Goal: Task Accomplishment & Management: Use online tool/utility

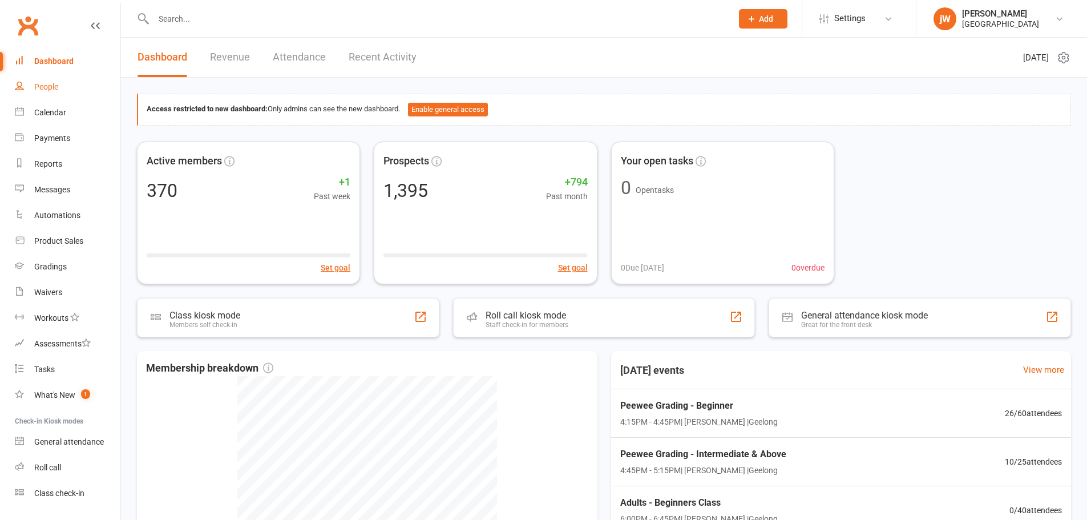
click at [60, 87] on link "People" at bounding box center [68, 87] width 106 height 26
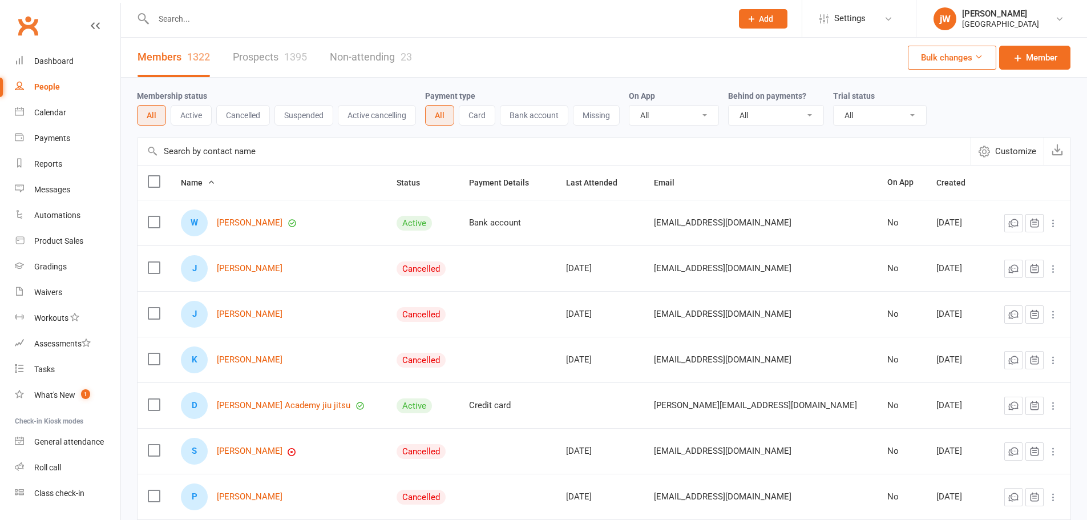
click at [244, 61] on link "Prospects 1395" at bounding box center [270, 57] width 74 height 39
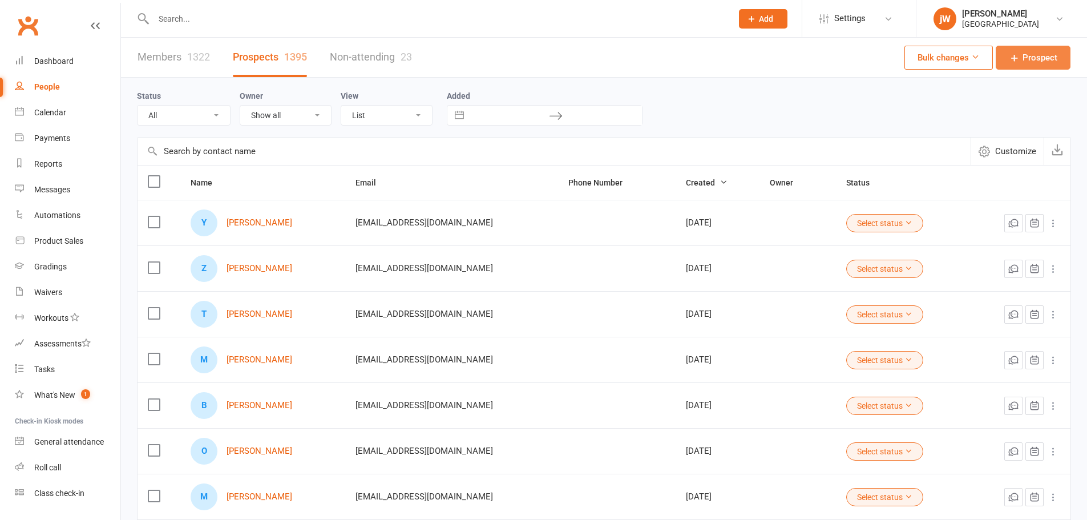
click at [1062, 68] on link "Prospect" at bounding box center [1033, 58] width 75 height 24
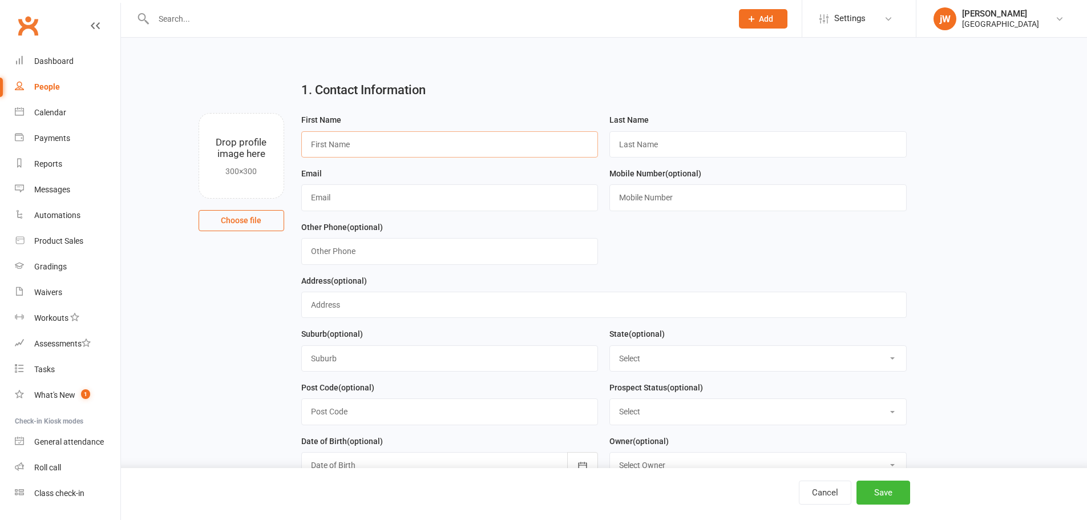
click at [450, 145] on input "text" at bounding box center [449, 144] width 297 height 26
type input "Dave"
click at [629, 146] on input "text" at bounding box center [758, 144] width 297 height 26
type input "Hart"
click at [380, 190] on input "text" at bounding box center [449, 197] width 297 height 26
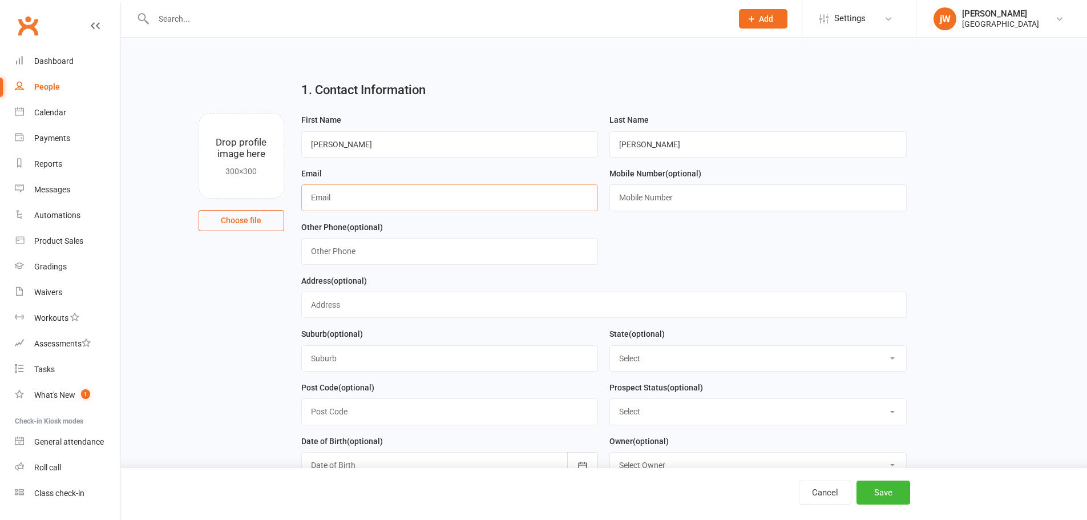
paste input "dave@dominance.com.au"
type input "dave@dominance.com.au"
click at [887, 200] on input "text" at bounding box center [758, 197] width 297 height 26
click at [880, 489] on button "Save" at bounding box center [884, 493] width 54 height 24
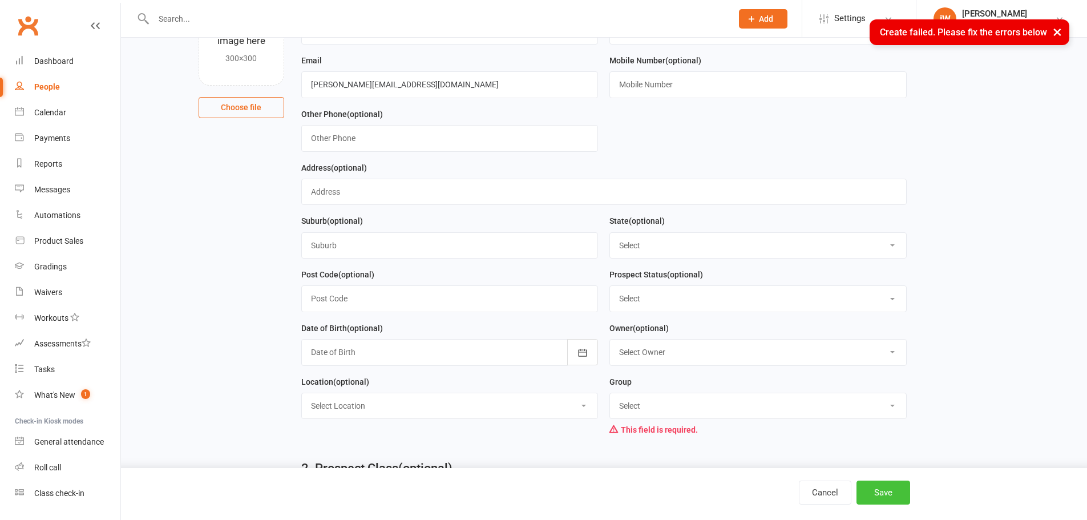
scroll to position [171, 0]
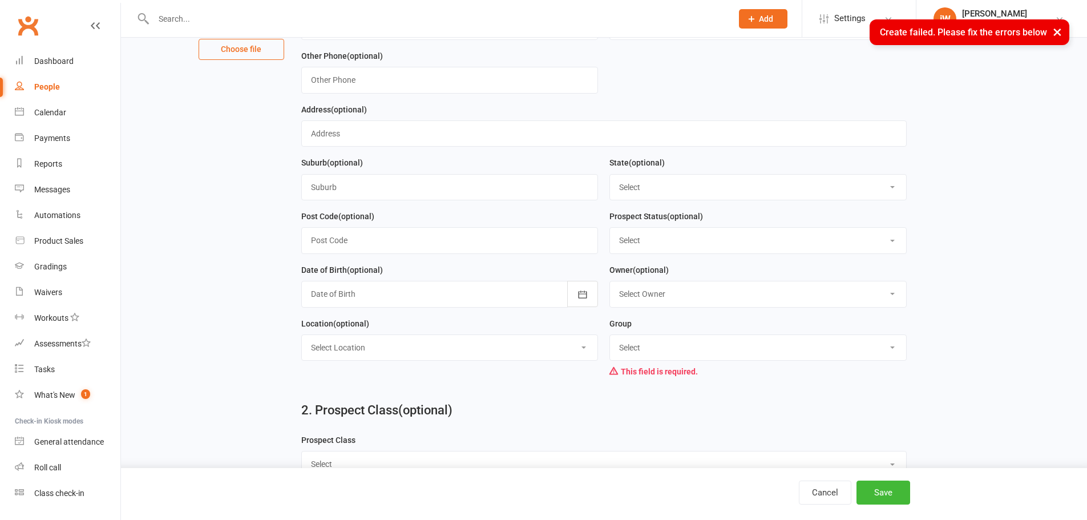
click at [671, 353] on select "Select Redcat Academy Will-Machado Association Competitors" at bounding box center [758, 347] width 296 height 25
select select "Competitors"
click at [610, 340] on select "Select Redcat Academy Will-Machado Association Competitors" at bounding box center [758, 347] width 296 height 25
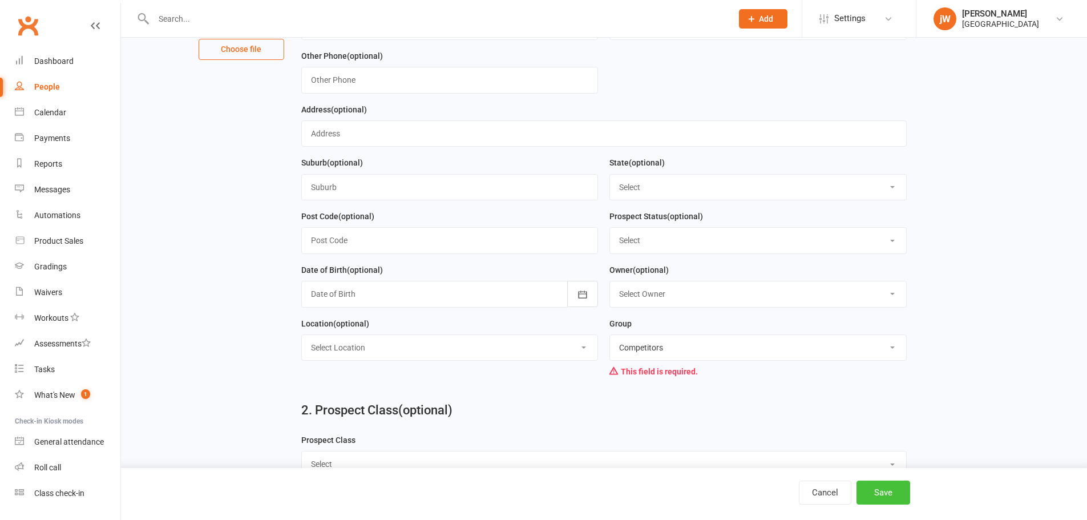
click at [881, 486] on button "Save" at bounding box center [884, 493] width 54 height 24
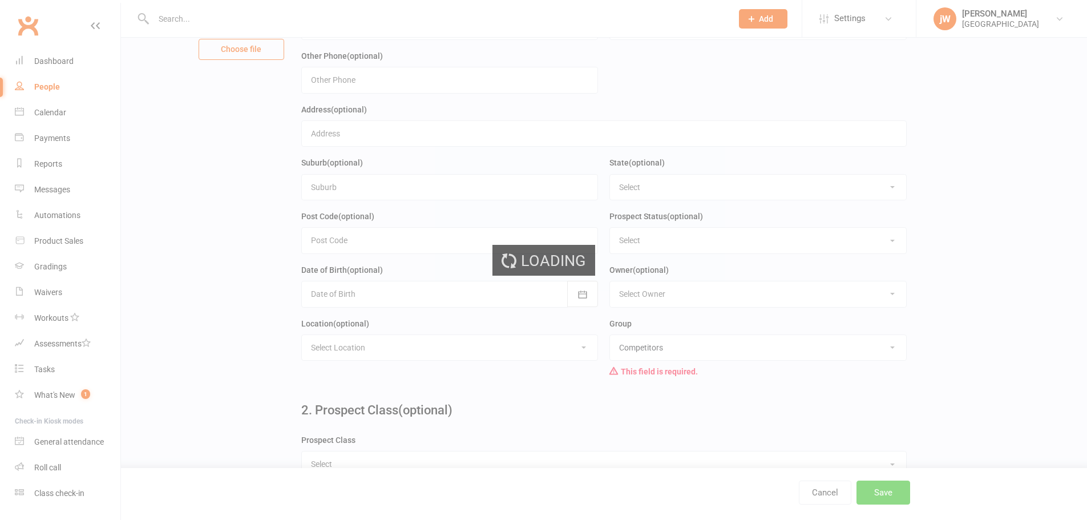
scroll to position [0, 0]
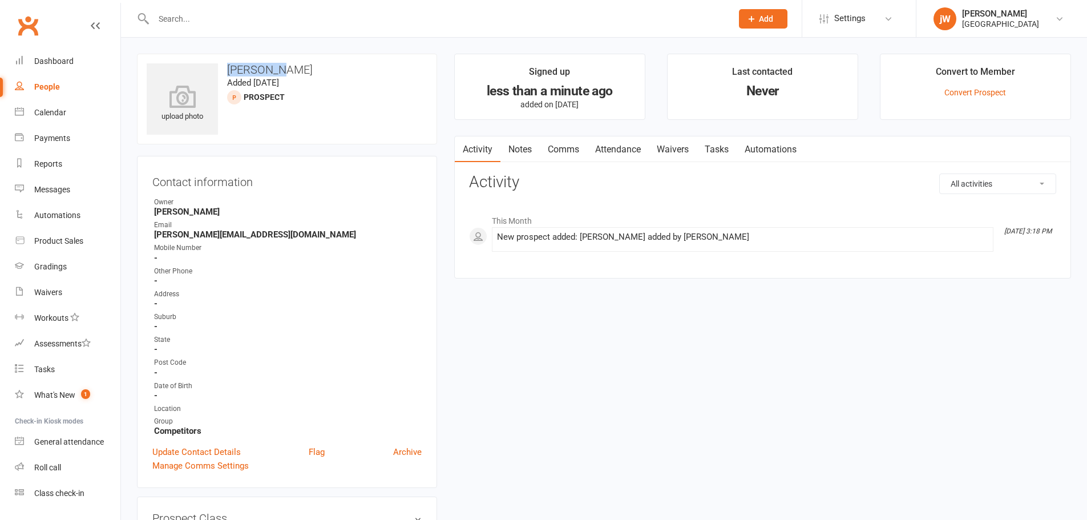
drag, startPoint x: 249, startPoint y: 68, endPoint x: 302, endPoint y: 68, distance: 53.1
click at [302, 68] on h3 "Dave Hart" at bounding box center [287, 69] width 281 height 13
click at [1044, 14] on link "jW john WIll Redcat Academy" at bounding box center [1002, 18] width 136 height 23
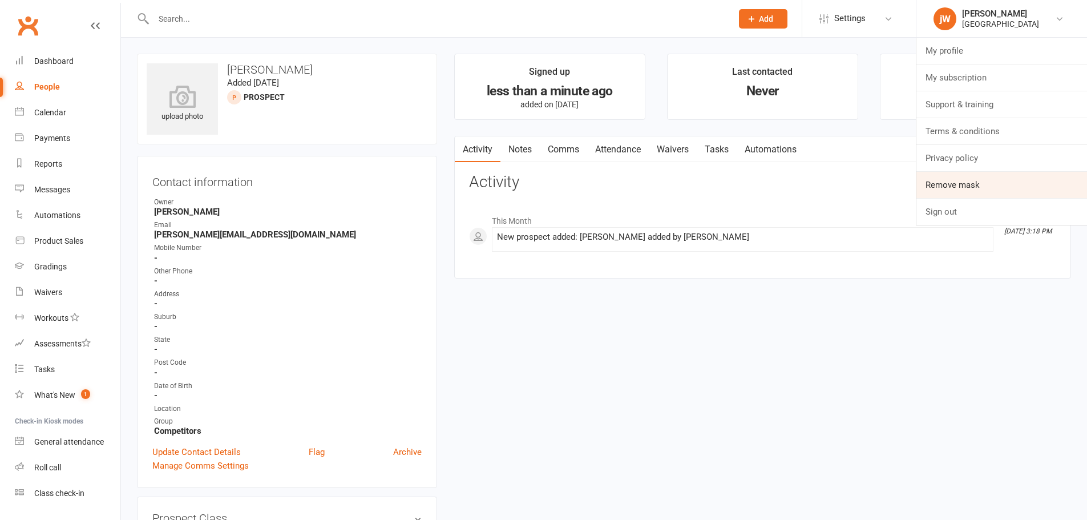
click at [967, 173] on link "Remove mask" at bounding box center [1002, 185] width 171 height 26
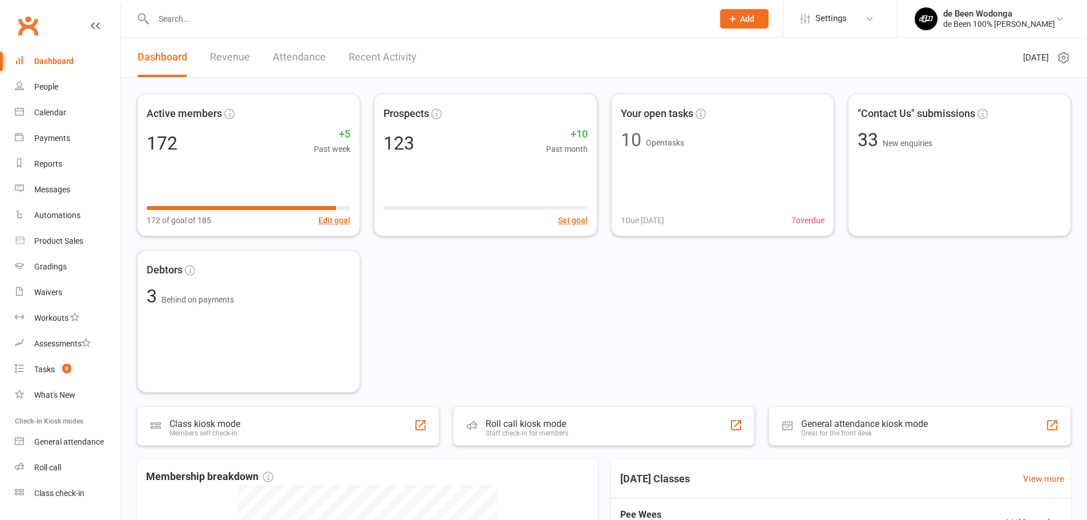
click at [243, 7] on div at bounding box center [421, 18] width 568 height 37
paste input "Amy Kay"
click at [243, 24] on input "[PERSON_NAME]" at bounding box center [427, 19] width 555 height 16
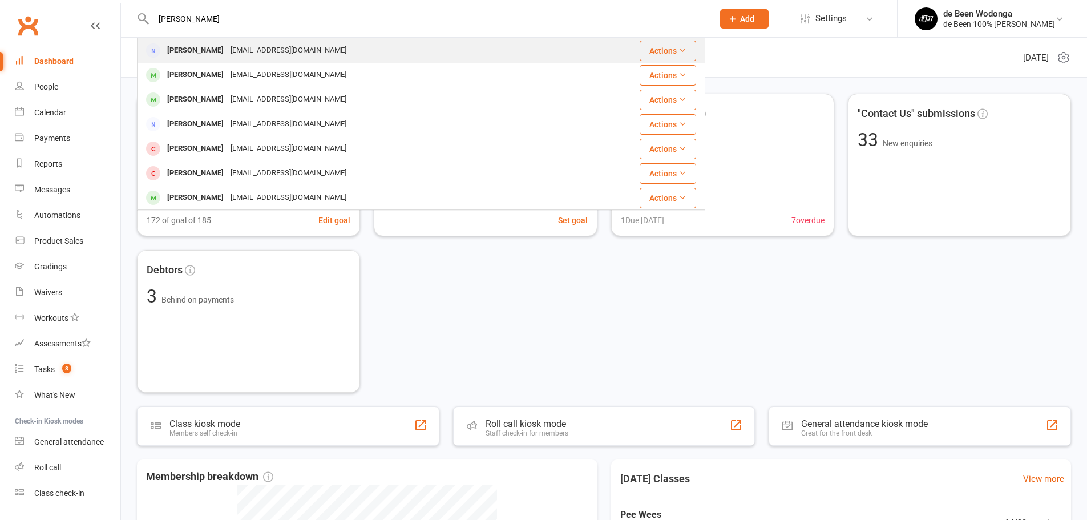
type input "[PERSON_NAME]"
click at [227, 50] on div "[EMAIL_ADDRESS][DOMAIN_NAME]" at bounding box center [288, 50] width 123 height 17
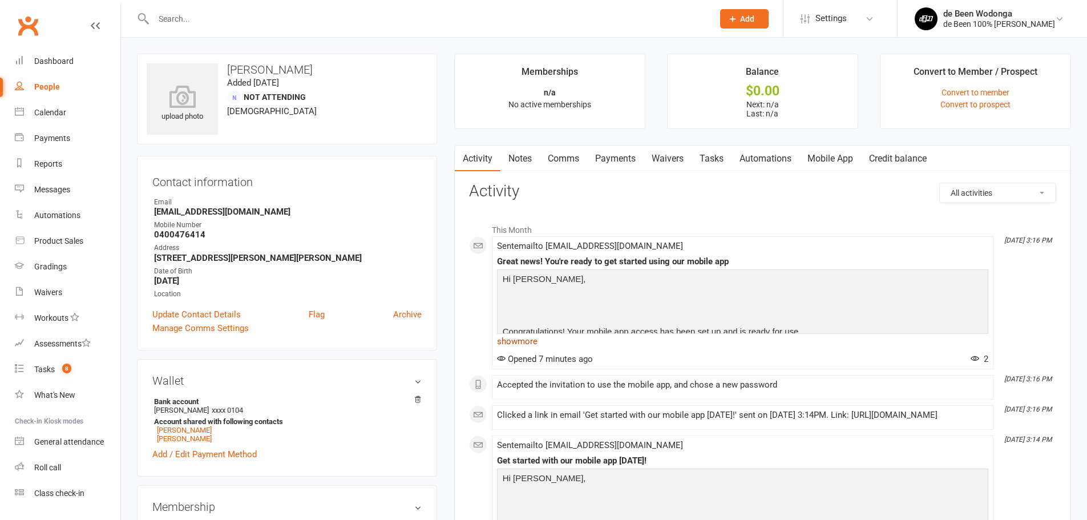
click at [512, 346] on link "show more" at bounding box center [742, 341] width 491 height 16
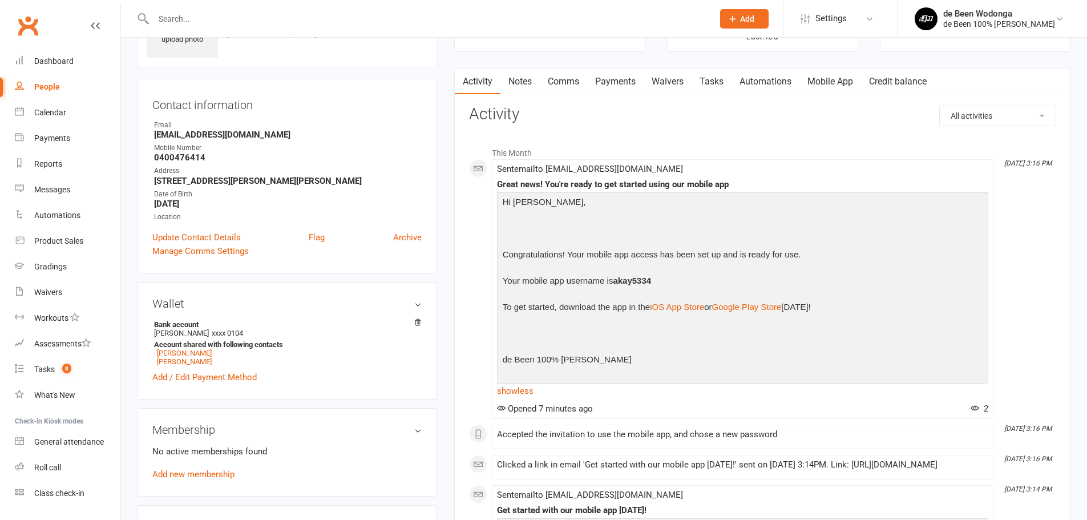
scroll to position [57, 0]
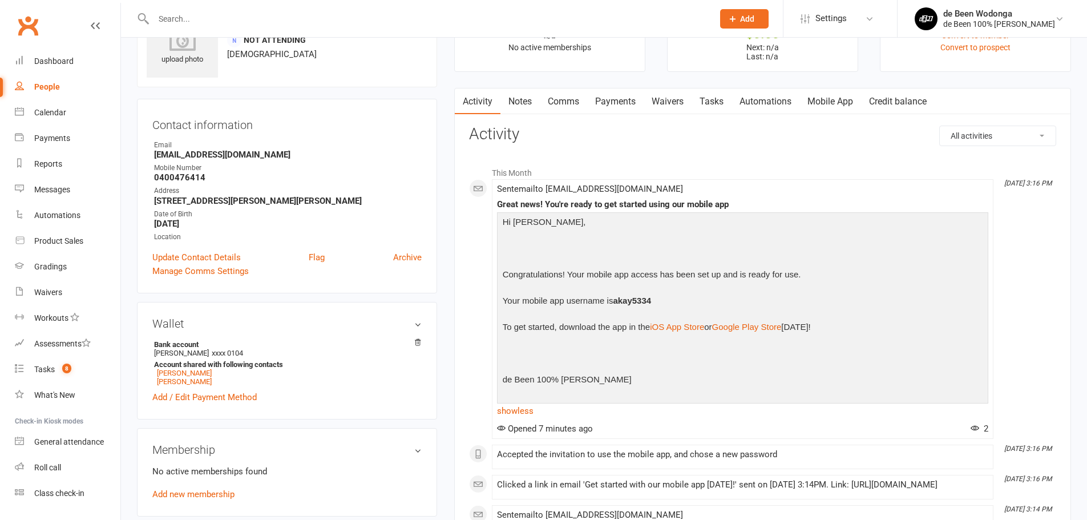
click at [841, 96] on link "Mobile App" at bounding box center [831, 101] width 62 height 26
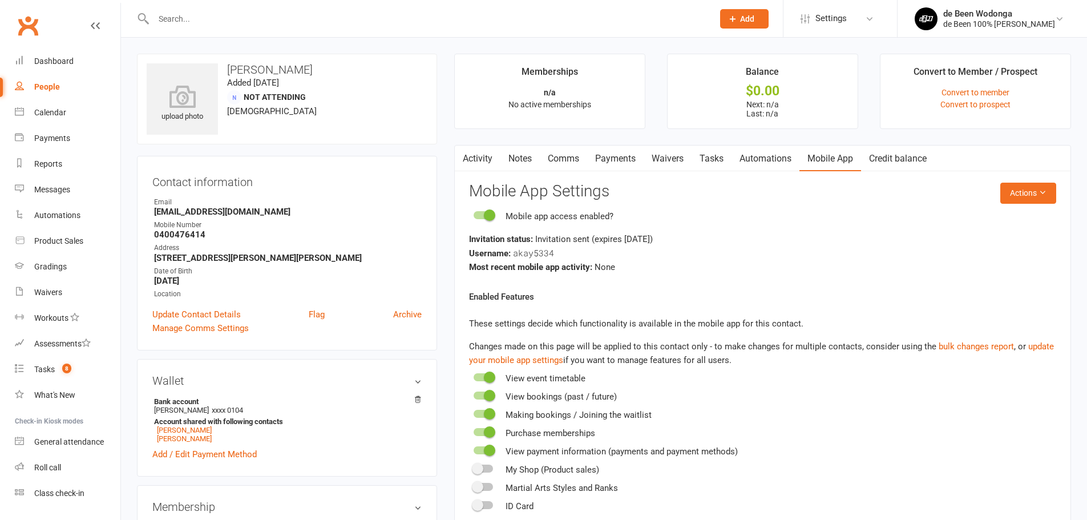
click at [479, 158] on link "Activity" at bounding box center [478, 159] width 46 height 26
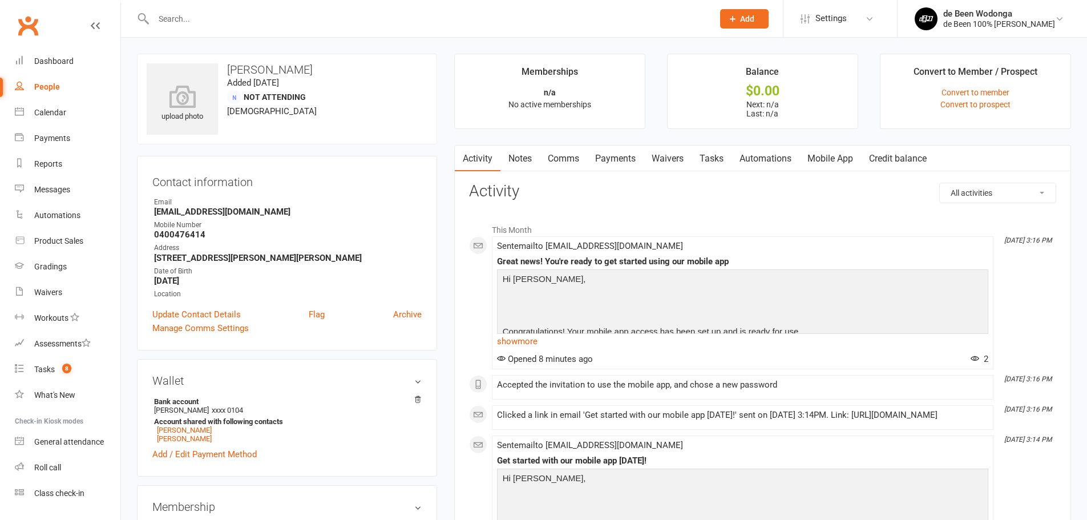
scroll to position [114, 0]
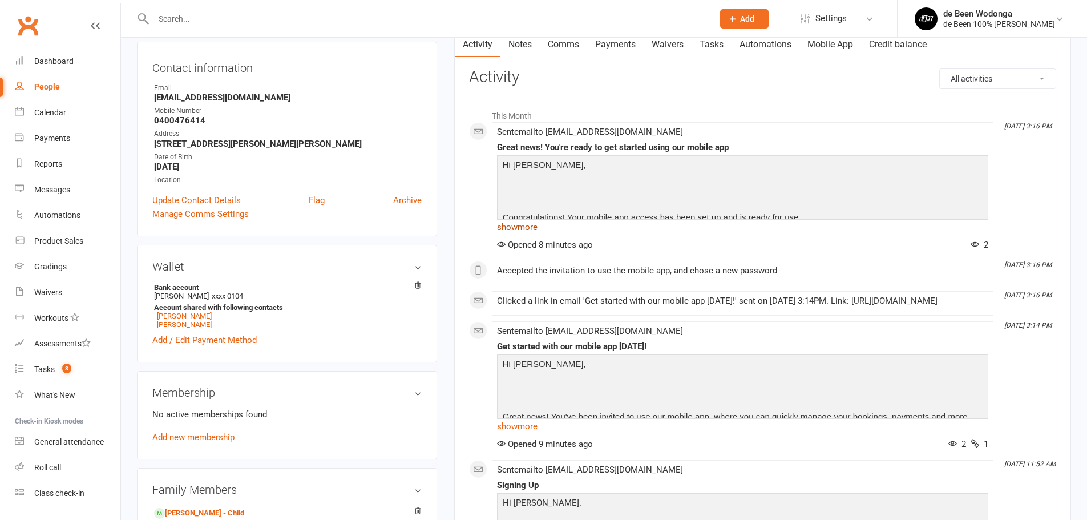
click at [516, 227] on link "show more" at bounding box center [742, 227] width 491 height 16
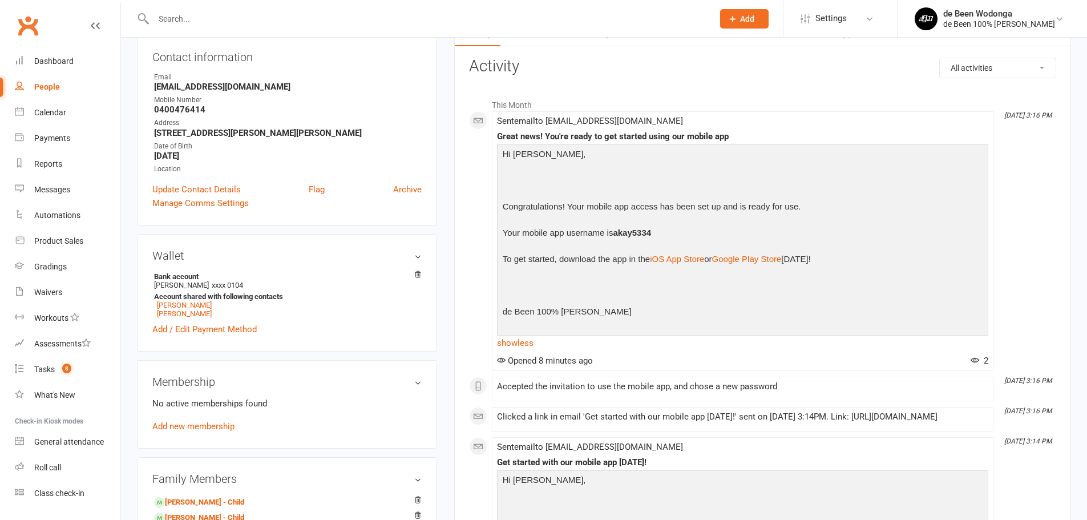
scroll to position [0, 0]
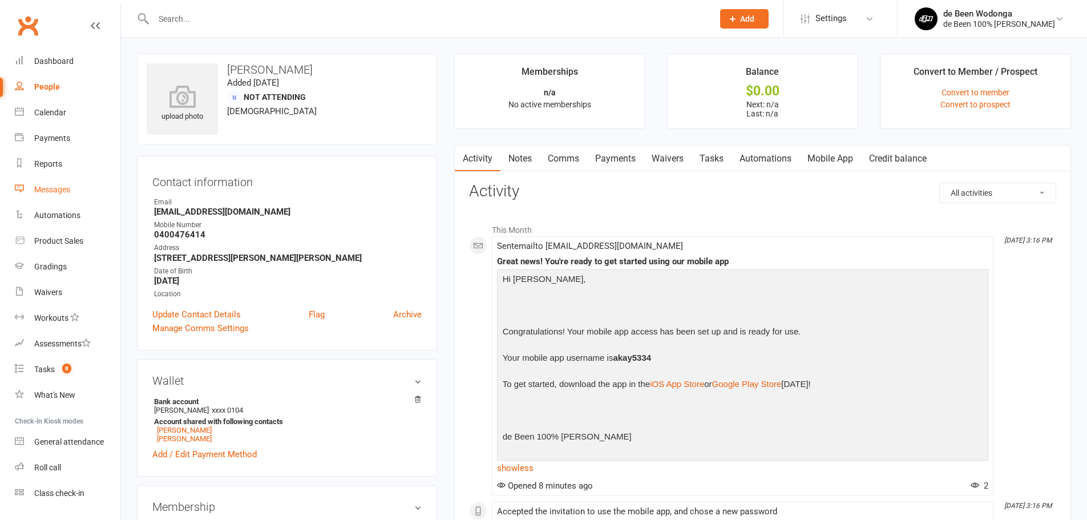
click at [51, 191] on div "Messages" at bounding box center [52, 189] width 36 height 9
drag, startPoint x: 275, startPoint y: 66, endPoint x: 224, endPoint y: 65, distance: 51.4
click at [224, 65] on h3 "Amy Kay" at bounding box center [287, 69] width 281 height 13
copy h3 "Amy Kay"
click at [524, 469] on link "show less" at bounding box center [742, 468] width 491 height 16
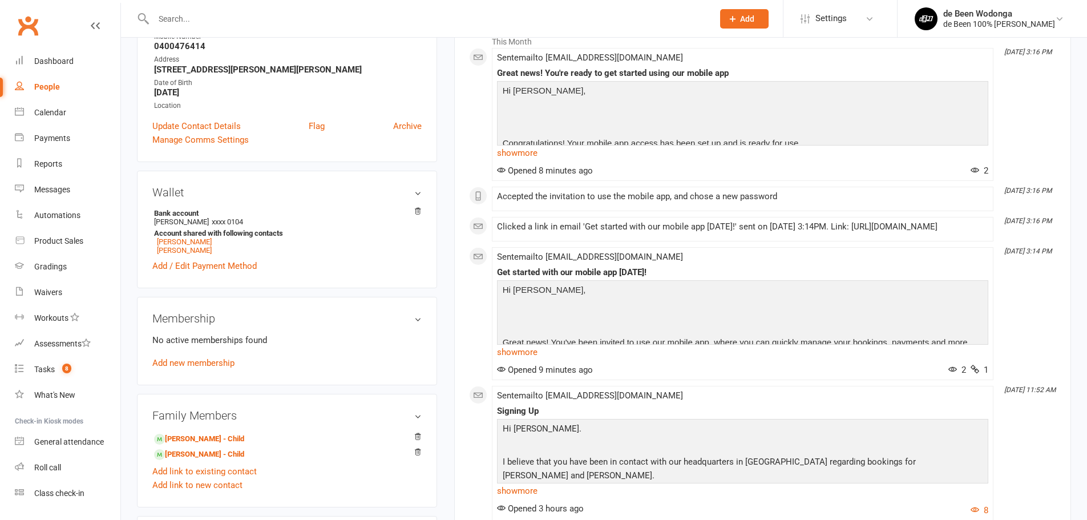
scroll to position [191, 0]
drag, startPoint x: 459, startPoint y: 433, endPoint x: 439, endPoint y: 368, distance: 68.8
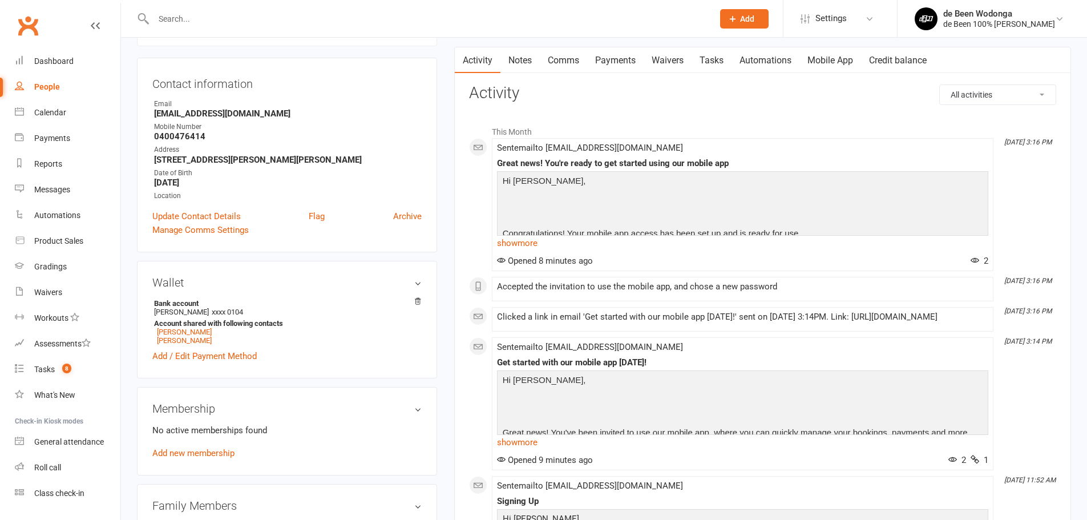
scroll to position [0, 0]
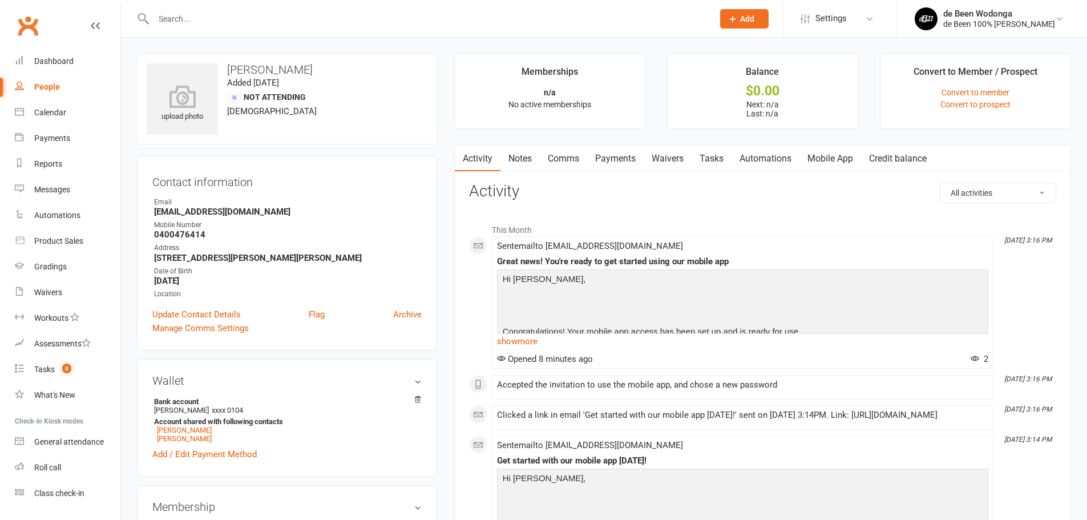
click at [1015, 190] on select "All activities Bookings / Attendances Communications Notes Failed SMSes Grading…" at bounding box center [998, 192] width 116 height 19
click at [940, 183] on select "All activities Bookings / Attendances Communications Notes Failed SMSes Grading…" at bounding box center [998, 192] width 116 height 19
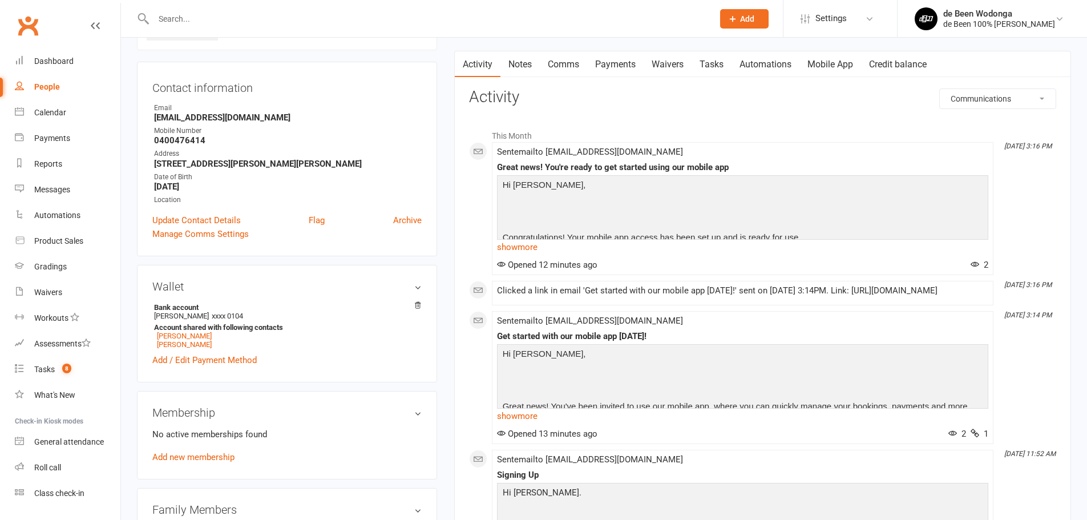
scroll to position [114, 0]
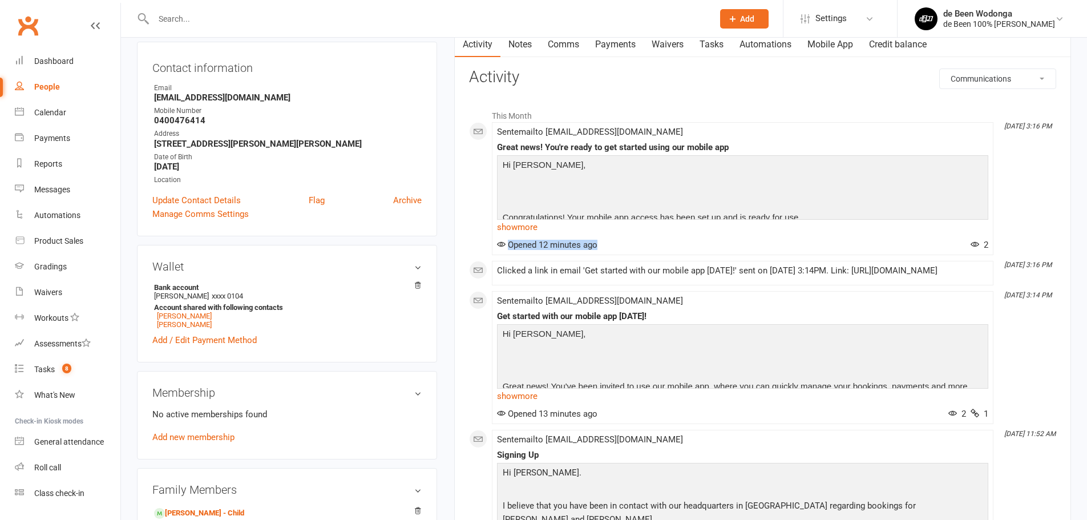
copy span "Opened 12 minutes ago"
drag, startPoint x: 607, startPoint y: 246, endPoint x: 507, endPoint y: 251, distance: 100.6
click at [507, 251] on li "Sep 16, 3:16 PM Sent email to amykay1310@gmail.com Great news! You're ready to …" at bounding box center [743, 188] width 502 height 133
click at [661, 276] on div "Clicked a link in email 'Get started with our mobile app today!' sent on 16 Sep…" at bounding box center [742, 271] width 491 height 10
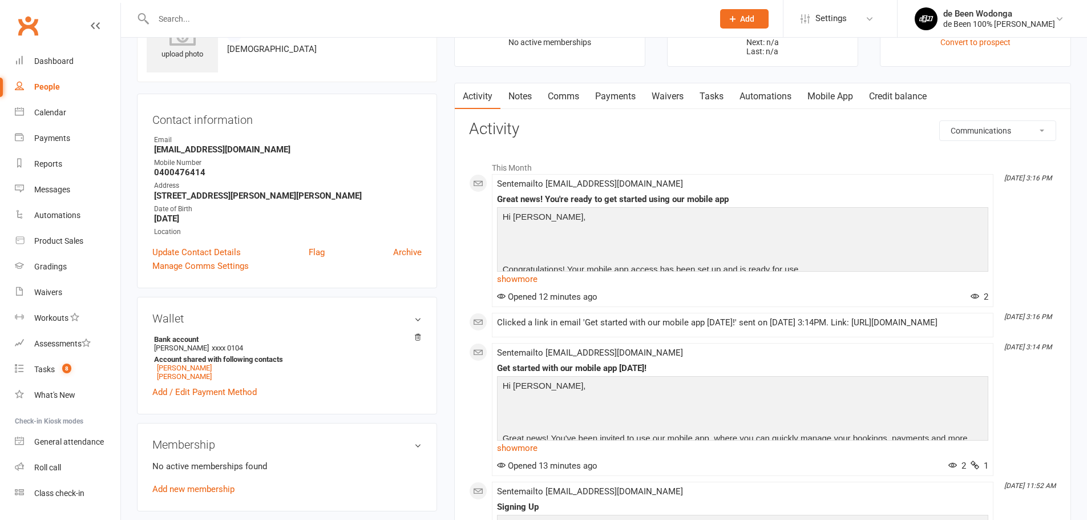
scroll to position [0, 0]
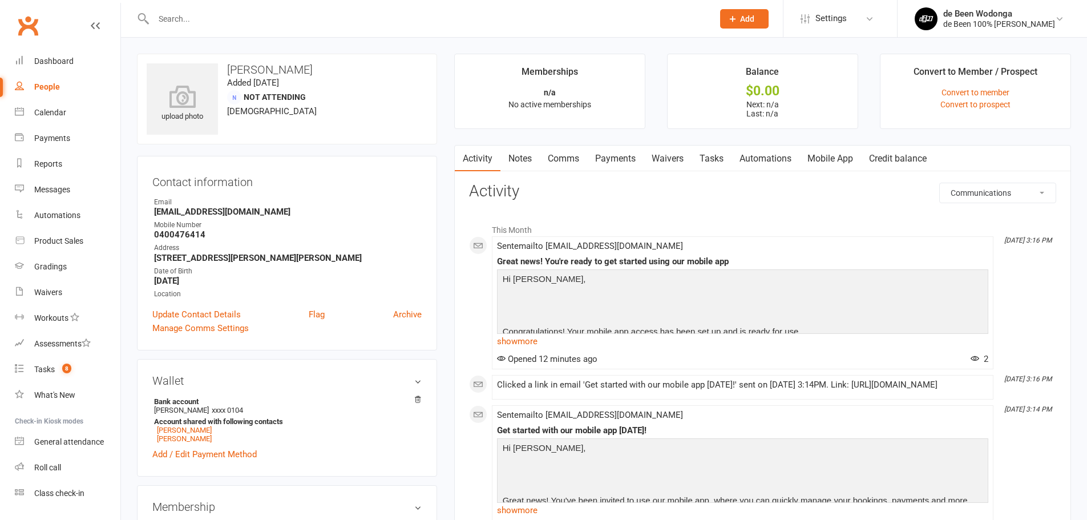
click at [994, 194] on select "All activities Bookings / Attendances Communications Notes Failed SMSes Grading…" at bounding box center [998, 192] width 116 height 19
click at [940, 183] on select "All activities Bookings / Attendances Communications Notes Failed SMSes Grading…" at bounding box center [998, 192] width 116 height 19
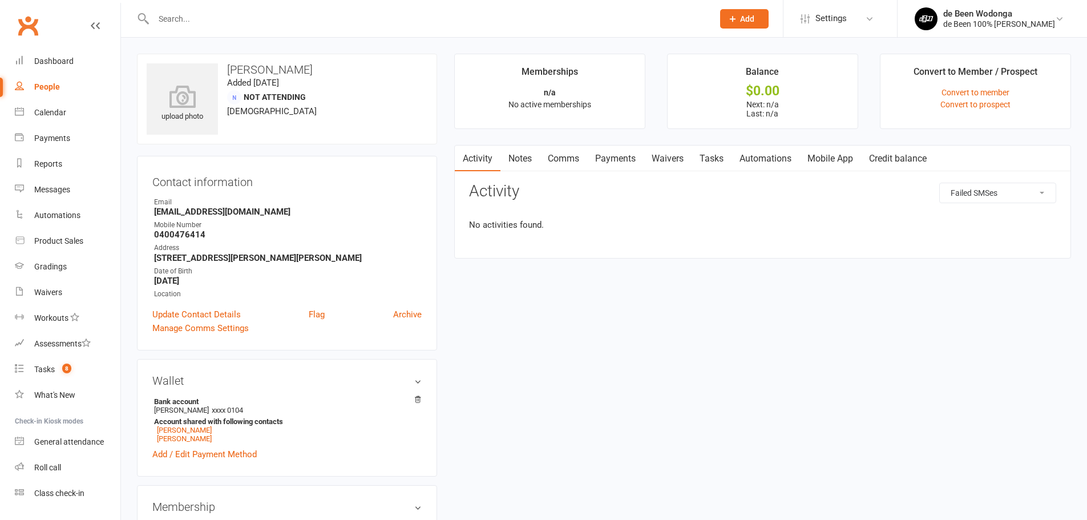
click at [997, 193] on select "All activities Bookings / Attendances Communications Notes Failed SMSes Grading…" at bounding box center [998, 192] width 116 height 19
select select "ConversationLogEntry"
click at [940, 183] on select "All activities Bookings / Attendances Communications Notes Failed SMSes Grading…" at bounding box center [998, 192] width 116 height 19
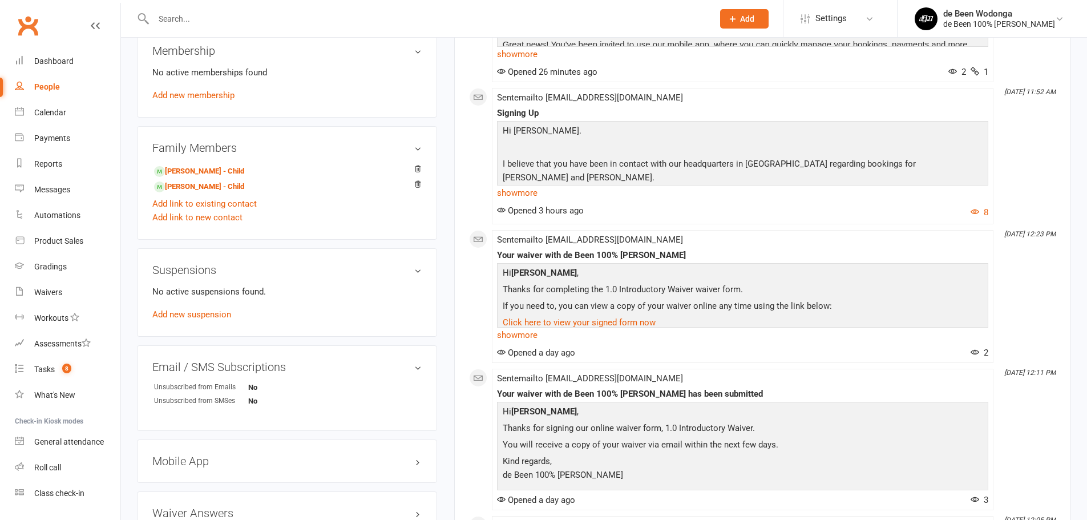
scroll to position [457, 0]
copy span "amykay1310@gmail.com"
drag, startPoint x: 648, startPoint y: 110, endPoint x: 549, endPoint y: 110, distance: 98.7
click at [549, 110] on div "Sent email to amykay1310@gmail.com Signing Up Hi Amy. I believe that you have b…" at bounding box center [742, 155] width 491 height 126
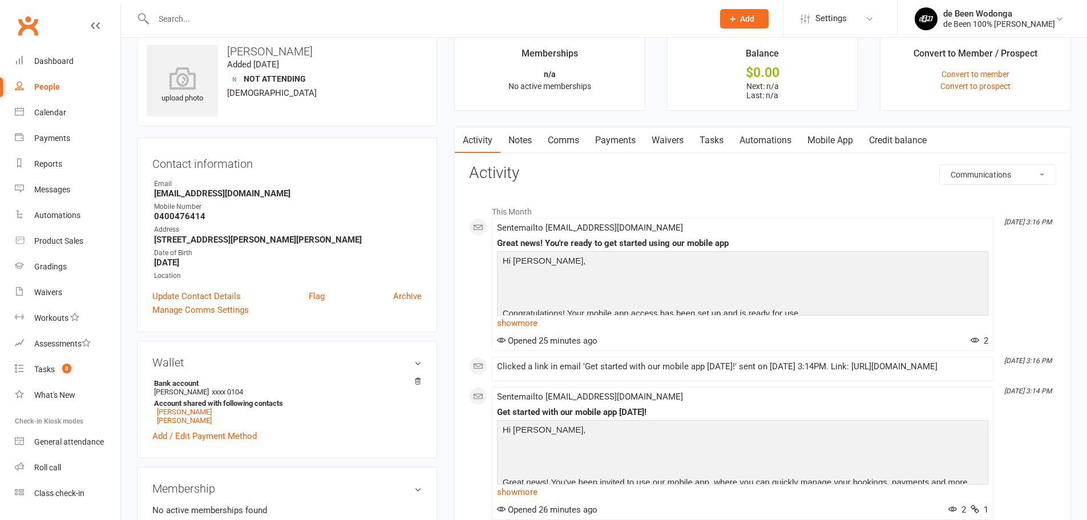
scroll to position [0, 0]
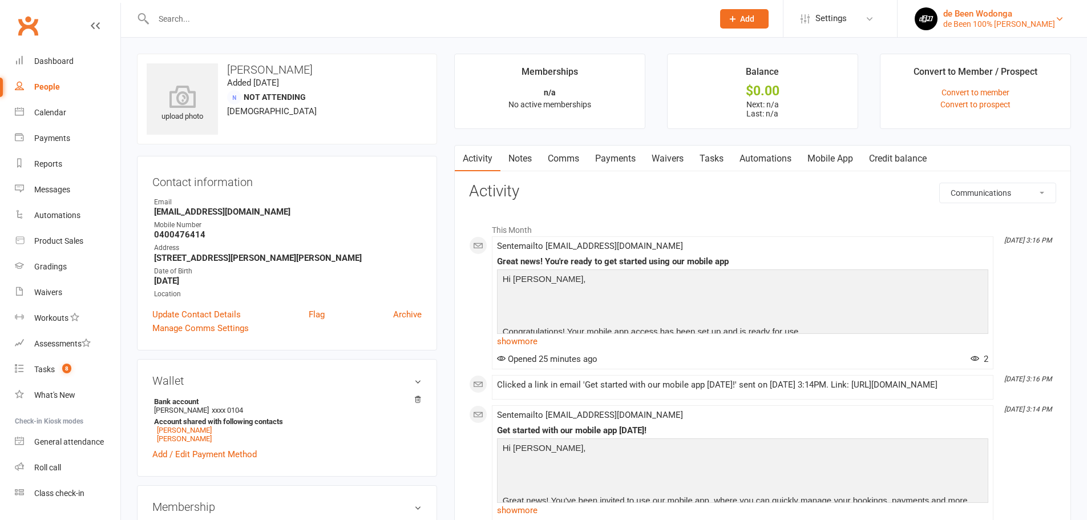
drag, startPoint x: 984, startPoint y: 37, endPoint x: 981, endPoint y: 22, distance: 14.6
click at [983, 27] on li "de Been Wodonga de Been 100% Jiu Jitsu Wodonga My profile My subscription Suppo…" at bounding box center [992, 18] width 190 height 37
click at [978, 12] on div "de Been Wodonga" at bounding box center [999, 14] width 112 height 10
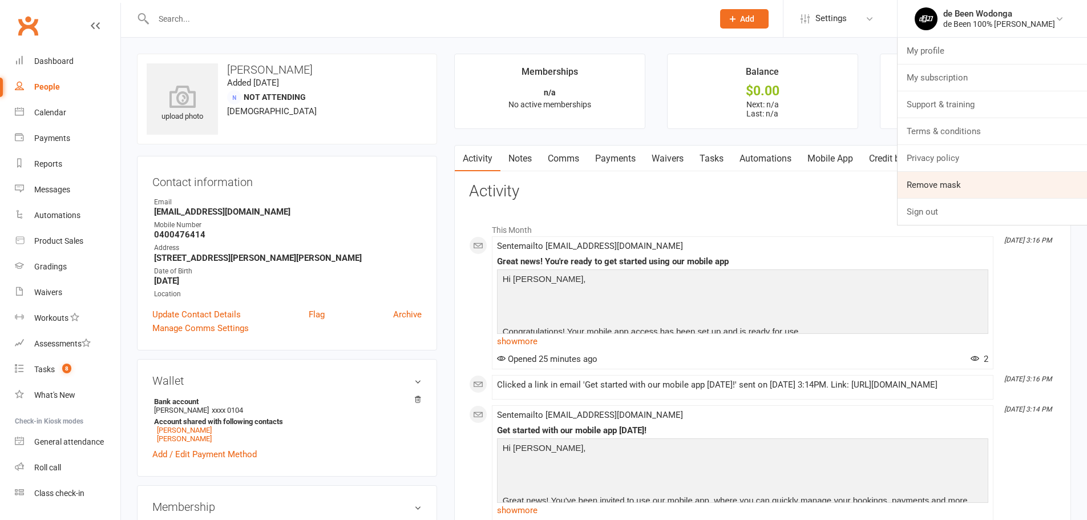
drag, startPoint x: 968, startPoint y: 186, endPoint x: 939, endPoint y: 189, distance: 29.3
click at [968, 186] on link "Remove mask" at bounding box center [992, 185] width 189 height 26
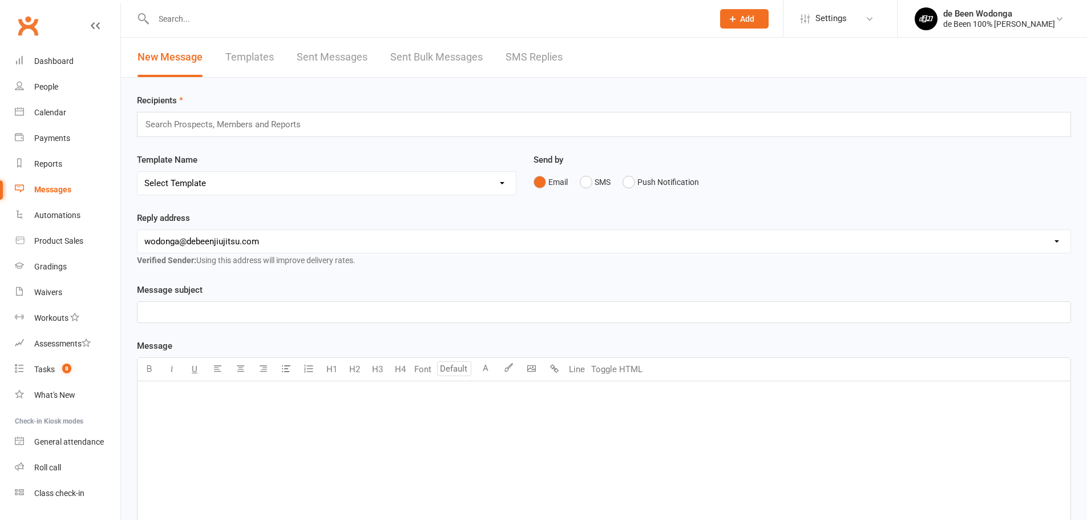
click at [280, 56] on div "New Message Templates Sent Messages Sent Bulk Messages SMS Replies" at bounding box center [350, 57] width 458 height 39
click at [317, 52] on link "Sent Messages" at bounding box center [332, 57] width 71 height 39
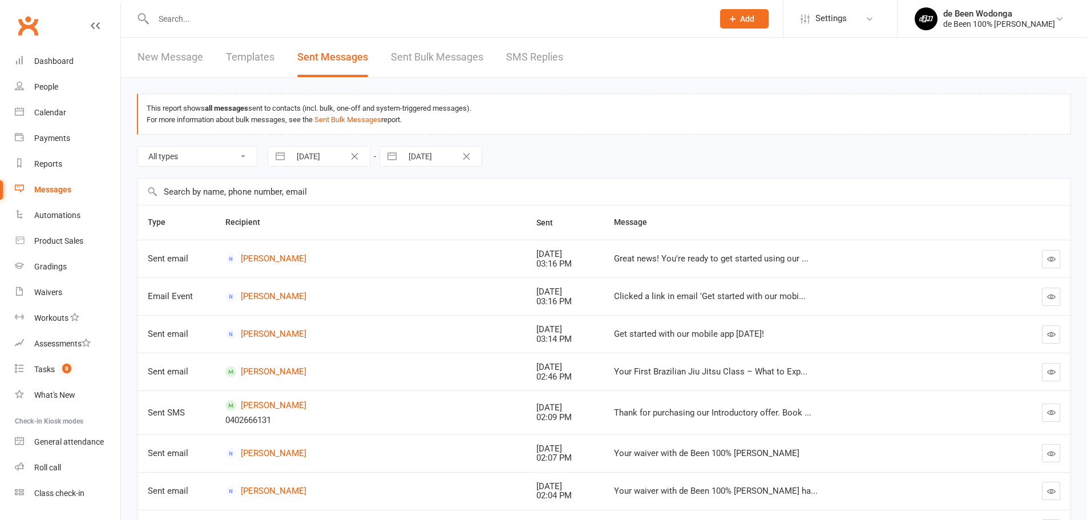
click at [123, 373] on div "This report shows all messages sent to contacts (incl. bulk, one-off and system…" at bounding box center [604, 389] width 966 height 623
click at [200, 156] on select "All types Emails SMSes Push Notifications SMS Replies Failed SMSes Failed Push …" at bounding box center [197, 156] width 119 height 19
select select "sms"
click at [138, 147] on select "All types Emails SMSes Push Notifications SMS Replies Failed SMSes Failed Push …" at bounding box center [197, 156] width 119 height 19
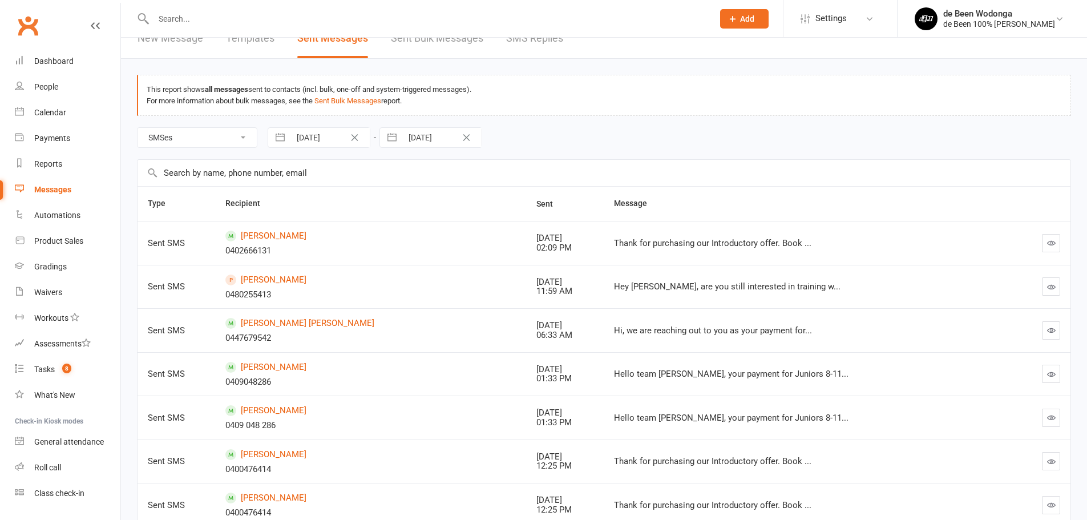
scroll to position [17, 0]
click at [292, 181] on input "text" at bounding box center [604, 175] width 933 height 26
click at [213, 143] on select "All types Emails SMSes Push Notifications SMS Replies Failed SMSes Failed Push …" at bounding box center [197, 139] width 119 height 19
select select
click at [138, 130] on select "All types Emails SMSes Push Notifications SMS Replies Failed SMSes Failed Push …" at bounding box center [197, 139] width 119 height 19
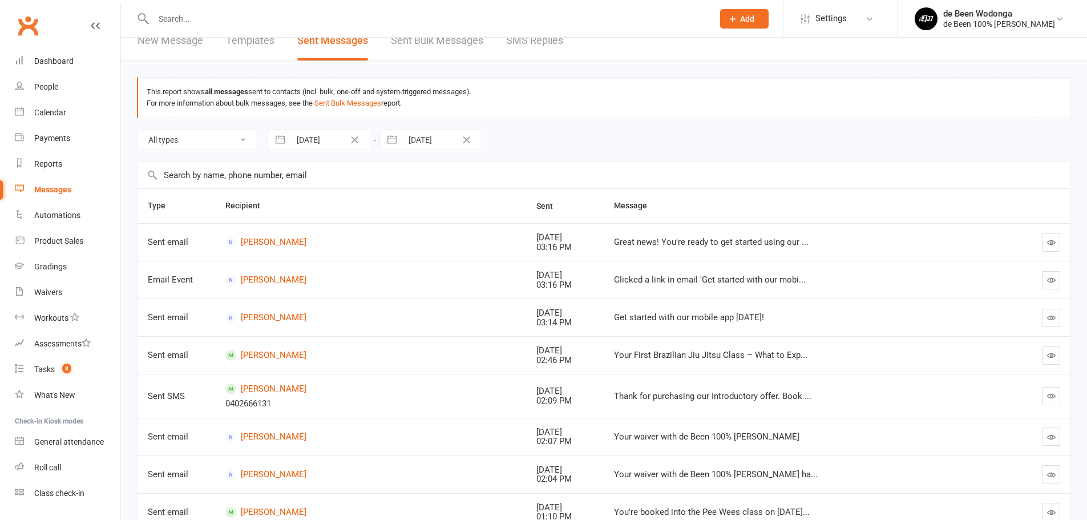
click at [216, 173] on input "text" at bounding box center [604, 175] width 933 height 26
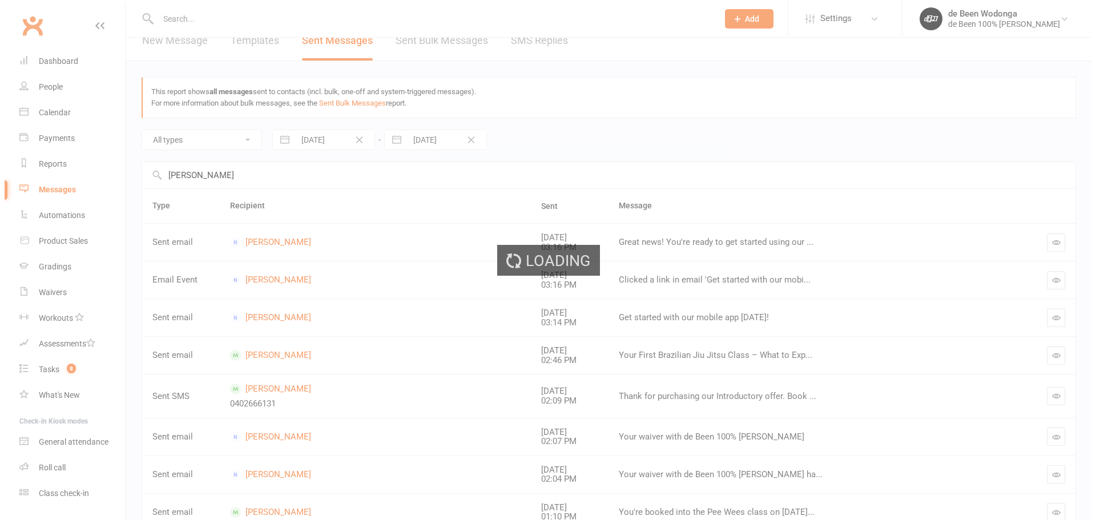
scroll to position [0, 0]
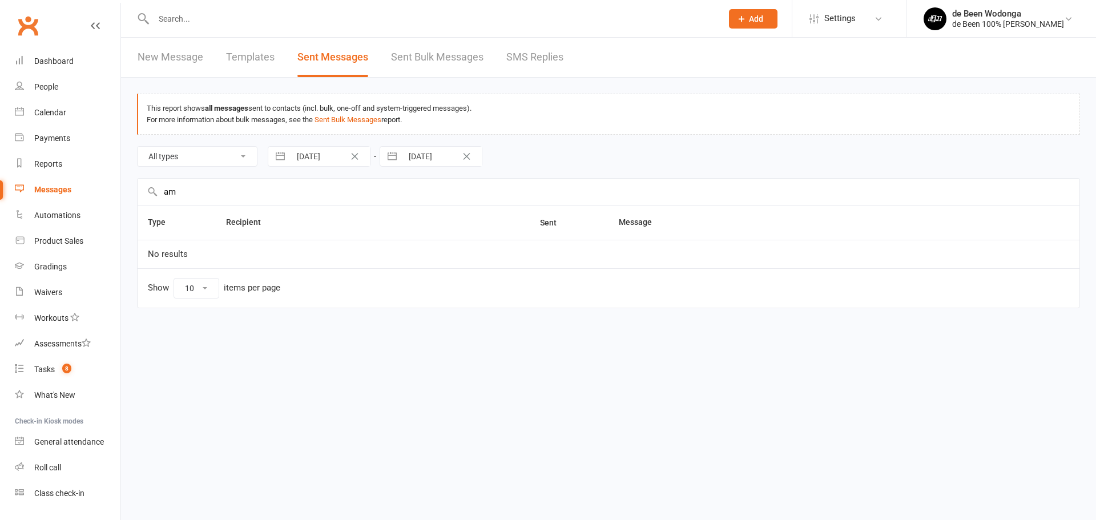
type input "a"
type input "Amy"
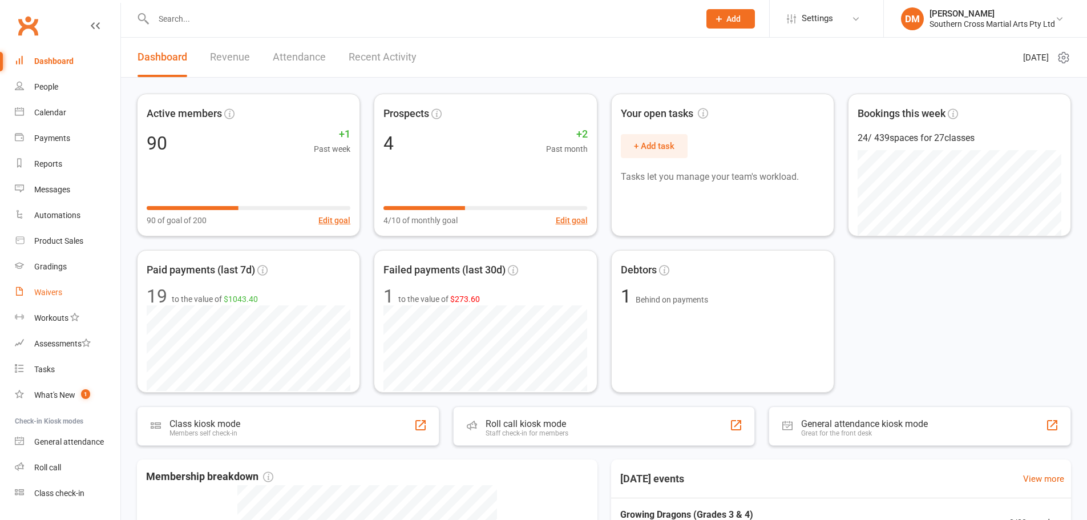
click at [61, 291] on div "Waivers" at bounding box center [48, 292] width 28 height 9
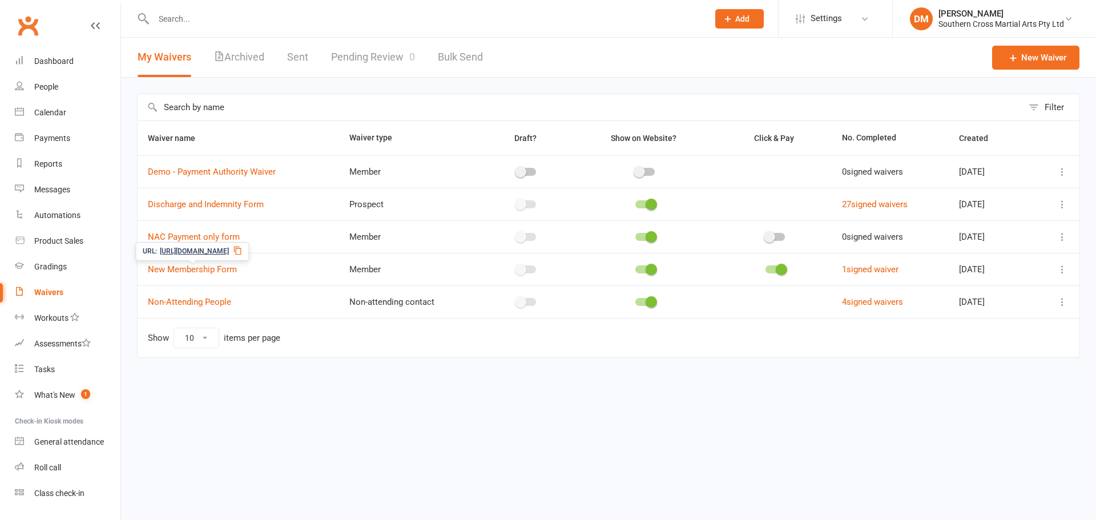
click at [243, 250] on icon at bounding box center [237, 250] width 9 height 9
click at [259, 245] on td "NAC Payment only form" at bounding box center [238, 236] width 201 height 33
copy link "NAC Payment only form"
drag, startPoint x: 251, startPoint y: 242, endPoint x: 182, endPoint y: 209, distance: 75.8
click at [147, 240] on td "NAC Payment only form" at bounding box center [238, 236] width 201 height 33
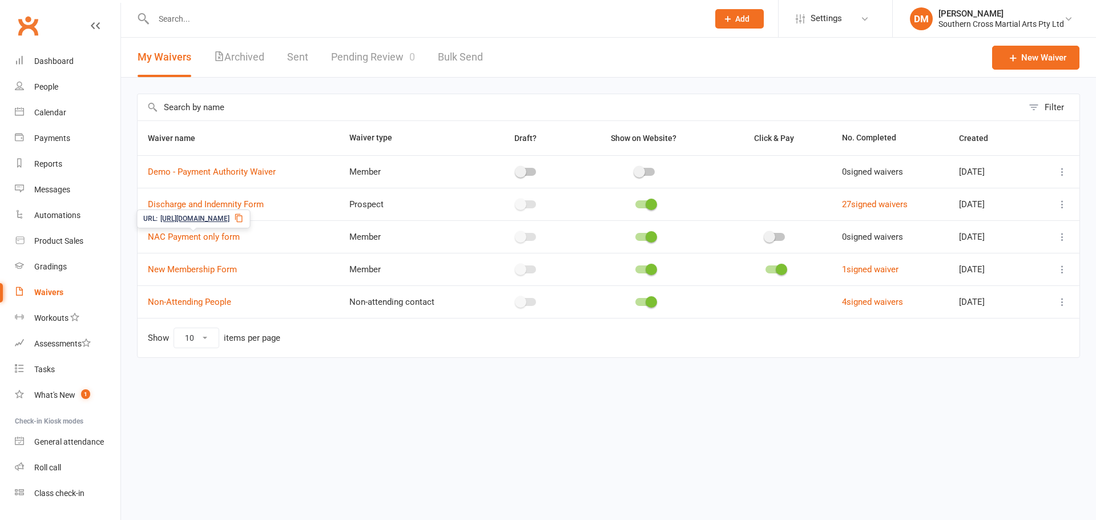
click at [243, 216] on icon at bounding box center [238, 218] width 7 height 9
click at [966, 23] on div "Southern Cross Martial Arts Pty Ltd" at bounding box center [1001, 24] width 126 height 10
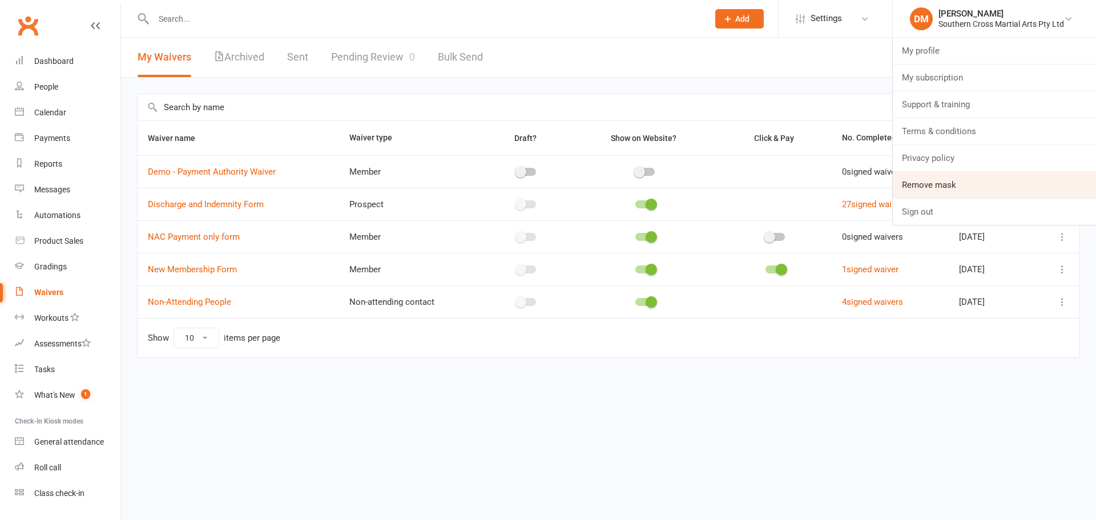
click at [966, 172] on link "Remove mask" at bounding box center [994, 185] width 203 height 26
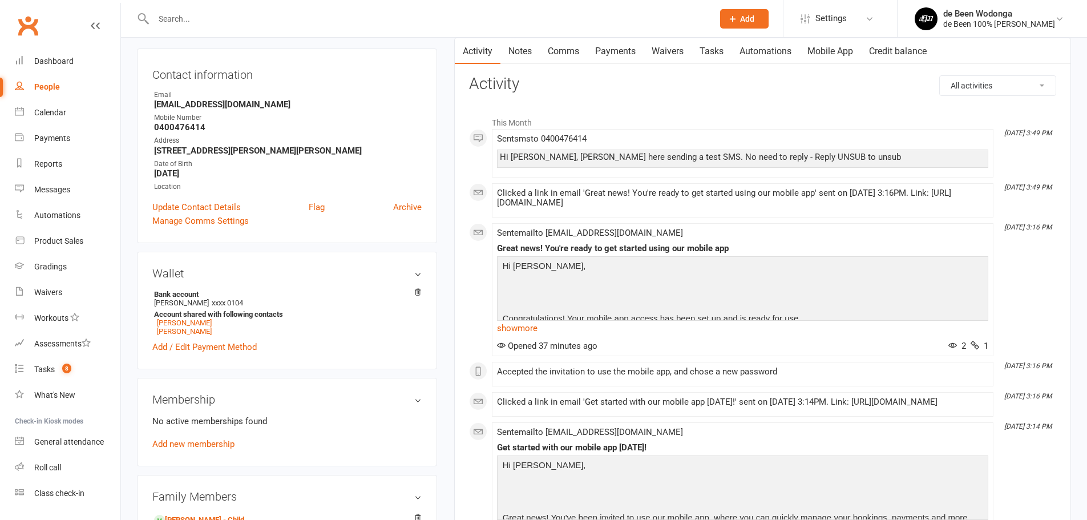
scroll to position [114, 0]
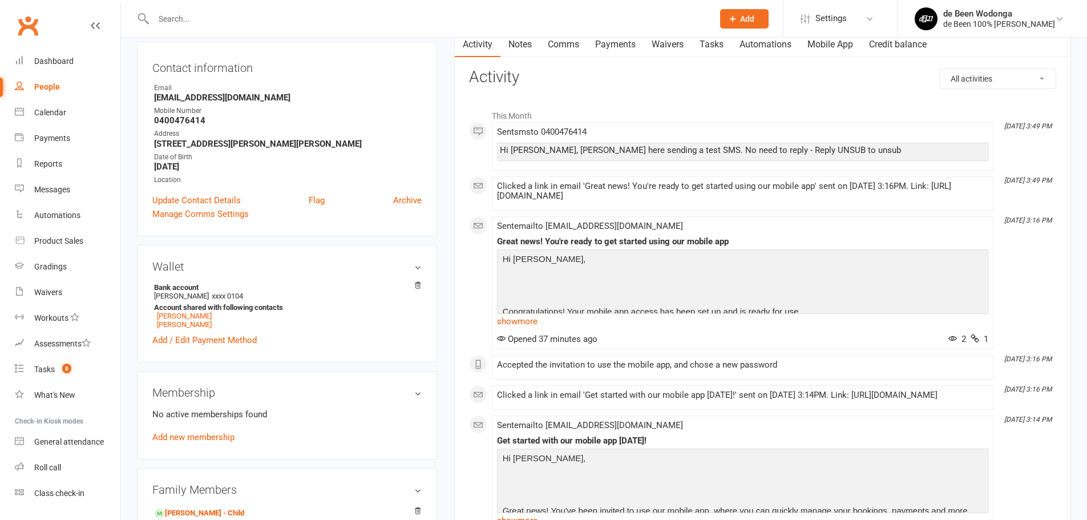
click at [631, 150] on div "Hi [PERSON_NAME], [PERSON_NAME] here sending a test SMS. No need to reply - Rep…" at bounding box center [743, 151] width 486 height 10
click at [441, 310] on div "upload photo [PERSON_NAME] Added [DATE] Not Attending [DEMOGRAPHIC_DATA] Contac…" at bounding box center [286, 419] width 317 height 959
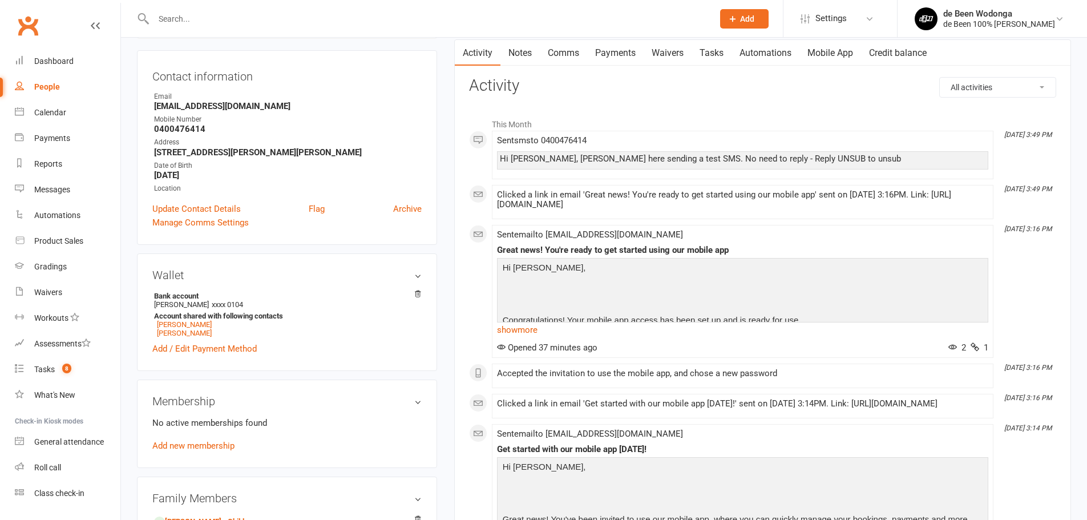
scroll to position [0, 0]
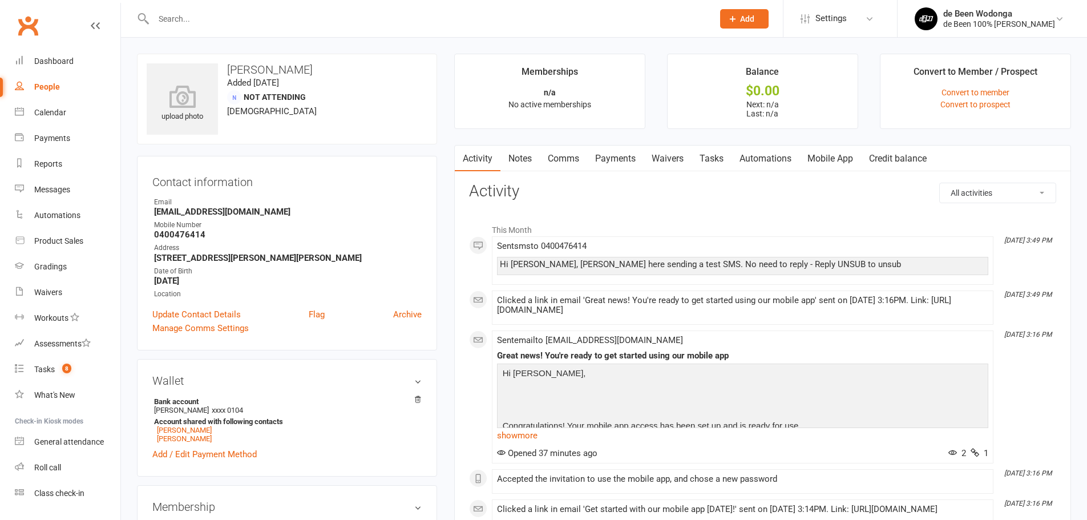
click at [826, 164] on link "Mobile App" at bounding box center [831, 159] width 62 height 26
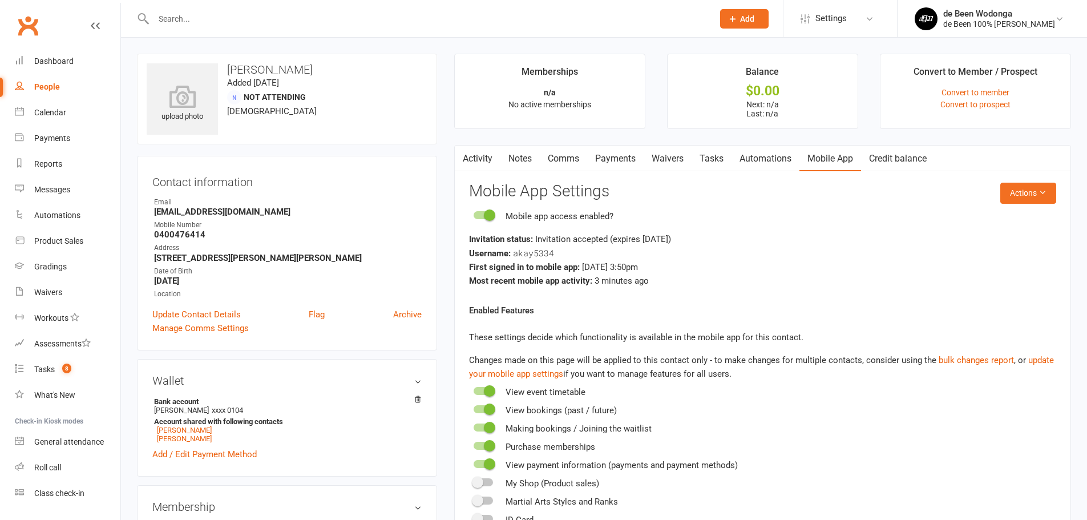
click at [460, 156] on icon "button" at bounding box center [461, 156] width 6 height 11
click at [481, 159] on link "Activity" at bounding box center [478, 159] width 46 height 26
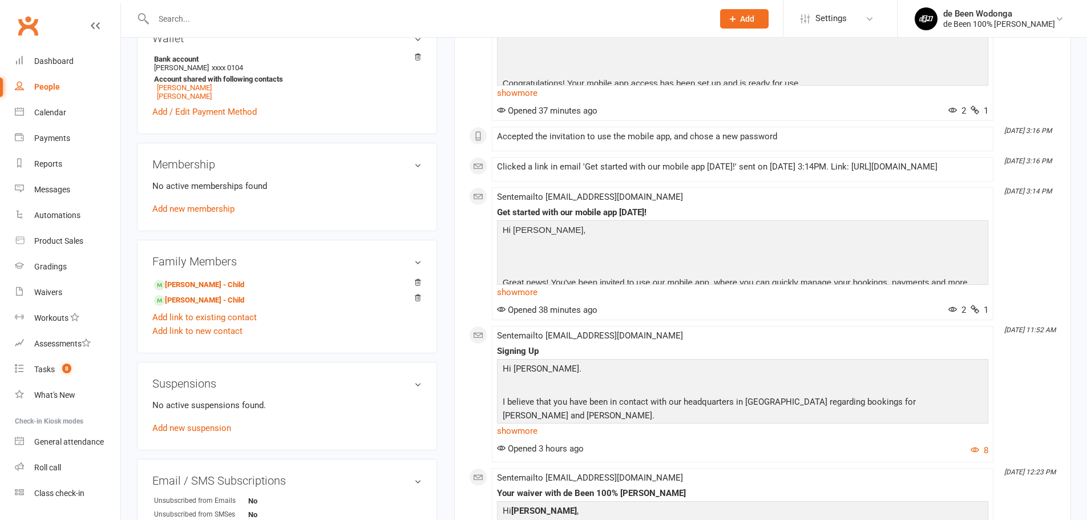
scroll to position [228, 0]
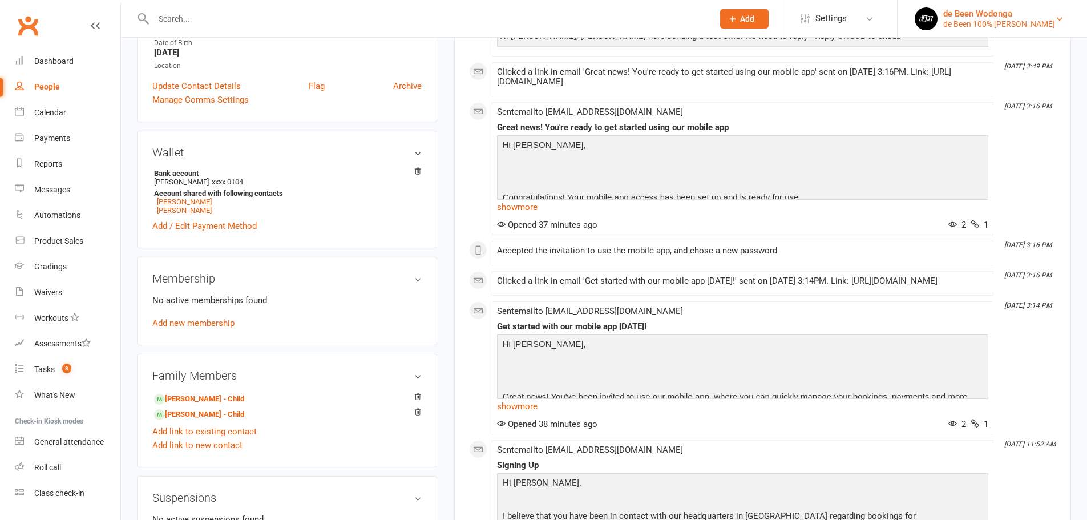
click at [990, 14] on div "de Been Wodonga" at bounding box center [999, 14] width 112 height 10
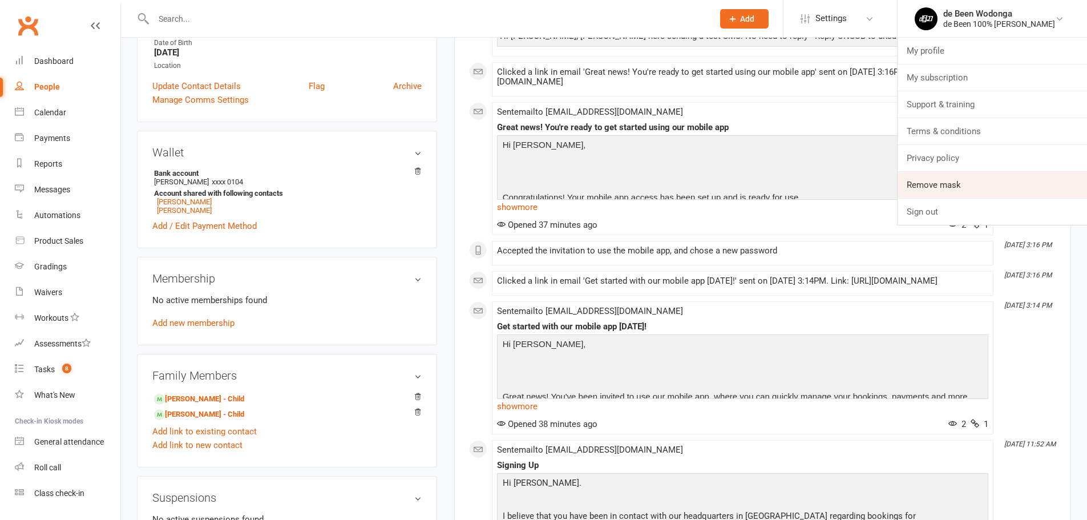
click at [964, 180] on link "Remove mask" at bounding box center [992, 185] width 189 height 26
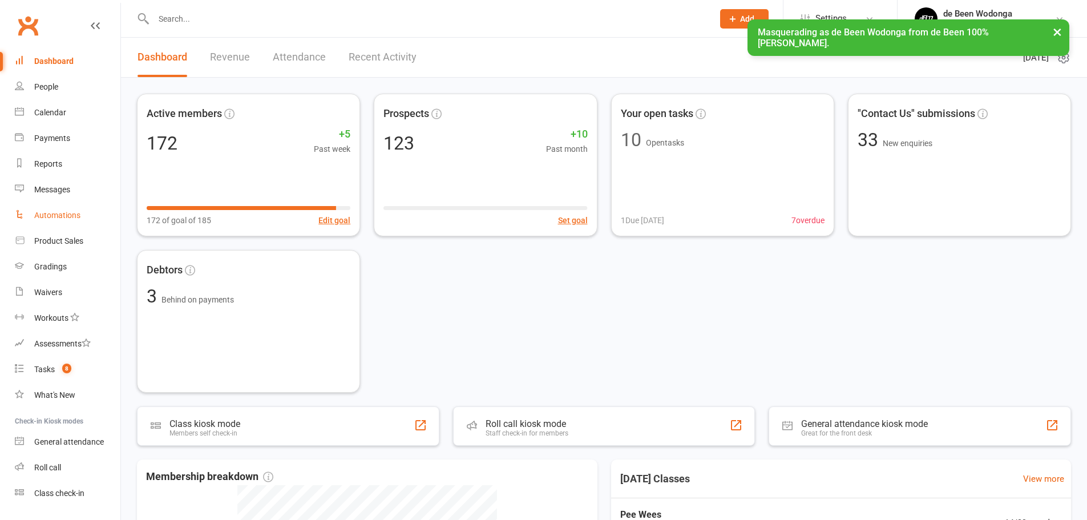
click at [49, 219] on div "Automations" at bounding box center [57, 215] width 46 height 9
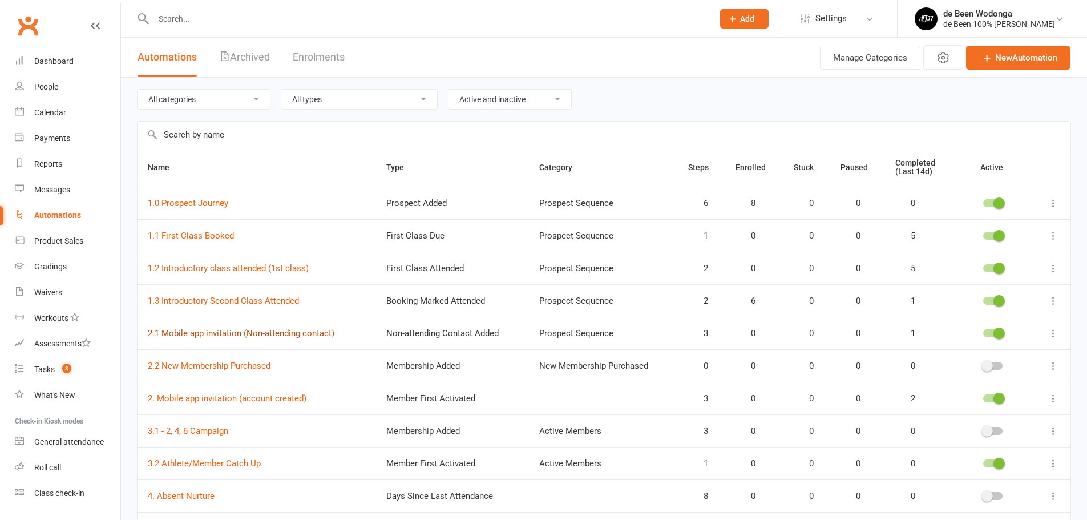
click at [264, 336] on link "2.1 Mobile app invitation (Non-attending contact)" at bounding box center [241, 333] width 187 height 10
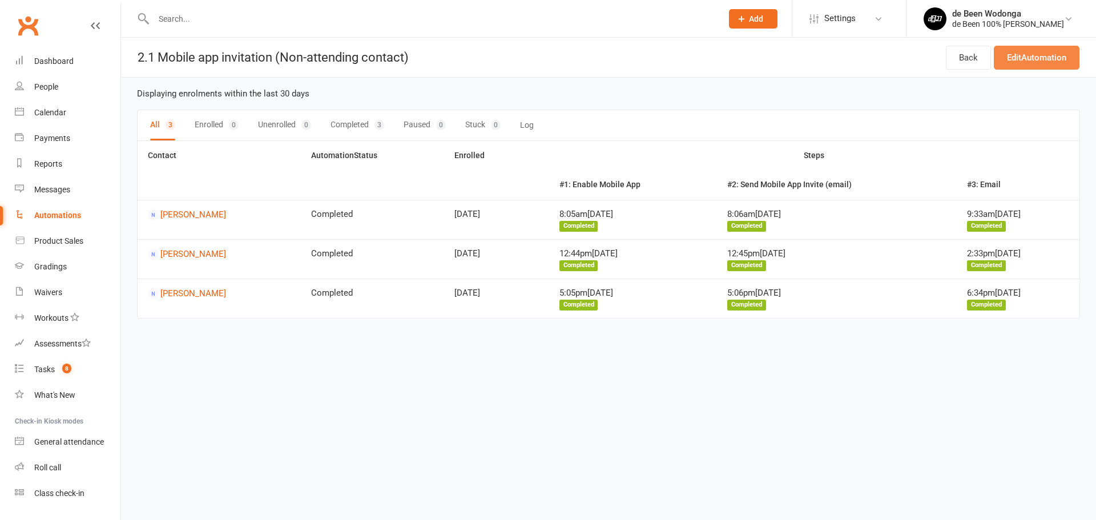
click at [1058, 59] on link "Edit Automation" at bounding box center [1037, 58] width 86 height 24
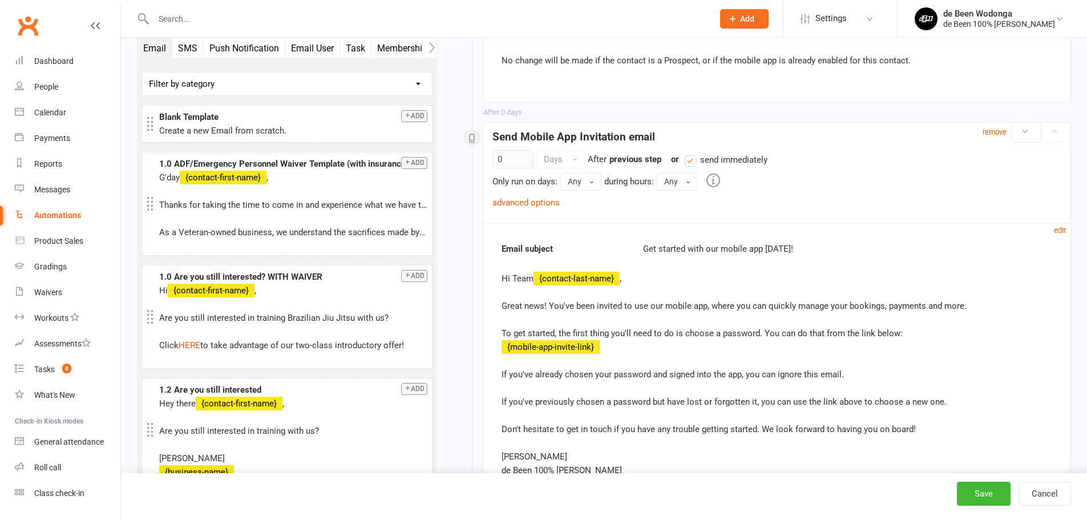
scroll to position [289, 0]
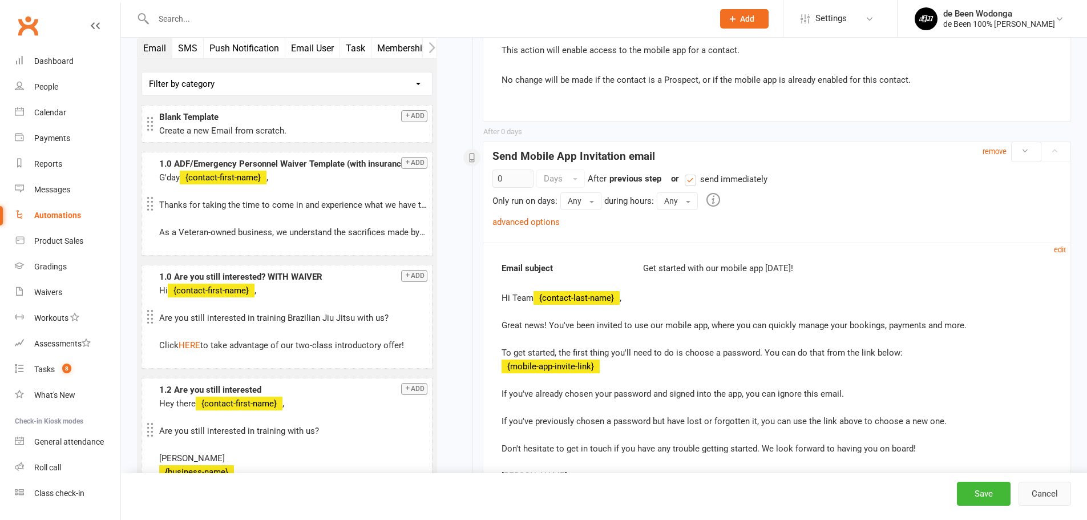
click at [1043, 492] on button "Cancel" at bounding box center [1045, 494] width 53 height 24
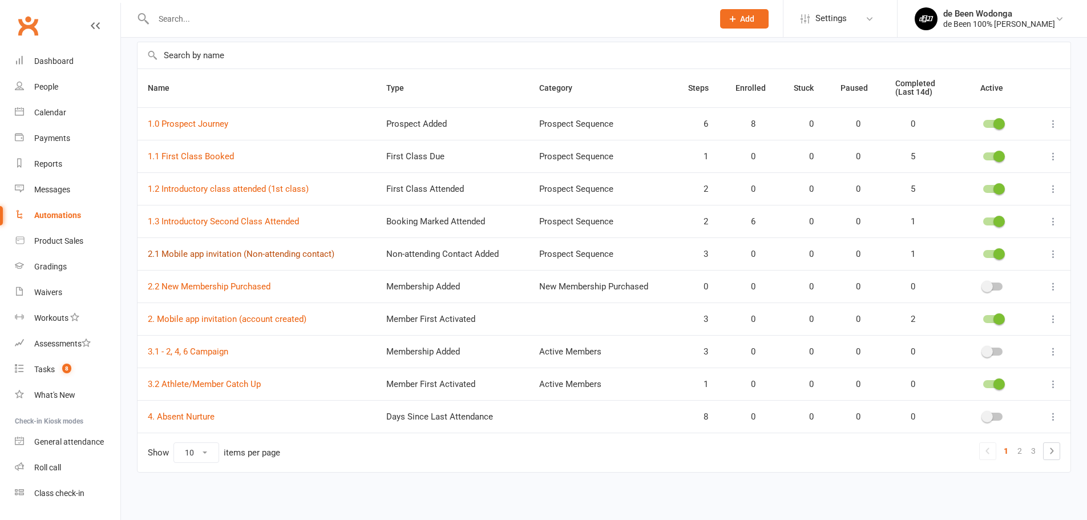
scroll to position [81, 0]
drag, startPoint x: 931, startPoint y: 39, endPoint x: 980, endPoint y: 35, distance: 48.7
click at [980, 35] on ui-view "Prospect Member Non-attending contact Class / event Appointment Grading event T…" at bounding box center [543, 212] width 1087 height 581
click at [927, 44] on input "text" at bounding box center [604, 54] width 933 height 26
copy div "de Been 100% Jiu Jitsu"
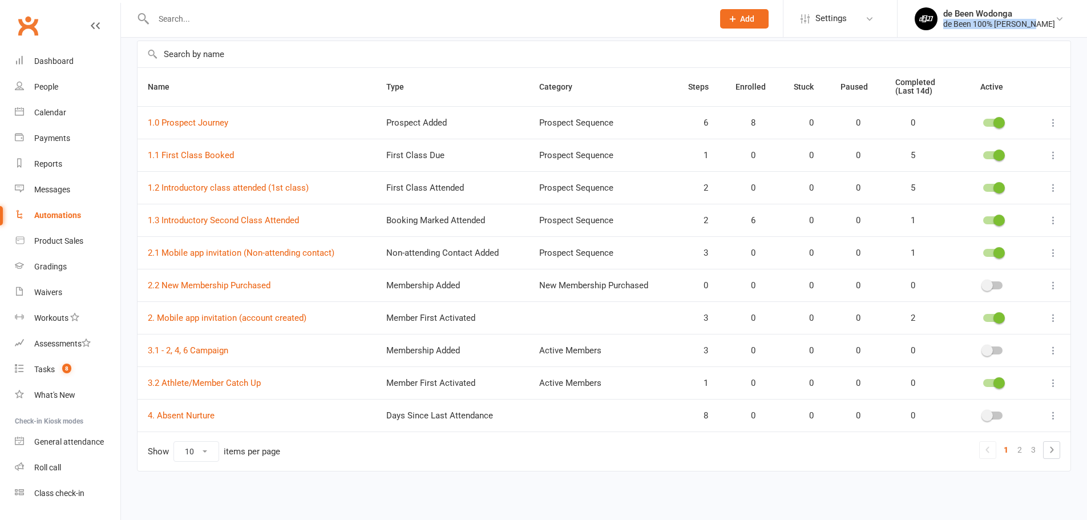
drag, startPoint x: 935, startPoint y: 31, endPoint x: 1020, endPoint y: 34, distance: 85.1
click at [1020, 34] on li "de Been Wodonga de Been 100% Jiu Jitsu Wodonga My profile My subscription Suppo…" at bounding box center [992, 18] width 190 height 37
click at [256, 35] on div at bounding box center [421, 18] width 568 height 37
click at [262, 18] on input "text" at bounding box center [427, 19] width 555 height 16
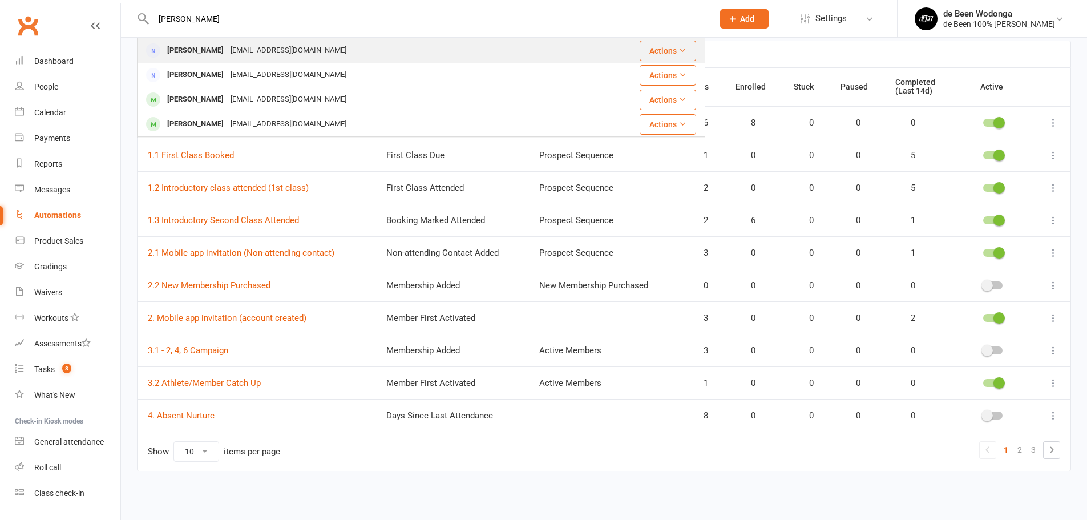
type input "amy"
click at [260, 47] on div "amykay1310@gmail.com" at bounding box center [288, 50] width 123 height 17
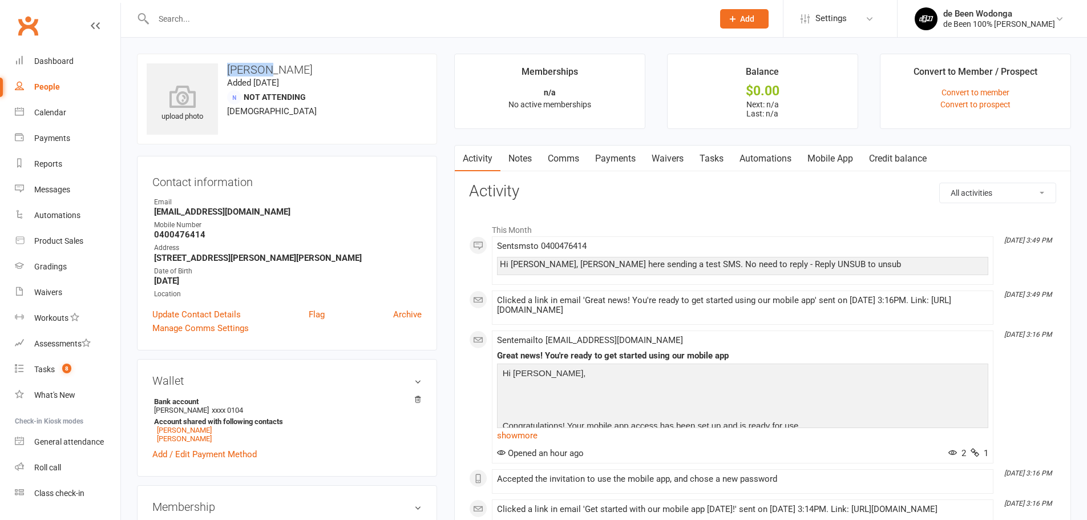
copy h3 "Amy Kay"
drag, startPoint x: 251, startPoint y: 74, endPoint x: 229, endPoint y: 71, distance: 22.4
click at [229, 71] on h3 "Amy Kay" at bounding box center [287, 69] width 281 height 13
click at [996, 10] on div "de Been Wodonga" at bounding box center [999, 14] width 112 height 10
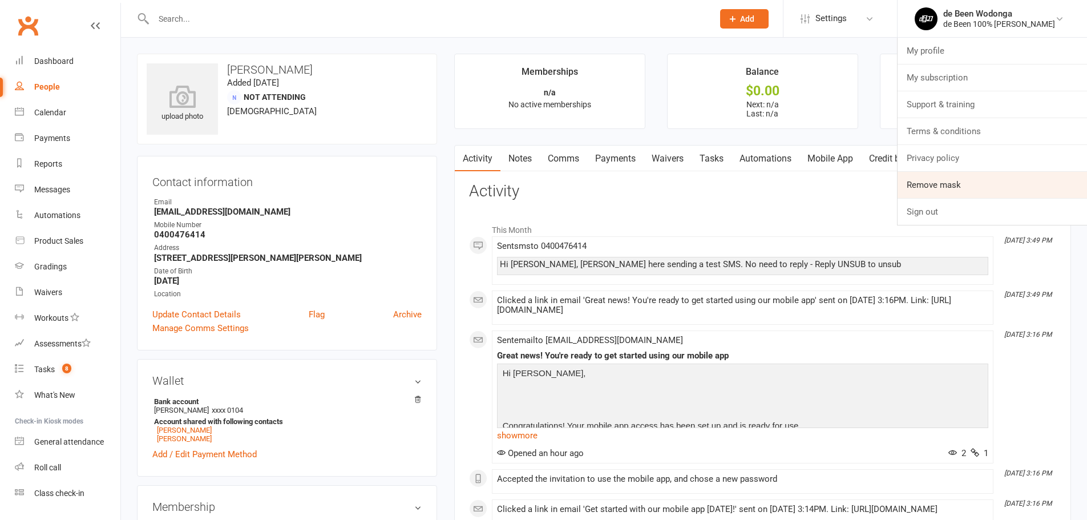
click at [994, 184] on link "Remove mask" at bounding box center [992, 185] width 189 height 26
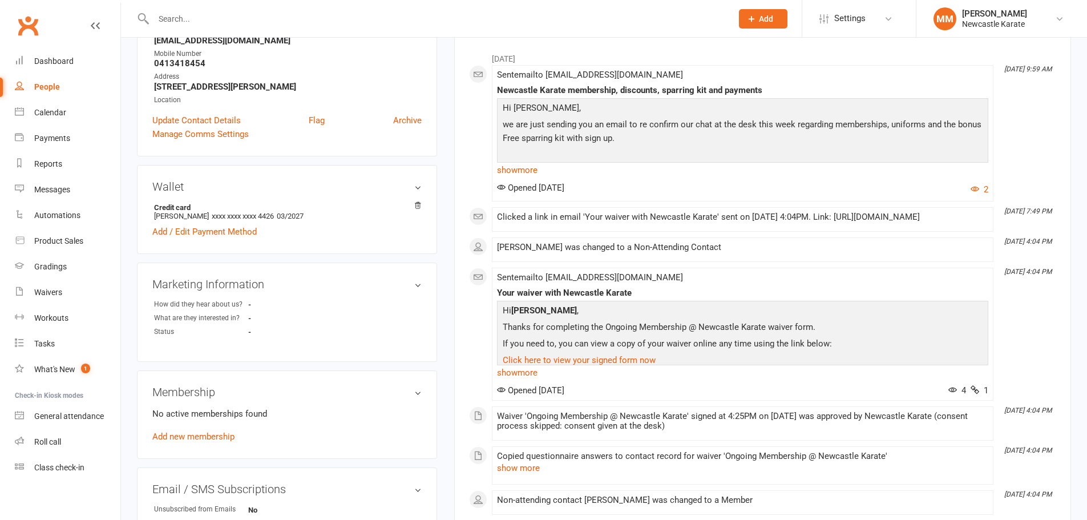
scroll to position [57, 0]
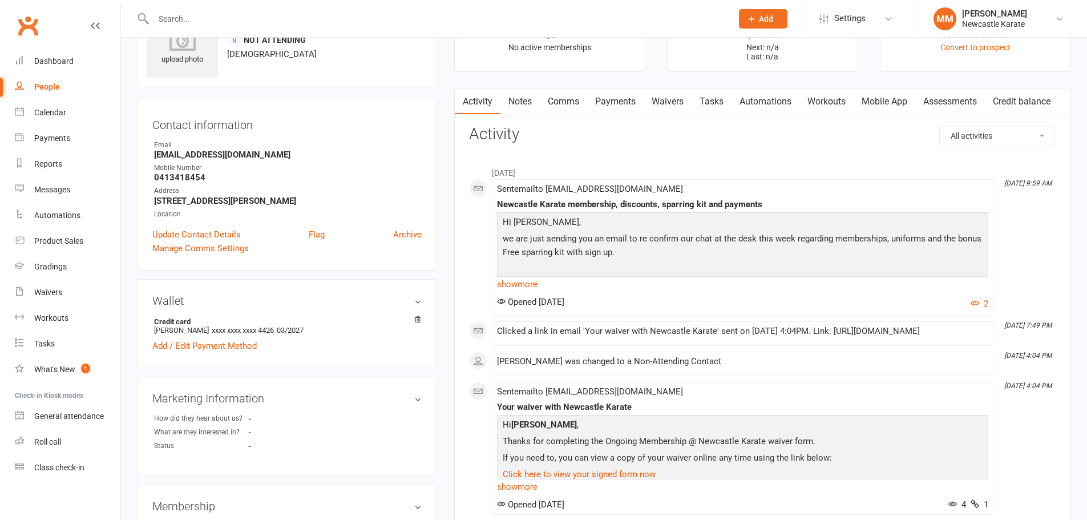
click at [612, 99] on link "Payments" at bounding box center [615, 101] width 56 height 26
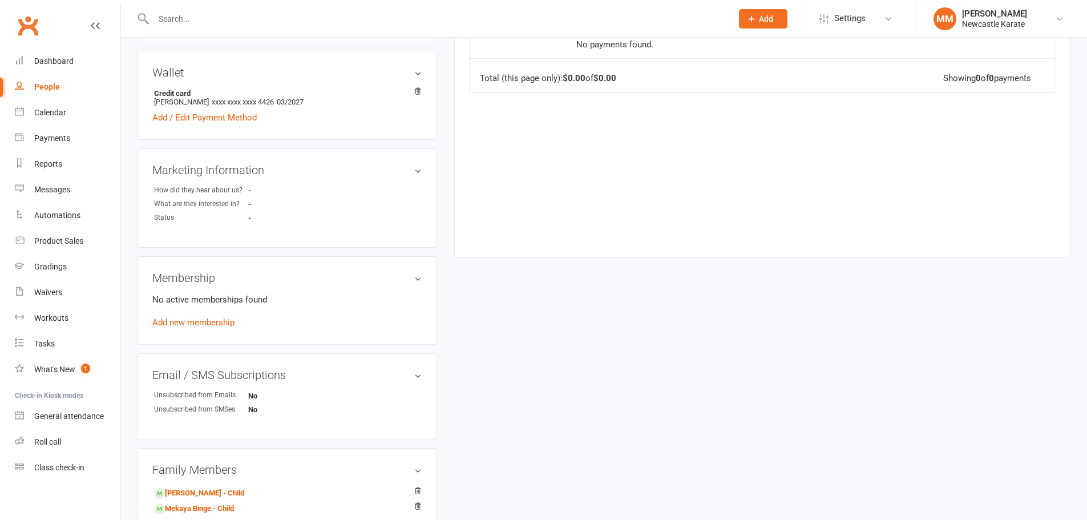
scroll to position [457, 0]
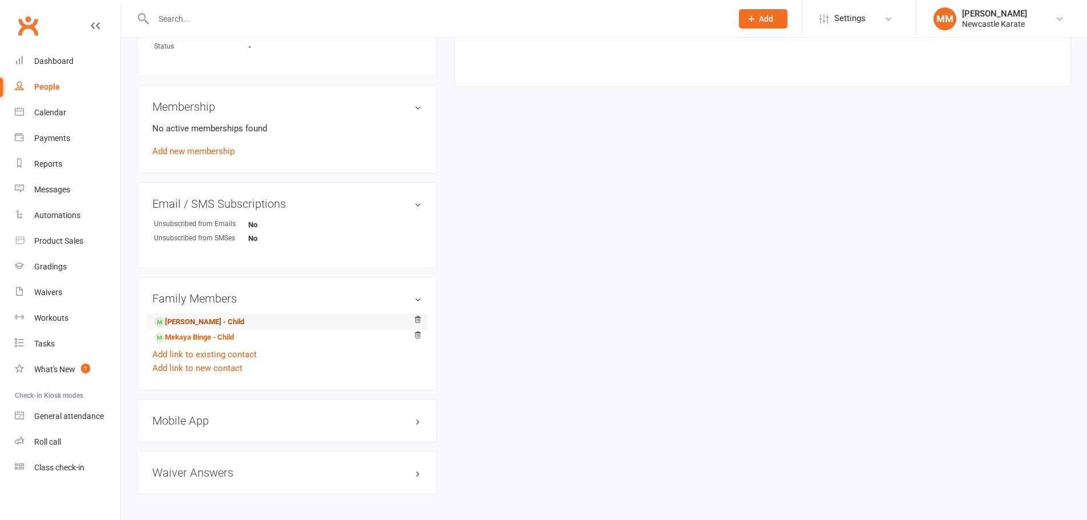
click at [207, 321] on link "[PERSON_NAME] - Child" at bounding box center [199, 322] width 90 height 12
click at [203, 337] on link "Mekaya Binge - Child" at bounding box center [194, 338] width 80 height 12
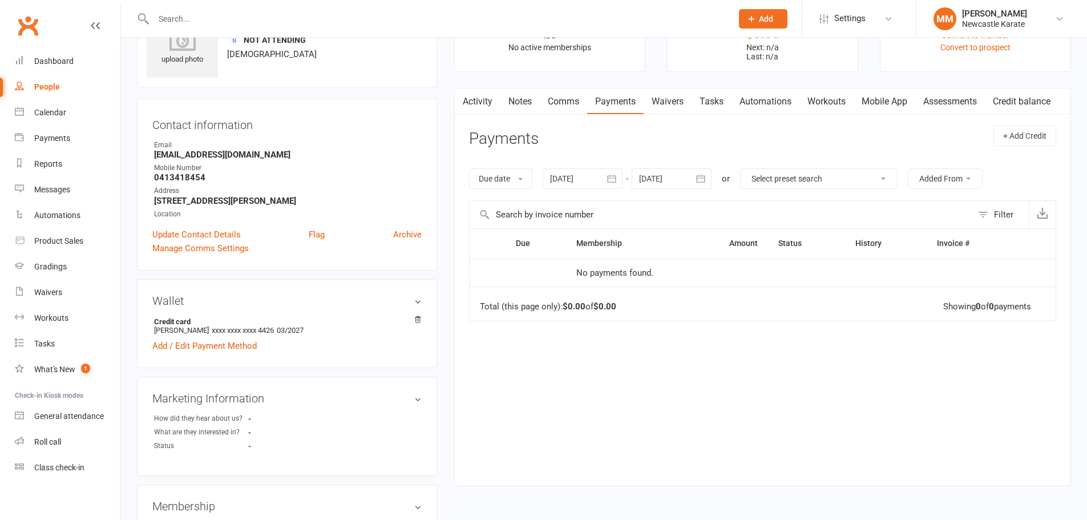
scroll to position [0, 0]
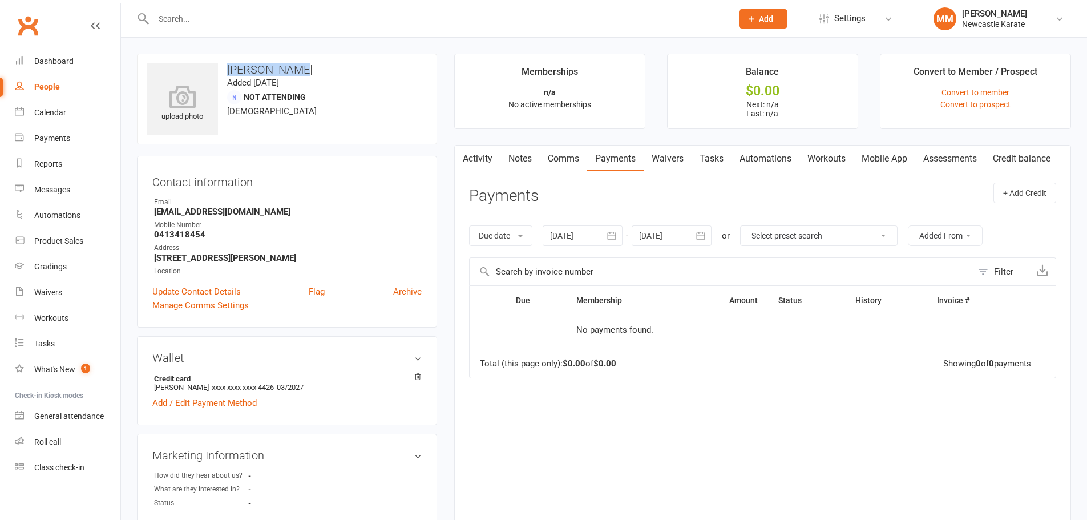
copy h3 "[PERSON_NAME]"
drag, startPoint x: 226, startPoint y: 70, endPoint x: 314, endPoint y: 69, distance: 88.5
click at [314, 69] on h3 "[PERSON_NAME]" at bounding box center [287, 69] width 281 height 13
copy h3 "[PERSON_NAME]"
click at [959, 23] on link "MM [PERSON_NAME] Newcastle Karate" at bounding box center [1002, 18] width 136 height 23
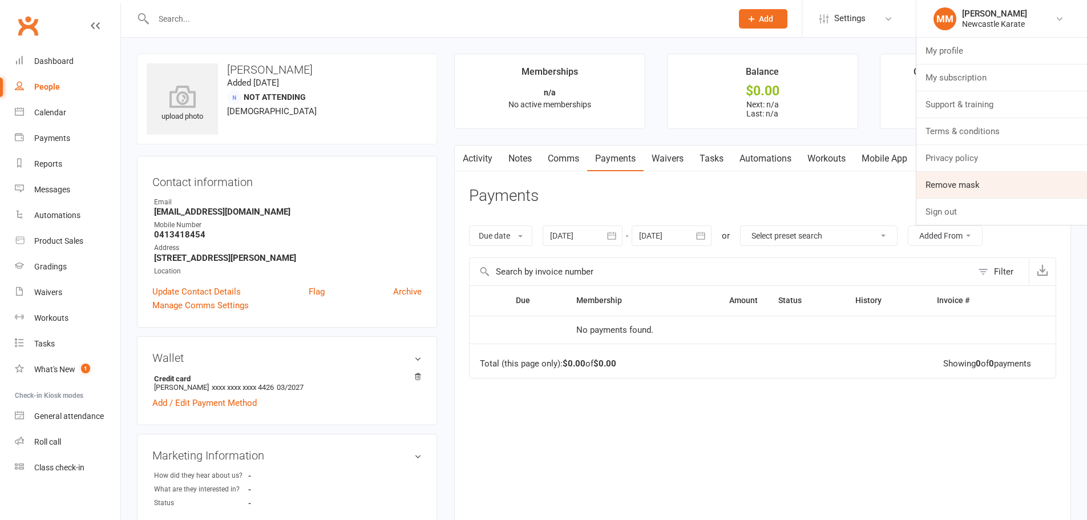
drag, startPoint x: 968, startPoint y: 173, endPoint x: 925, endPoint y: 177, distance: 43.0
click at [968, 173] on link "Remove mask" at bounding box center [1002, 185] width 171 height 26
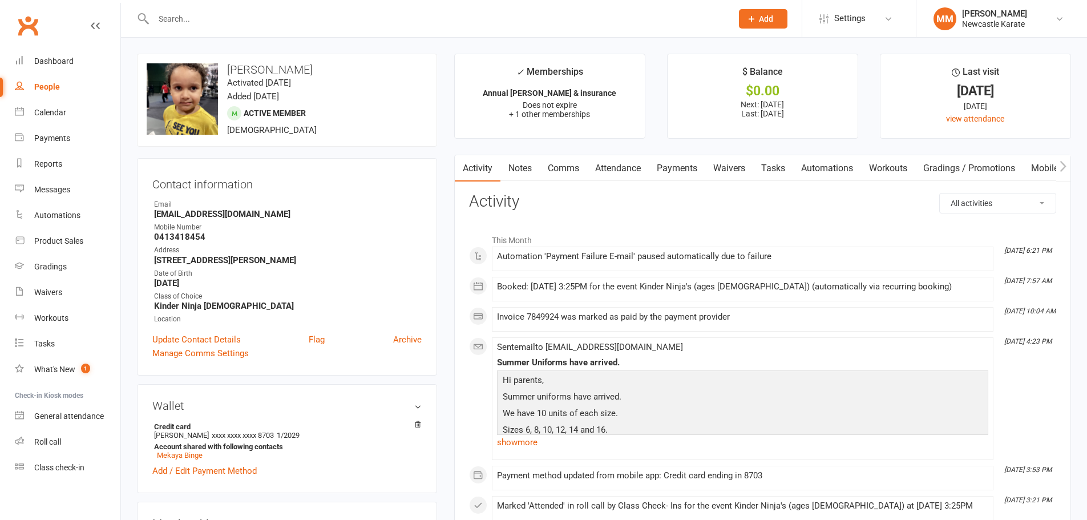
click at [672, 175] on link "Payments" at bounding box center [677, 168] width 56 height 26
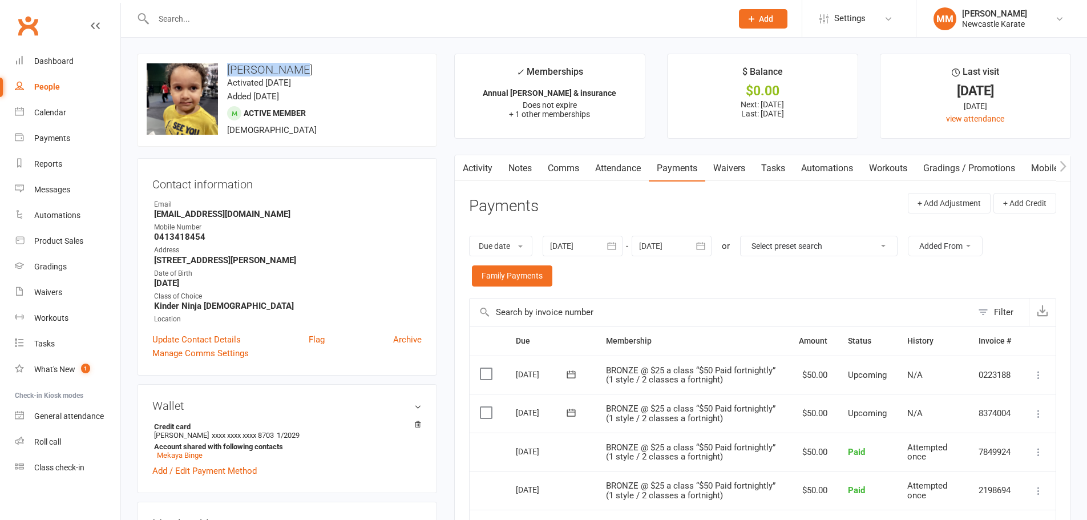
copy h3 "[PERSON_NAME]"
drag, startPoint x: 230, startPoint y: 71, endPoint x: 292, endPoint y: 66, distance: 62.4
click at [292, 66] on h3 "[PERSON_NAME]" at bounding box center [287, 69] width 281 height 13
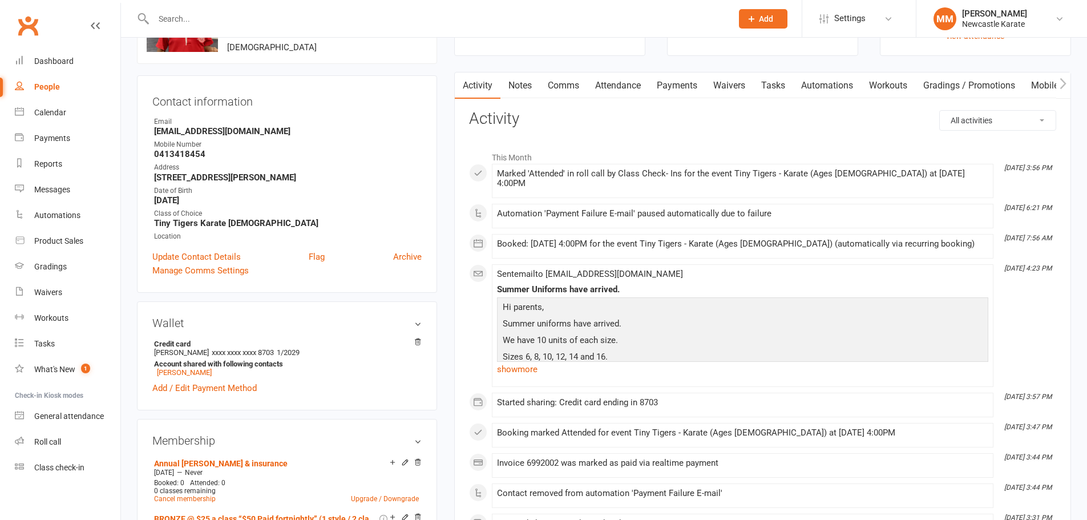
scroll to position [228, 0]
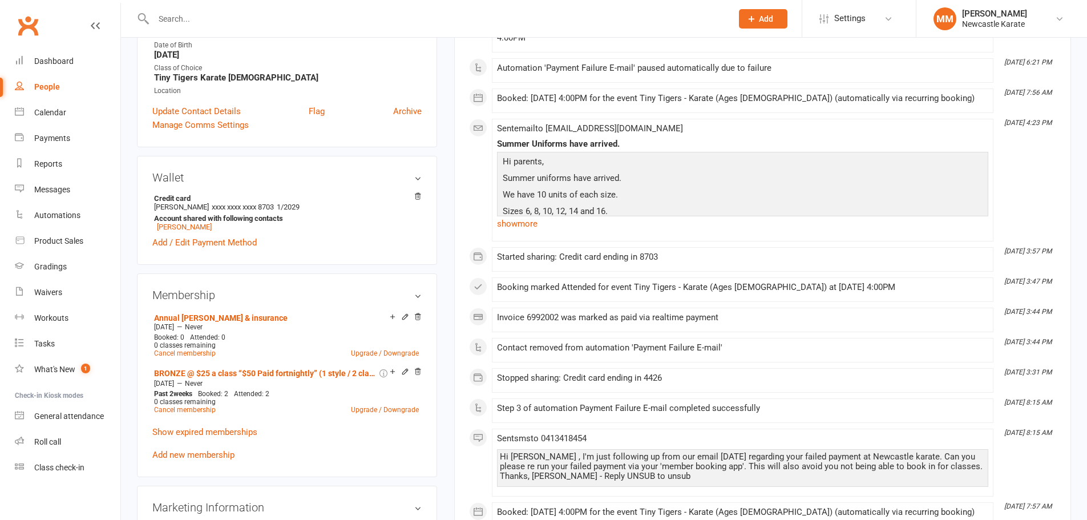
click at [451, 350] on main "✓ Memberships Annual [PERSON_NAME] & insurance Does not expire + 1 other member…" at bounding box center [763, 510] width 634 height 1370
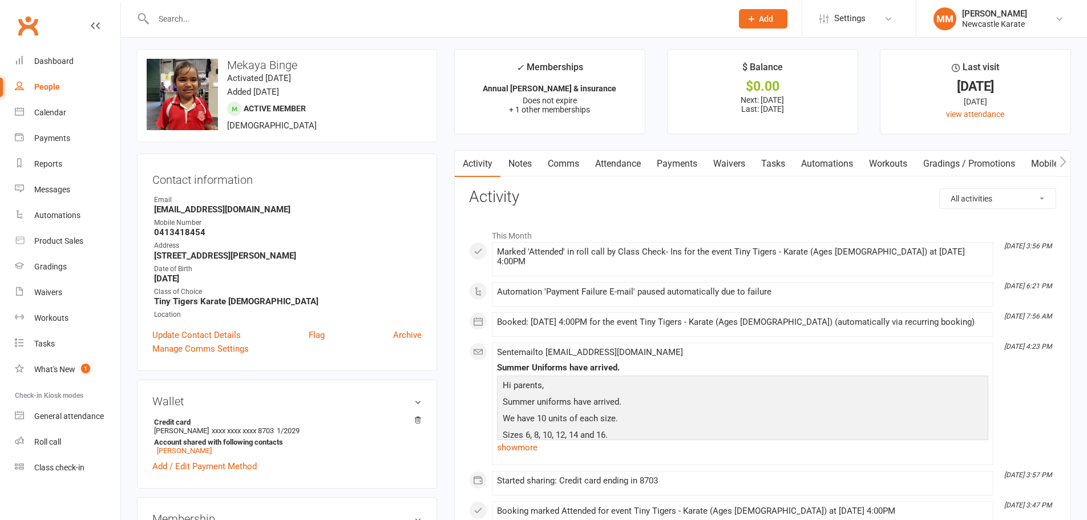
scroll to position [0, 0]
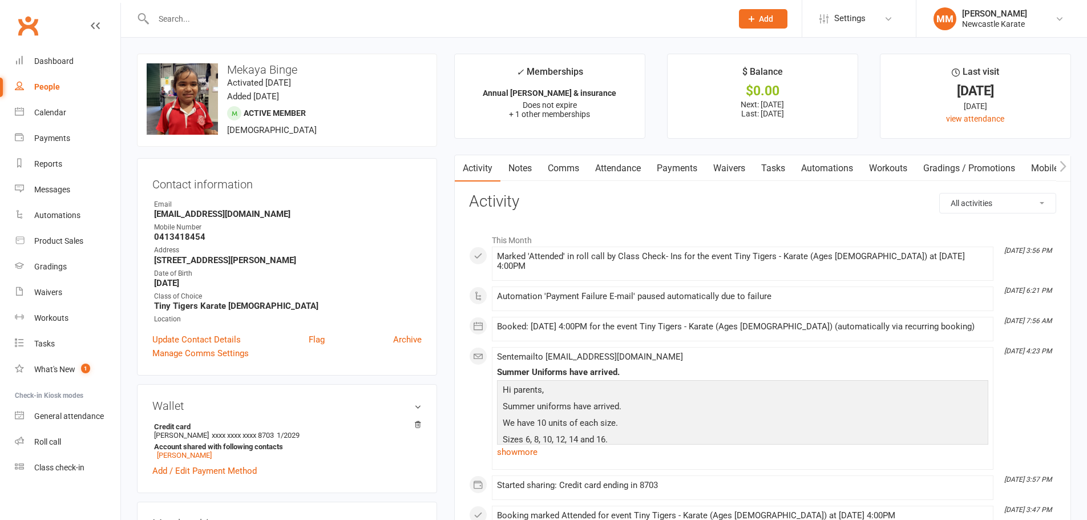
click at [663, 164] on link "Payments" at bounding box center [677, 168] width 56 height 26
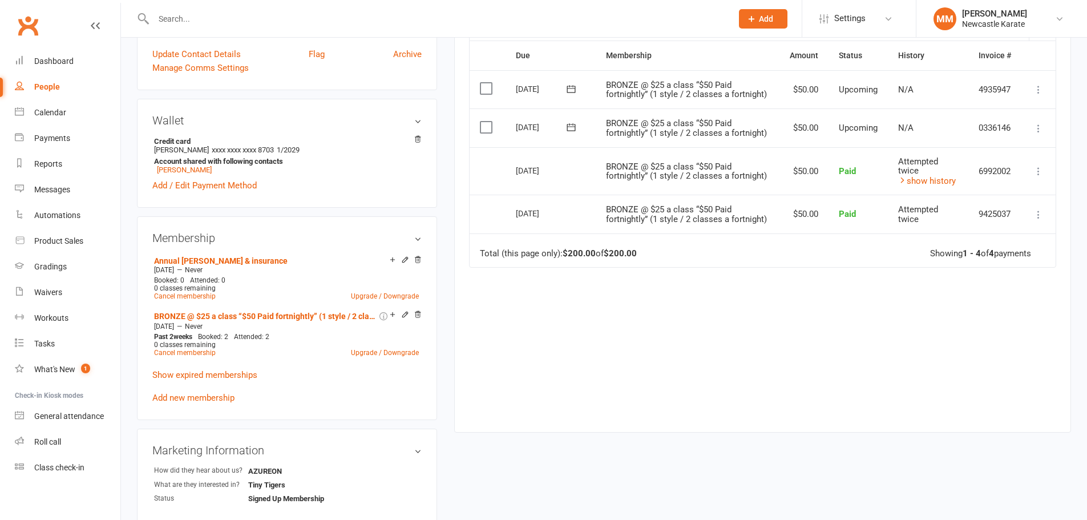
scroll to position [171, 0]
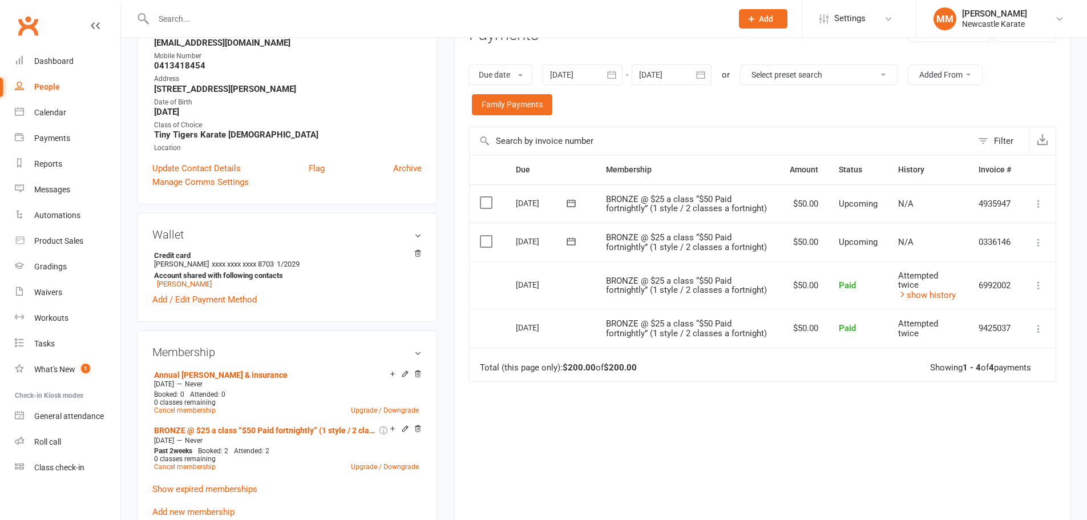
click at [901, 289] on span "Attempted twice" at bounding box center [918, 281] width 40 height 20
click at [900, 295] on icon at bounding box center [902, 294] width 9 height 9
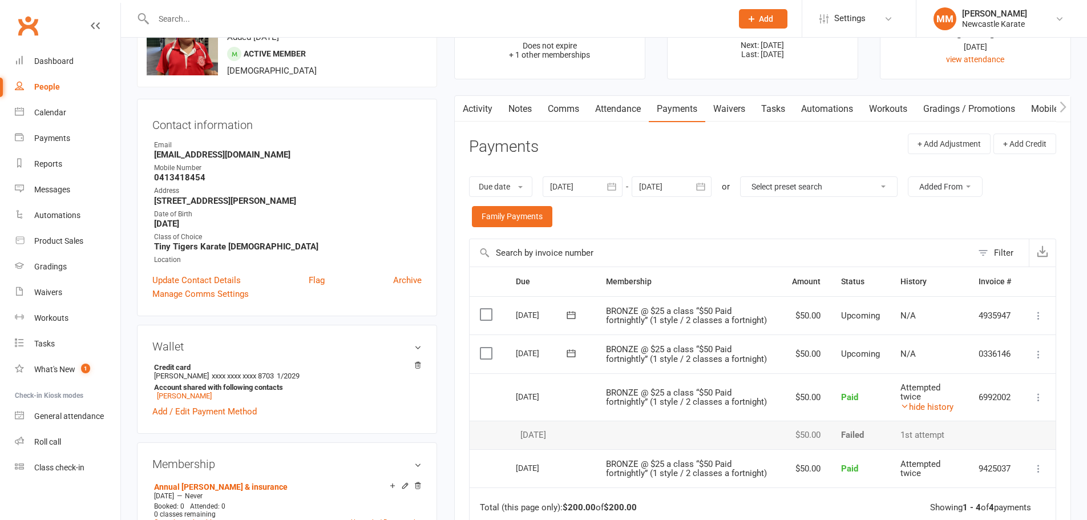
scroll to position [0, 0]
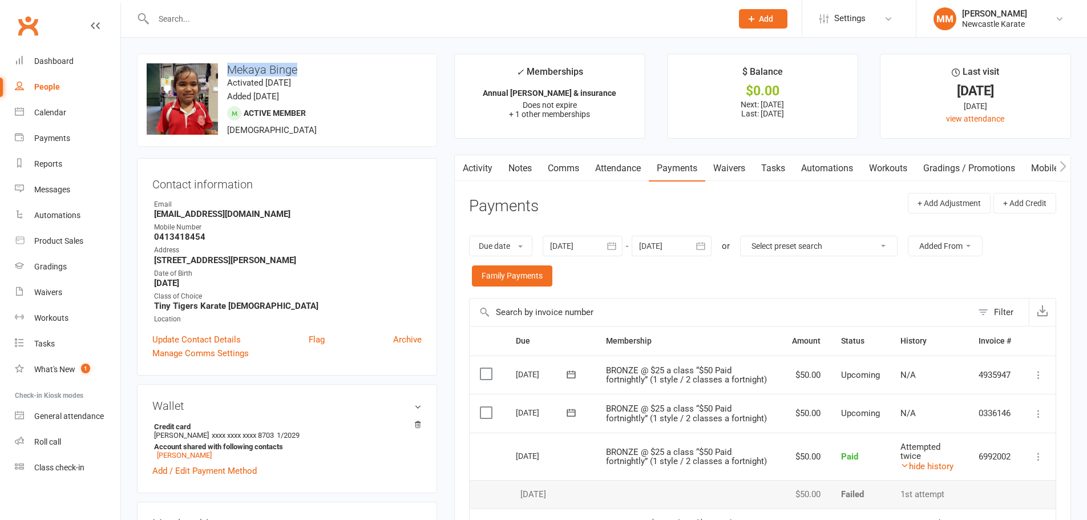
copy h3 "Mekaya Binge"
drag, startPoint x: 297, startPoint y: 70, endPoint x: 228, endPoint y: 72, distance: 69.1
click at [228, 72] on h3 "Mekaya Binge" at bounding box center [287, 69] width 281 height 13
copy div "[DATE]"
drag, startPoint x: 516, startPoint y: 491, endPoint x: 570, endPoint y: 491, distance: 53.6
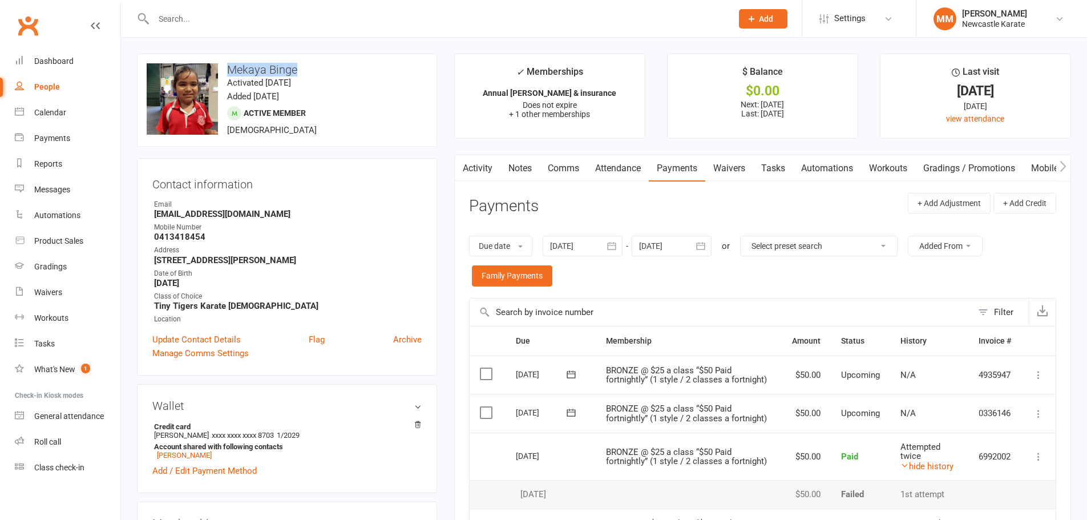
click at [570, 491] on div "06 Sep 2025" at bounding box center [551, 495] width 70 height 10
click at [837, 20] on span "Settings" at bounding box center [849, 19] width 31 height 26
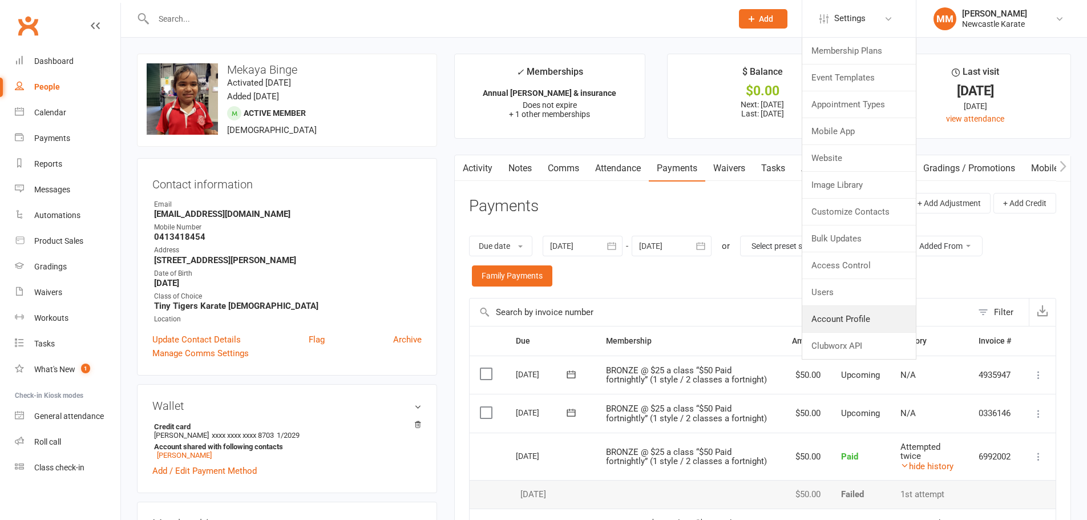
click at [874, 315] on link "Account Profile" at bounding box center [859, 319] width 114 height 26
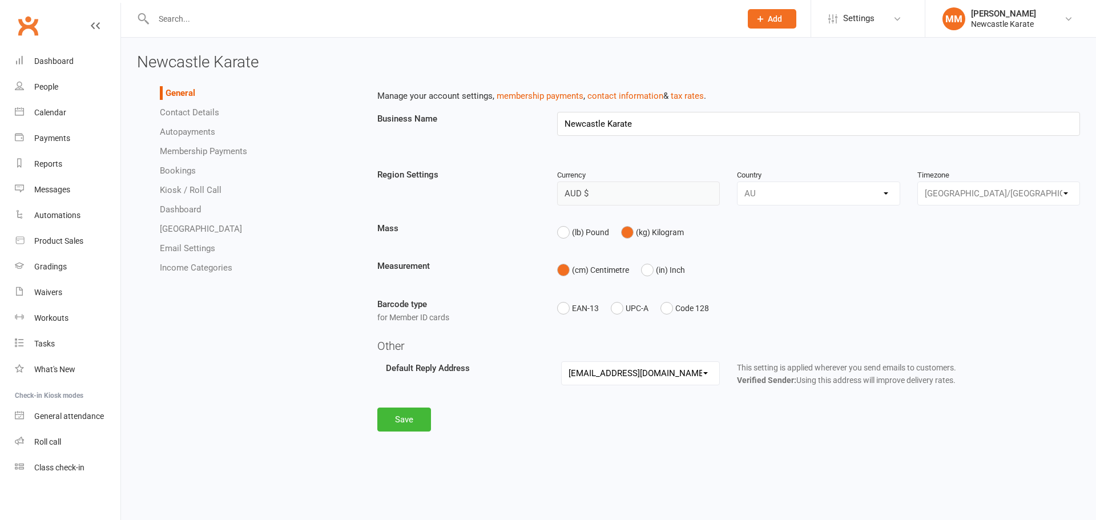
select select "[EMAIL_ADDRESS][DOMAIN_NAME]"
click at [183, 126] on li "Autopayments" at bounding box center [260, 132] width 200 height 14
drag, startPoint x: 193, startPoint y: 130, endPoint x: 205, endPoint y: 132, distance: 12.2
click at [193, 130] on link "Autopayments" at bounding box center [187, 132] width 55 height 10
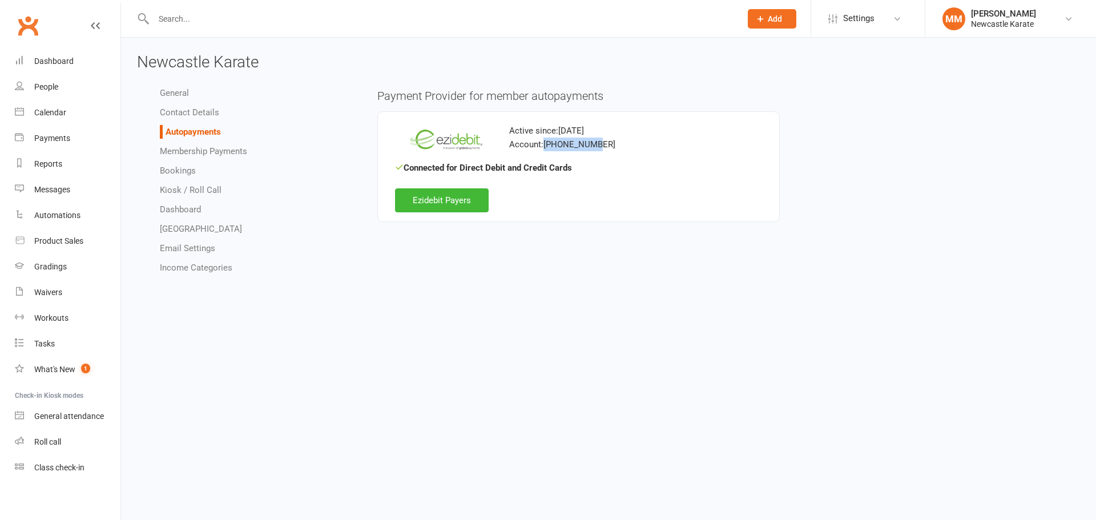
copy div "[PHONE_NUMBER]"
drag, startPoint x: 604, startPoint y: 148, endPoint x: 544, endPoint y: 148, distance: 59.4
click at [544, 148] on div "Account: [PHONE_NUMBER]" at bounding box center [579, 145] width 368 height 14
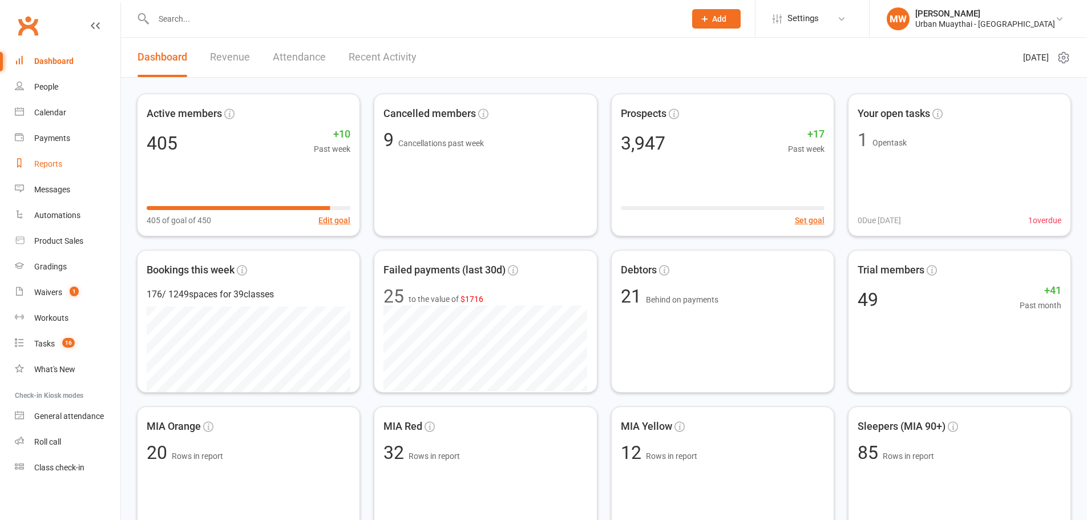
click at [39, 170] on link "Reports" at bounding box center [68, 164] width 106 height 26
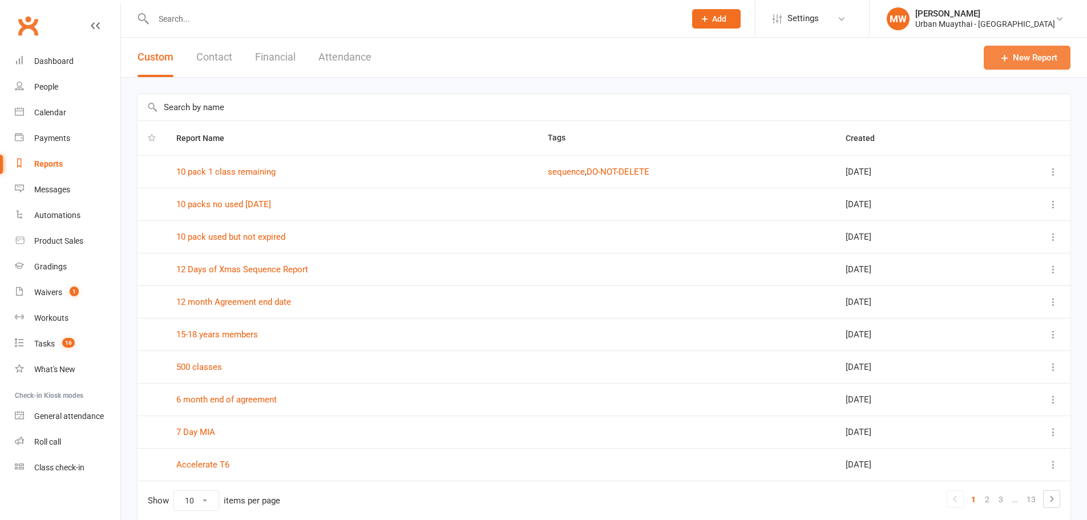
click at [1012, 54] on link "New Report" at bounding box center [1027, 58] width 87 height 24
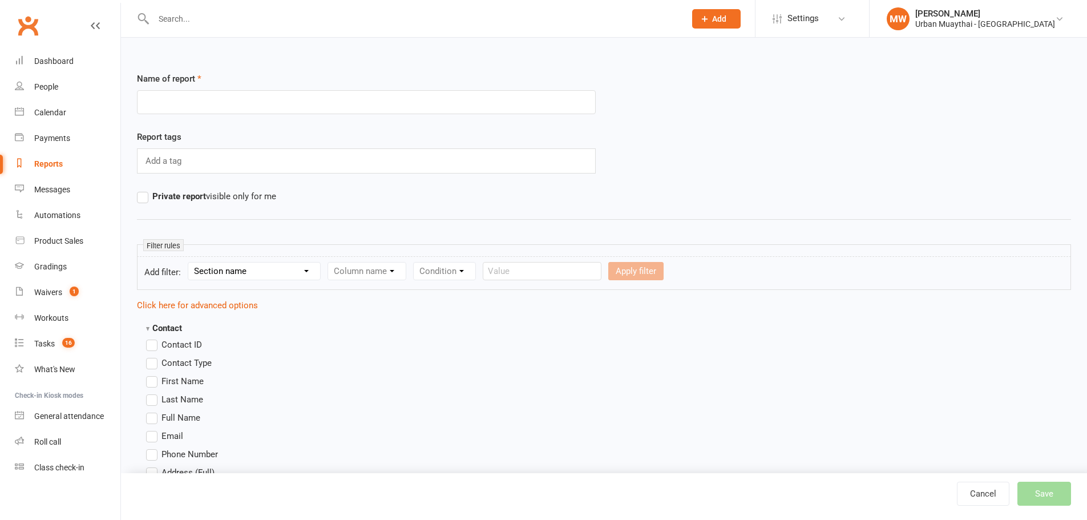
drag, startPoint x: 237, startPoint y: 97, endPoint x: 905, endPoint y: 98, distance: 667.7
click at [239, 98] on input "text" at bounding box center [366, 102] width 459 height 24
type input "Report - Attended Over 100 Classes"
click at [154, 344] on label "Contact ID" at bounding box center [174, 345] width 56 height 14
click at [154, 338] on input "Contact ID" at bounding box center [149, 338] width 7 height 0
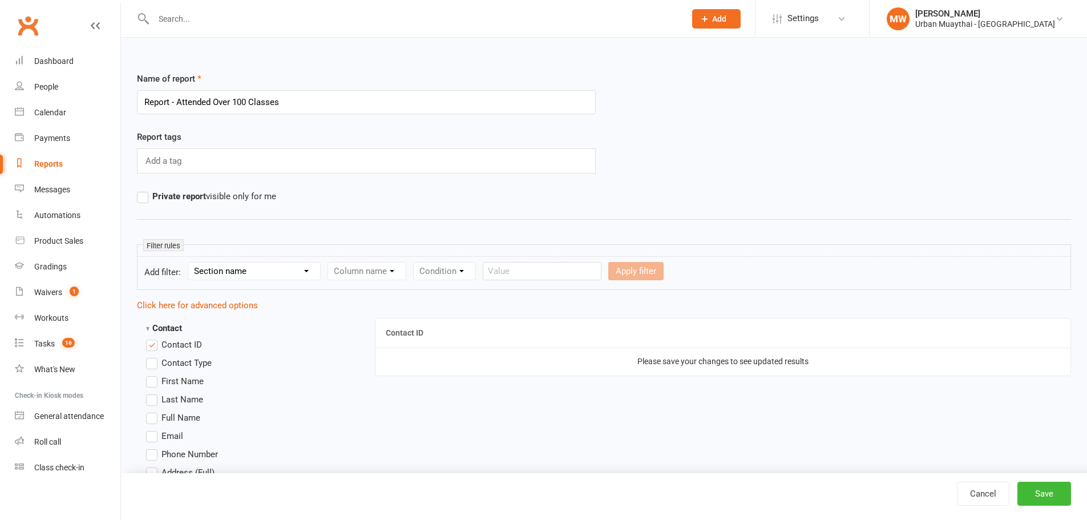
click at [150, 384] on label "First Name" at bounding box center [175, 381] width 58 height 14
click at [150, 374] on input "First Name" at bounding box center [149, 374] width 7 height 0
click at [150, 398] on label "Last Name" at bounding box center [174, 400] width 57 height 14
click at [150, 393] on input "Last Name" at bounding box center [149, 393] width 7 height 0
click at [158, 433] on label "Email" at bounding box center [164, 436] width 37 height 14
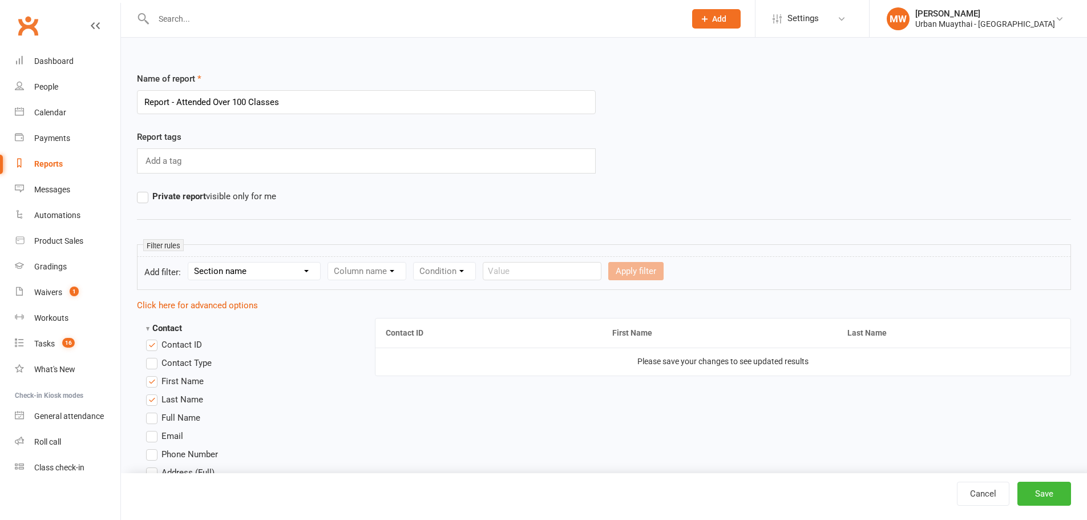
click at [154, 429] on input "Email" at bounding box center [149, 429] width 7 height 0
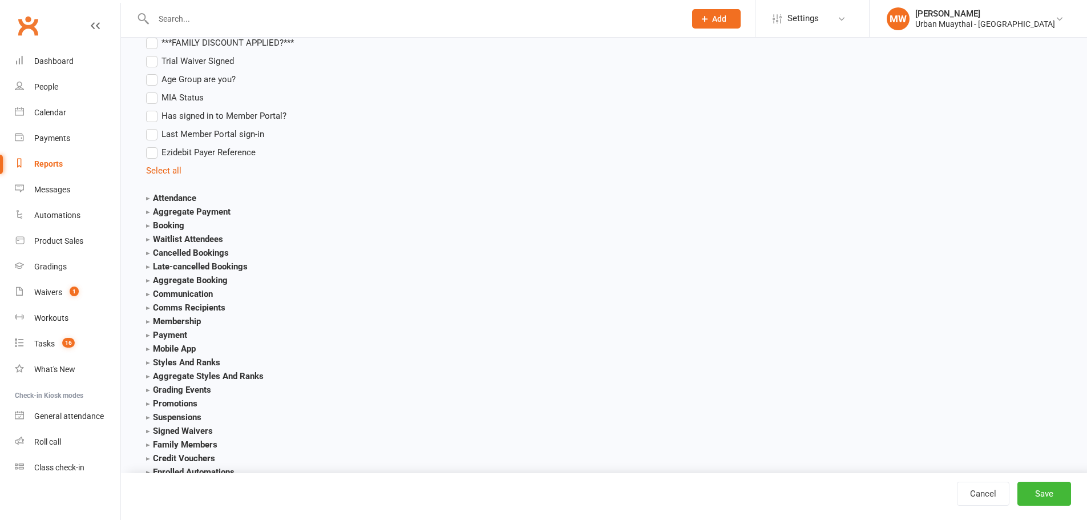
scroll to position [1092, 0]
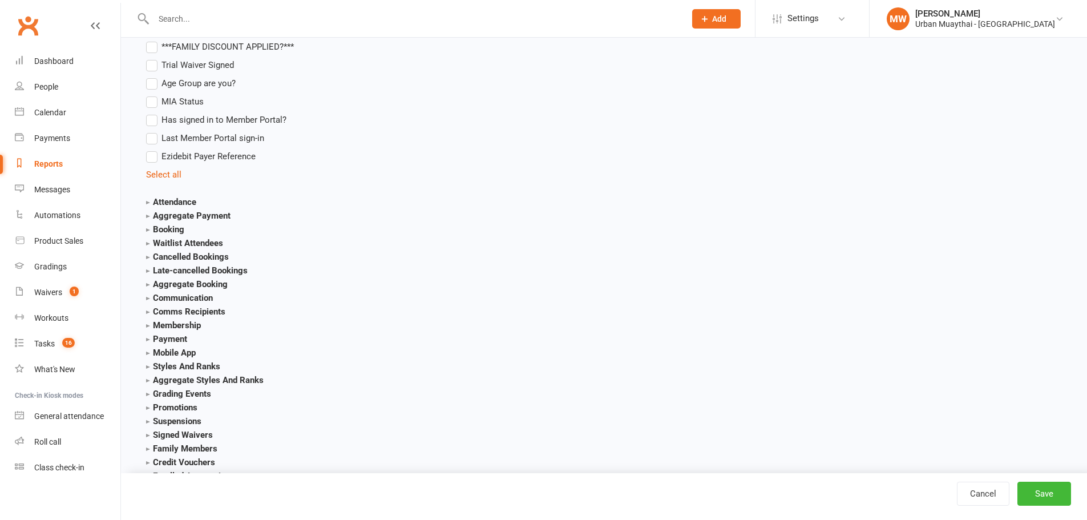
click at [155, 203] on strong "Attendance" at bounding box center [171, 202] width 50 height 10
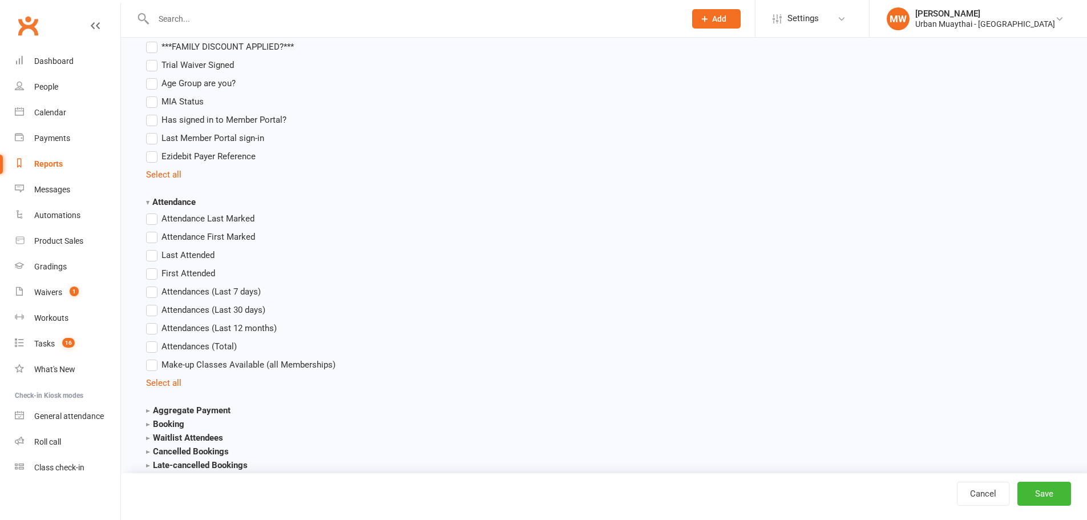
click at [155, 203] on strong "Attendance" at bounding box center [171, 202] width 50 height 10
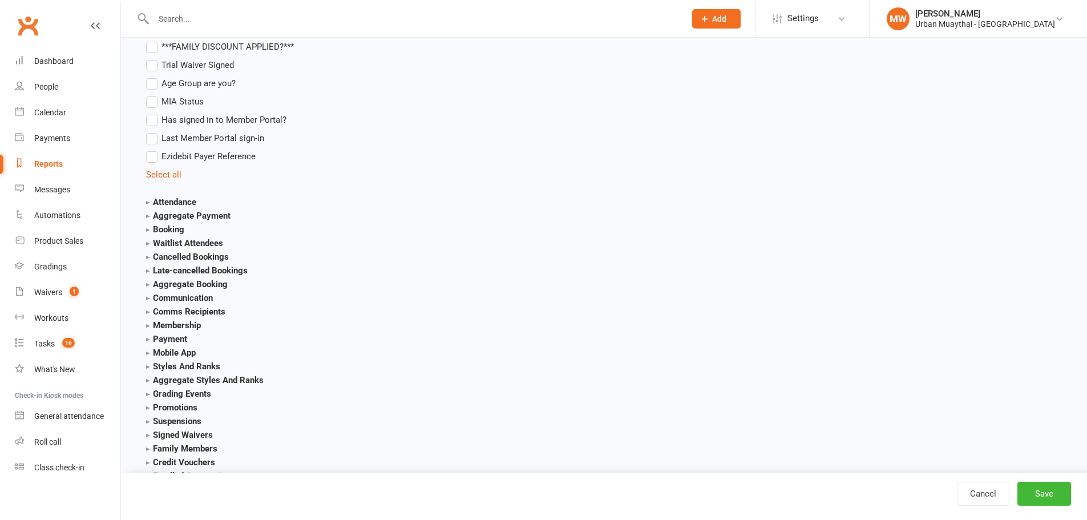
click at [172, 282] on strong "Aggregate Booking" at bounding box center [187, 284] width 82 height 10
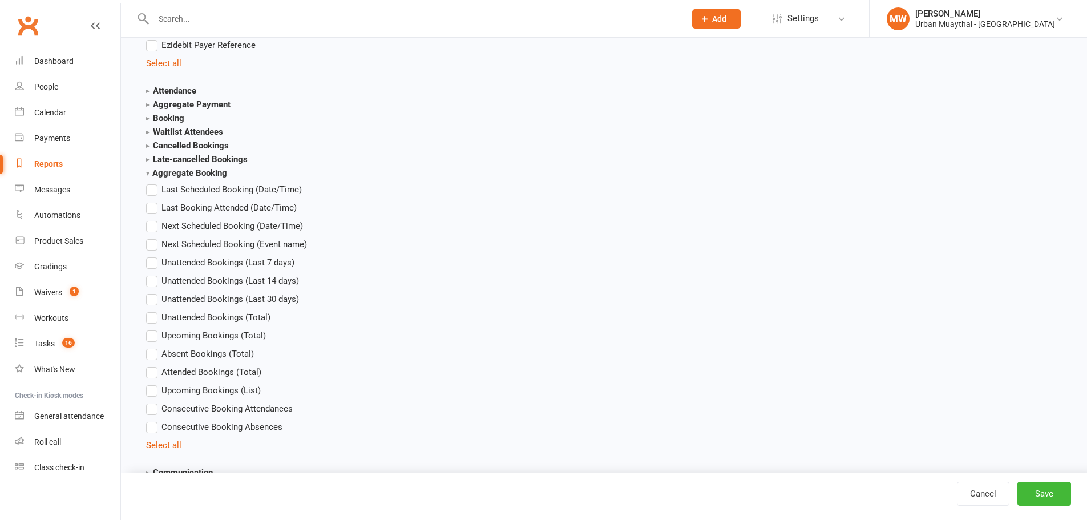
scroll to position [1206, 0]
click at [150, 350] on label "Absent Bookings (Total)" at bounding box center [200, 351] width 108 height 14
click at [150, 344] on input "Absent Bookings (Total)" at bounding box center [149, 344] width 7 height 0
click at [152, 350] on label "Absent Bookings (Total)" at bounding box center [200, 351] width 108 height 14
click at [152, 344] on input "Absent Bookings (Total)" at bounding box center [149, 344] width 7 height 0
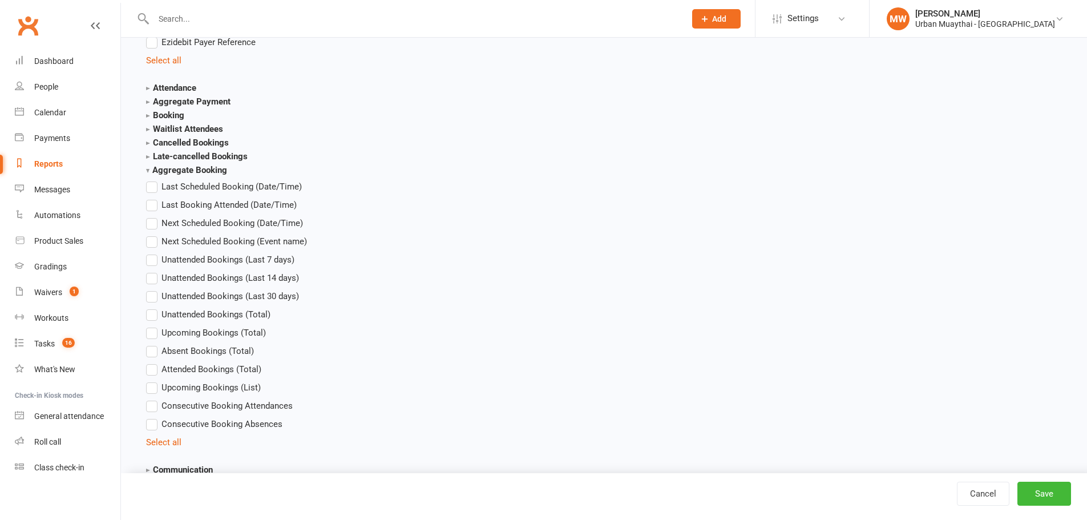
click at [154, 366] on label "Attended Bookings (Total)" at bounding box center [203, 369] width 115 height 14
click at [154, 362] on input "Attended Bookings (Total)" at bounding box center [149, 362] width 7 height 0
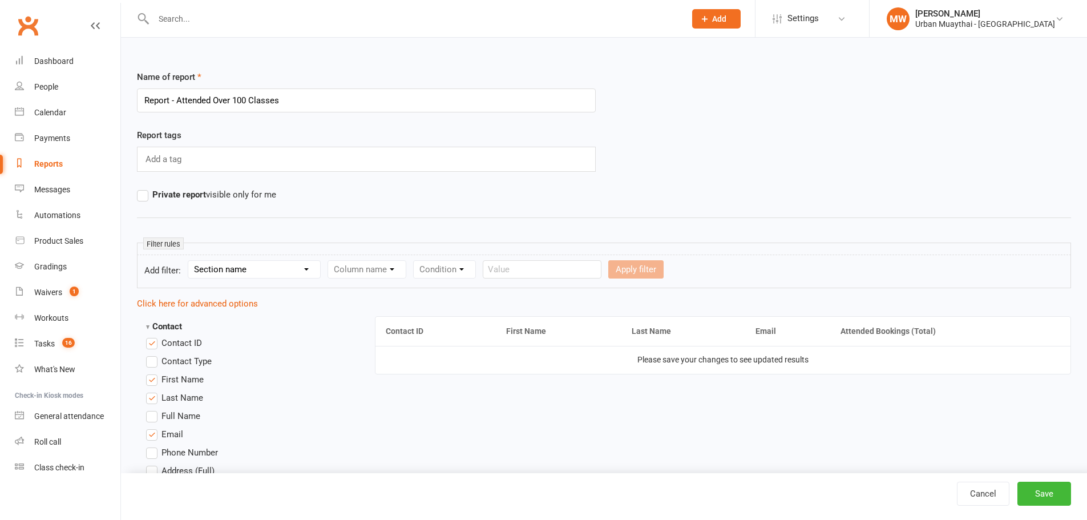
scroll to position [0, 0]
click at [289, 272] on select "Section name Contact Attendance Aggregate Payment Booking Waitlist Attendees Ca…" at bounding box center [254, 271] width 132 height 17
select select "0"
click at [190, 263] on select "Section name Contact Attendance Aggregate Payment Booking Waitlist Attendees Ca…" at bounding box center [254, 271] width 132 height 17
click at [460, 268] on select "Column name Is in other report Is not in other report Contact Type First Name L…" at bounding box center [463, 271] width 271 height 17
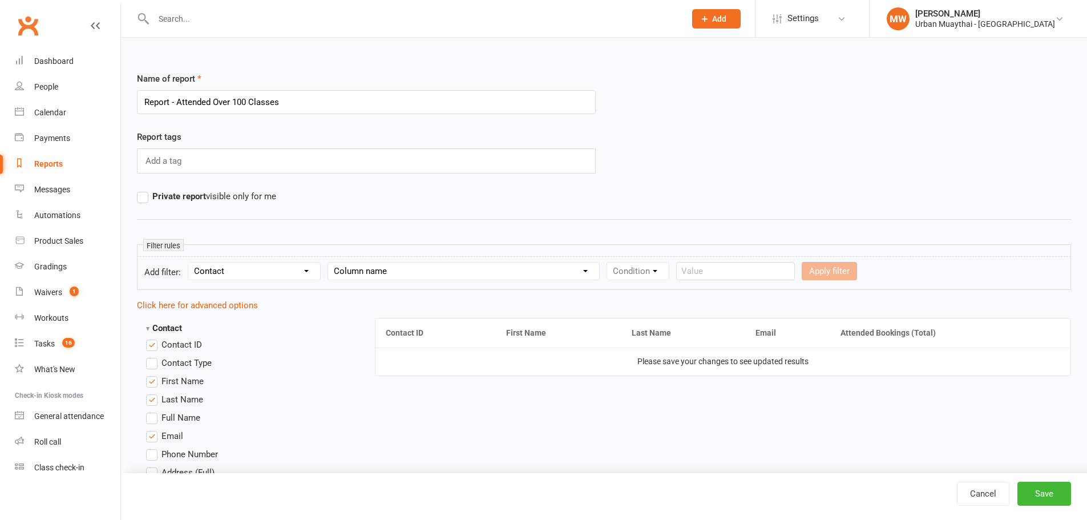
select select "14"
click at [330, 263] on select "Column name Is in other report Is not in other report Contact Type First Name L…" at bounding box center [463, 271] width 271 height 17
drag, startPoint x: 643, startPoint y: 269, endPoint x: 643, endPoint y: 277, distance: 8.0
click at [643, 269] on select "Condition Equals Does not equal Contains Does not contain Is blank or does not …" at bounding box center [672, 271] width 131 height 17
select select "0"
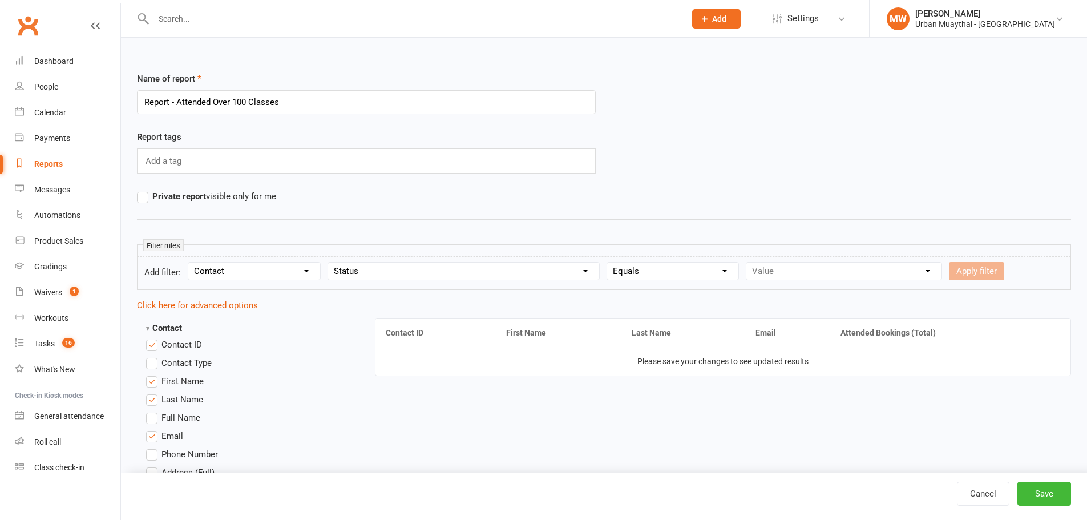
click at [609, 263] on select "Condition Equals Does not equal Contains Does not contain Is blank or does not …" at bounding box center [672, 271] width 131 height 17
click at [828, 271] on select "Value Prospect: Kickstarter Prospect: Mens Mornings Prospect: Mens Program - Da…" at bounding box center [843, 271] width 195 height 17
select select "27"
click at [747, 263] on select "Value Prospect: Kickstarter Prospect: Mens Mornings Prospect: Mens Program - Da…" at bounding box center [843, 271] width 195 height 17
click at [1010, 264] on form "Add filter: Section name Contact Attendance Aggregate Payment Booking Waitlist …" at bounding box center [604, 273] width 934 height 34
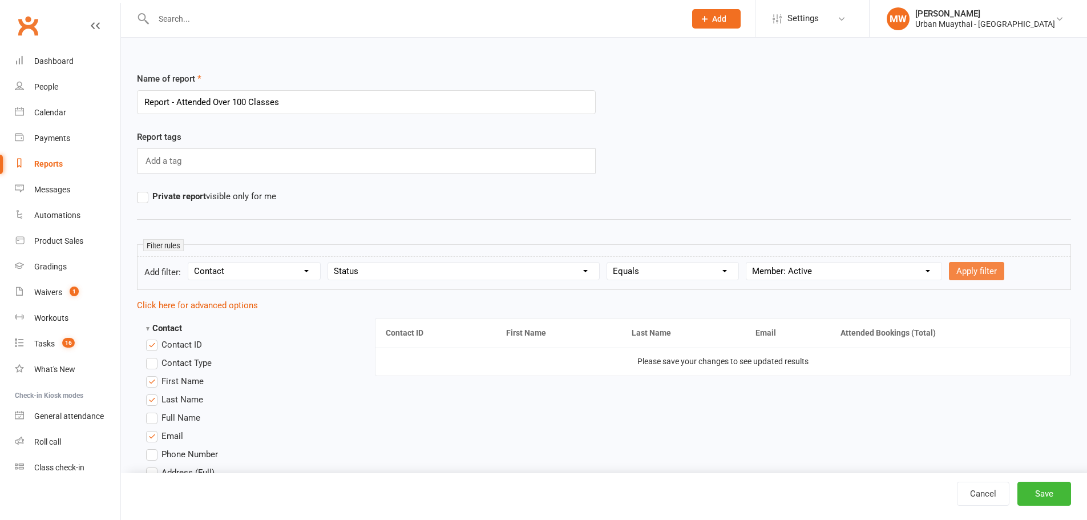
click at [973, 267] on button "Apply filter" at bounding box center [976, 271] width 55 height 18
select select
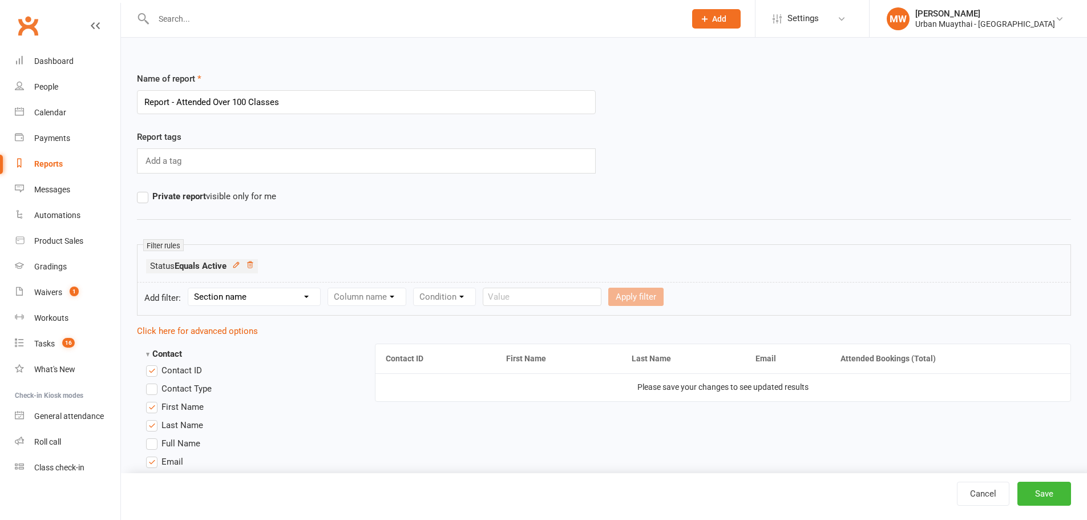
click at [253, 278] on ul "Status Equals Active" at bounding box center [604, 269] width 916 height 20
click at [256, 294] on select "Section name Contact Attendance Aggregate Payment Booking Waitlist Attendees Ca…" at bounding box center [254, 296] width 132 height 17
click at [190, 288] on select "Section name Contact Attendance Aggregate Payment Booking Waitlist Attendees Ca…" at bounding box center [254, 296] width 132 height 17
click at [457, 294] on select "Column name Event Name Event Type Event Date Event Day Event Month Event Starts…" at bounding box center [408, 296] width 160 height 17
click at [268, 297] on select "Section name Contact Attendance Aggregate Payment Booking Waitlist Attendees Ca…" at bounding box center [254, 296] width 132 height 17
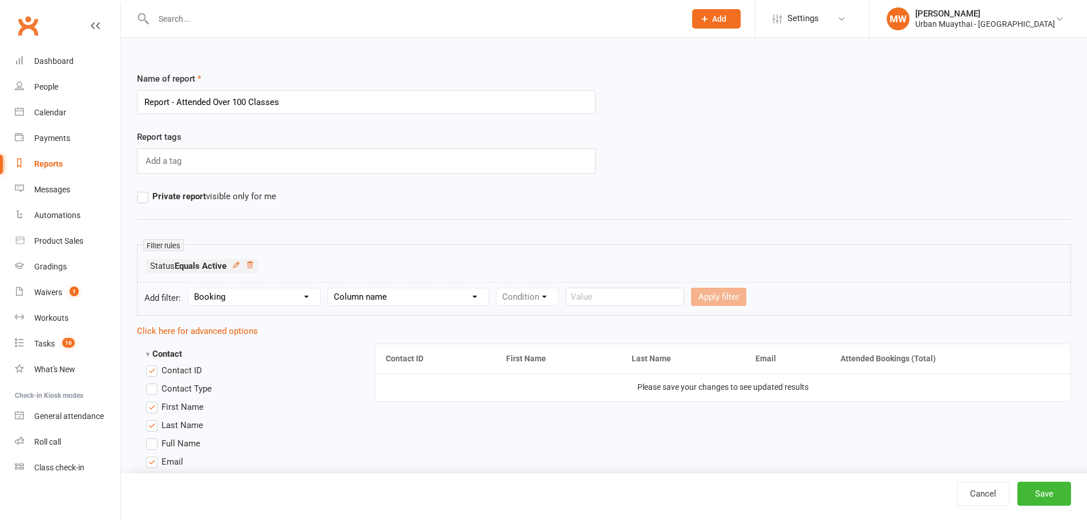
select select "1"
click at [190, 288] on select "Section name Contact Attendance Aggregate Payment Booking Waitlist Attendees Ca…" at bounding box center [254, 296] width 132 height 17
click at [429, 294] on select "Column name Attendance Last Marked Attendance First Marked Last Attended First …" at bounding box center [427, 296] width 199 height 17
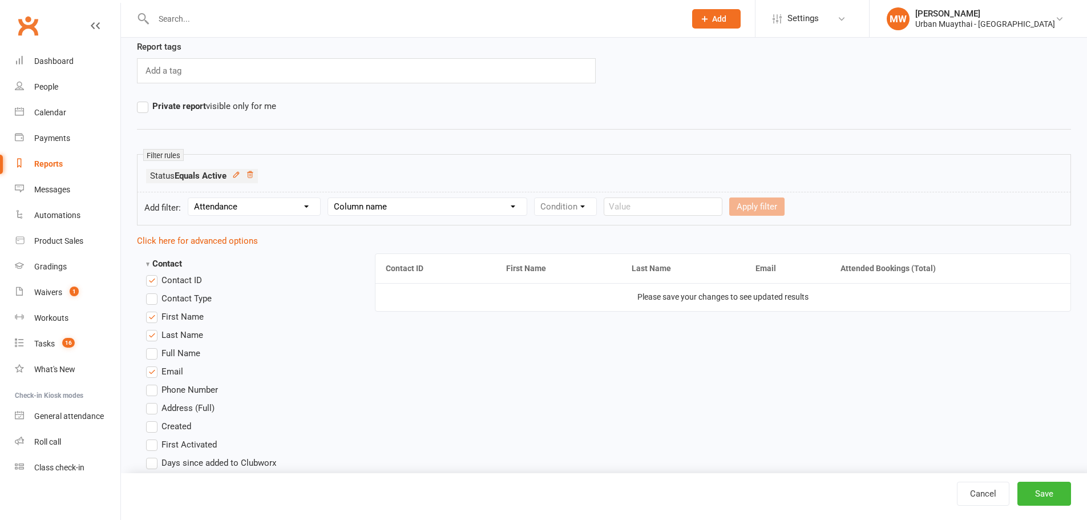
scroll to position [114, 0]
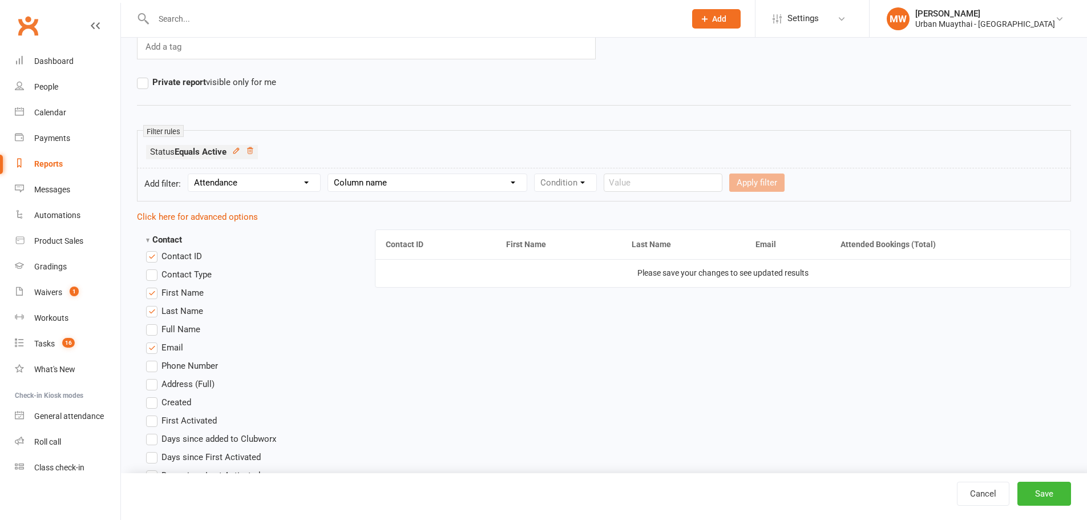
click at [402, 187] on select "Column name Attendance Last Marked Attendance First Marked Last Attended First …" at bounding box center [427, 182] width 199 height 17
select select "7"
click at [330, 174] on select "Column name Attendance Last Marked Attendance First Marked Last Attended First …" at bounding box center [427, 182] width 199 height 17
click at [607, 180] on select "Condition Is Is not Less than Greater than Less than or equal to Greater than o…" at bounding box center [592, 182] width 115 height 17
select select "5"
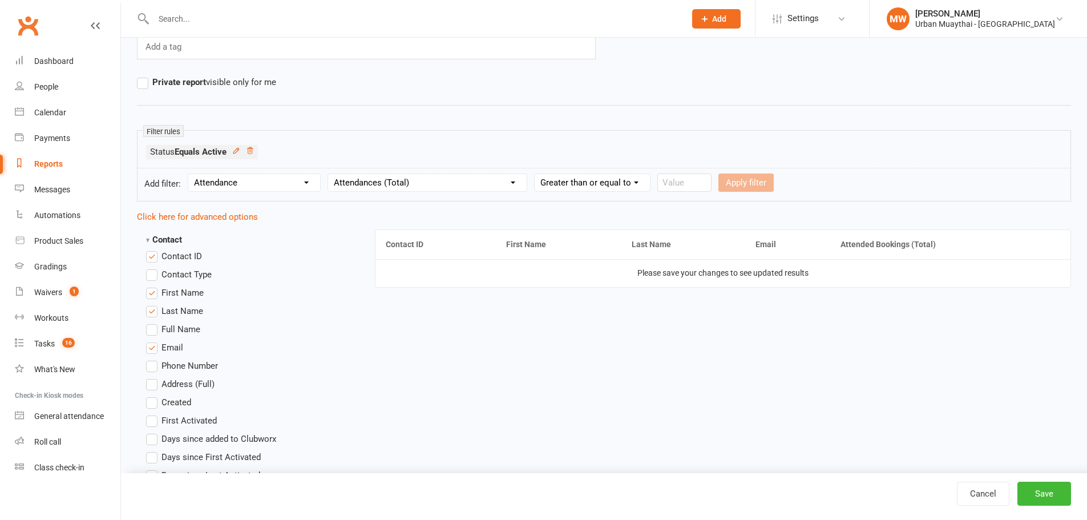
click at [535, 174] on select "Condition Is Is not Less than Greater than Less than or equal to Greater than o…" at bounding box center [592, 182] width 115 height 17
click at [677, 188] on input "number" at bounding box center [684, 182] width 54 height 18
type input "100"
click at [759, 179] on button "Apply filter" at bounding box center [746, 182] width 55 height 18
select select
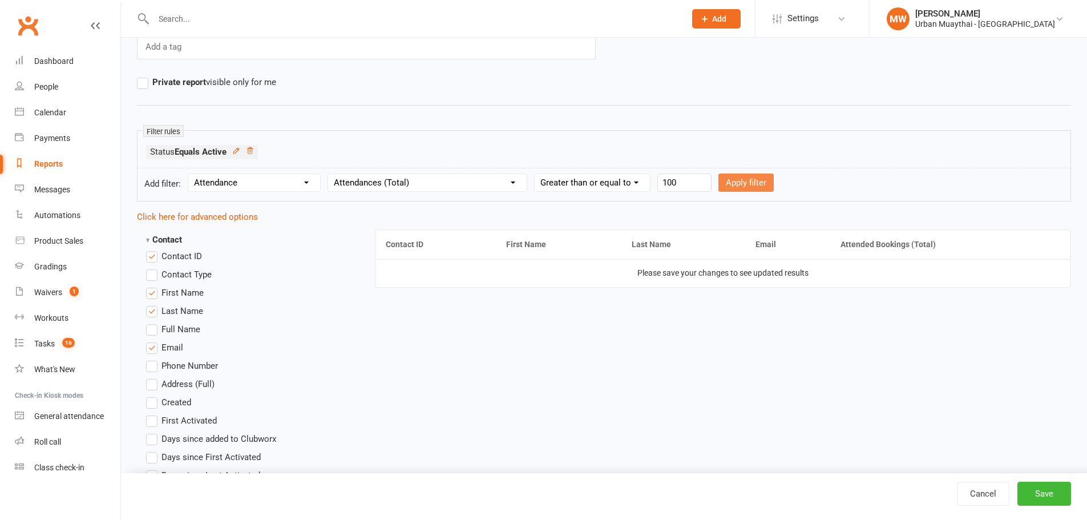
select select
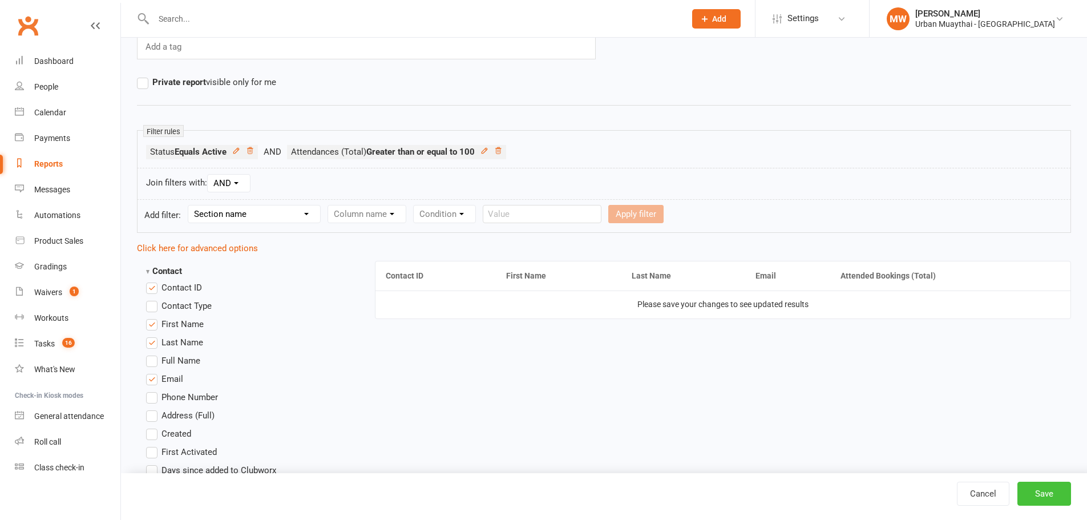
click at [1032, 496] on button "Save" at bounding box center [1045, 494] width 54 height 24
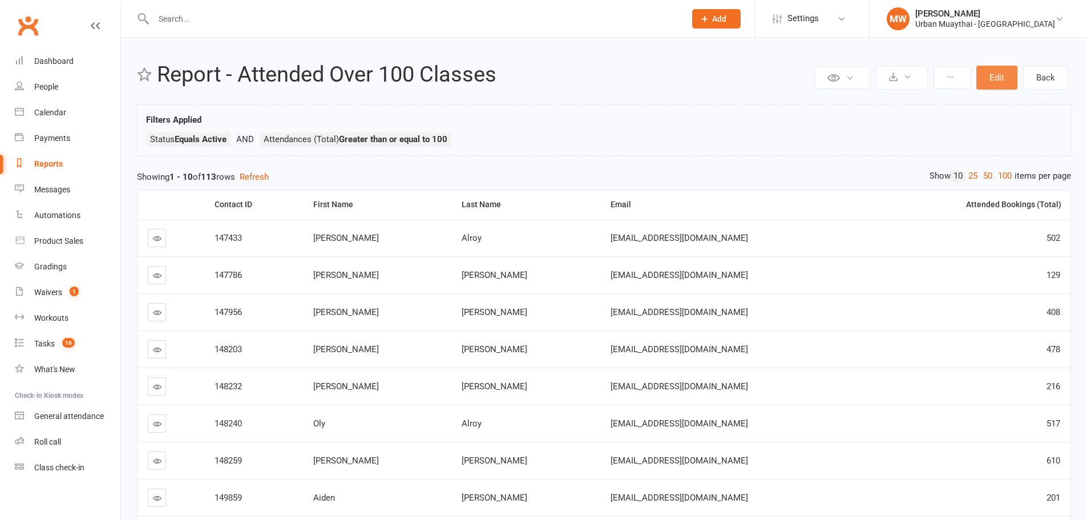
click at [1008, 77] on button "Edit" at bounding box center [996, 78] width 41 height 24
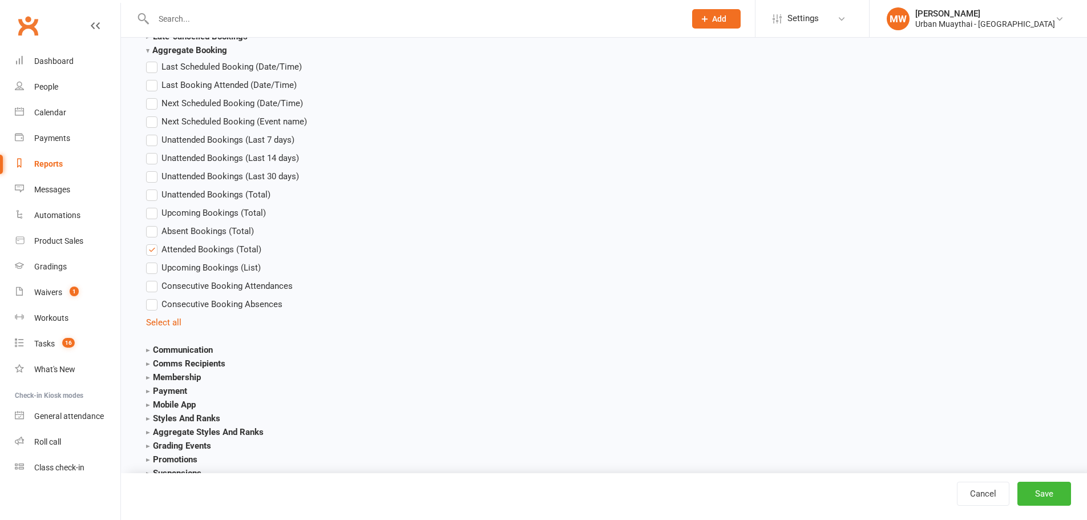
scroll to position [1484, 0]
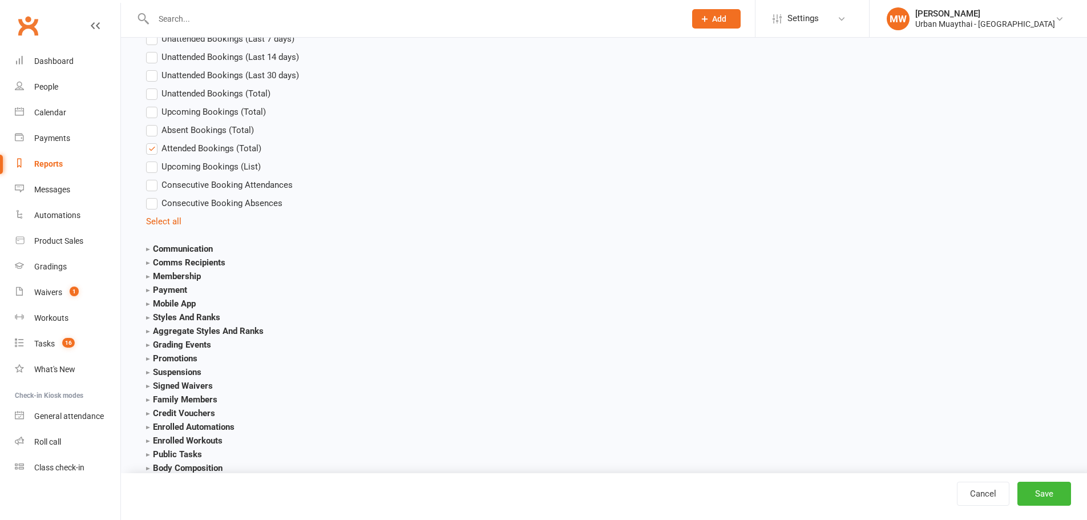
click at [148, 278] on strong "Membership" at bounding box center [173, 276] width 55 height 10
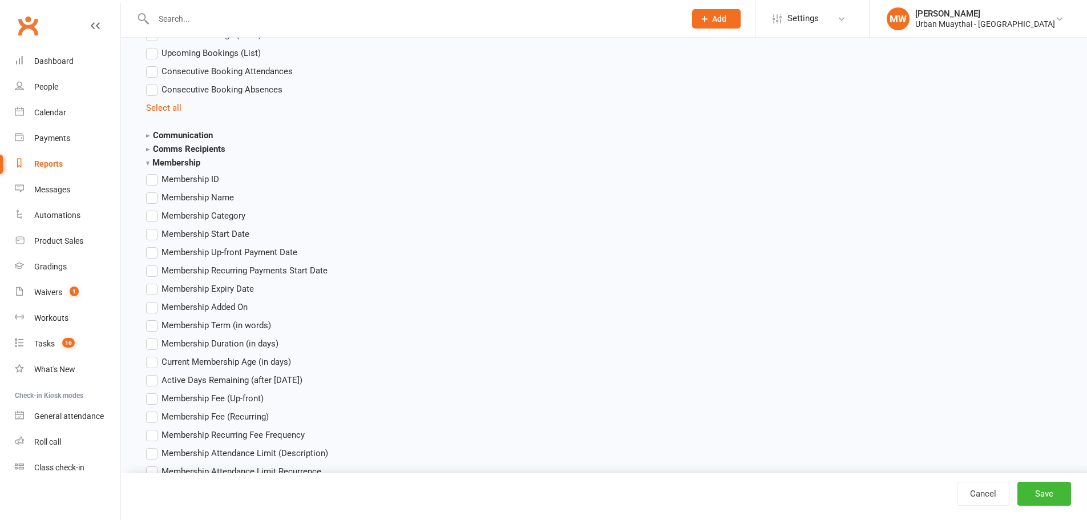
scroll to position [1598, 0]
click at [147, 203] on label "Membership Name" at bounding box center [190, 197] width 88 height 14
click at [147, 190] on input "Membership Name" at bounding box center [149, 190] width 7 height 0
click at [151, 200] on label "Membership Name" at bounding box center [190, 197] width 88 height 14
click at [151, 190] on input "Membership Name" at bounding box center [149, 190] width 7 height 0
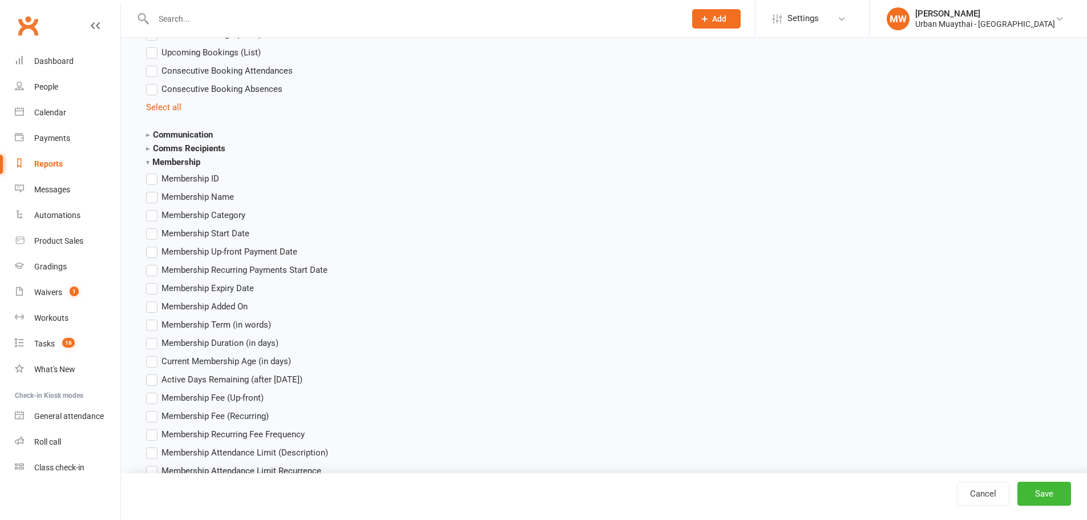
click at [152, 215] on label "Membership Category" at bounding box center [195, 215] width 99 height 14
click at [152, 208] on input "Membership Category" at bounding box center [149, 208] width 7 height 0
drag, startPoint x: 153, startPoint y: 228, endPoint x: 198, endPoint y: 237, distance: 46.1
click at [153, 228] on label "Membership Start Date" at bounding box center [197, 234] width 103 height 14
click at [153, 227] on input "Membership Start Date" at bounding box center [149, 227] width 7 height 0
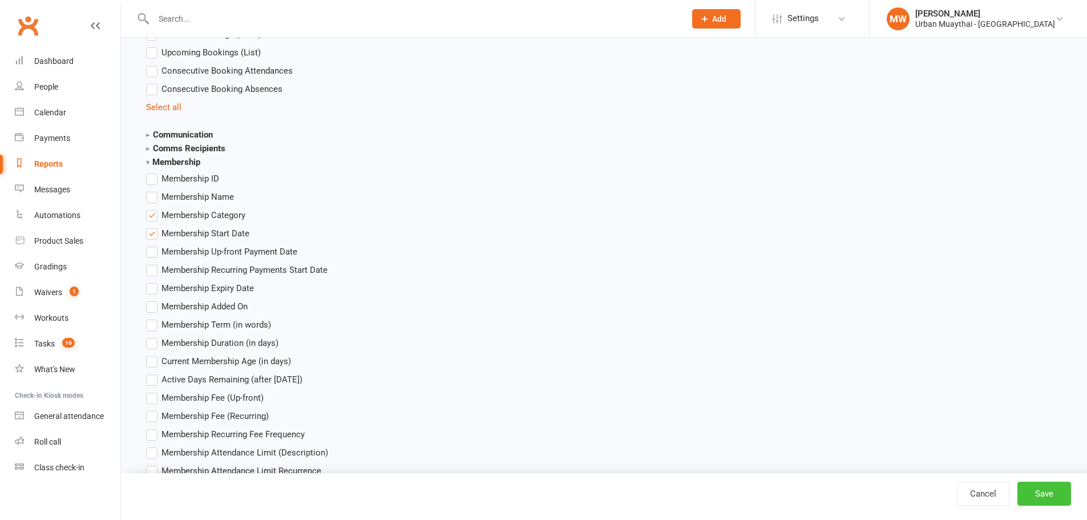
click at [1034, 487] on button "Save" at bounding box center [1045, 494] width 54 height 24
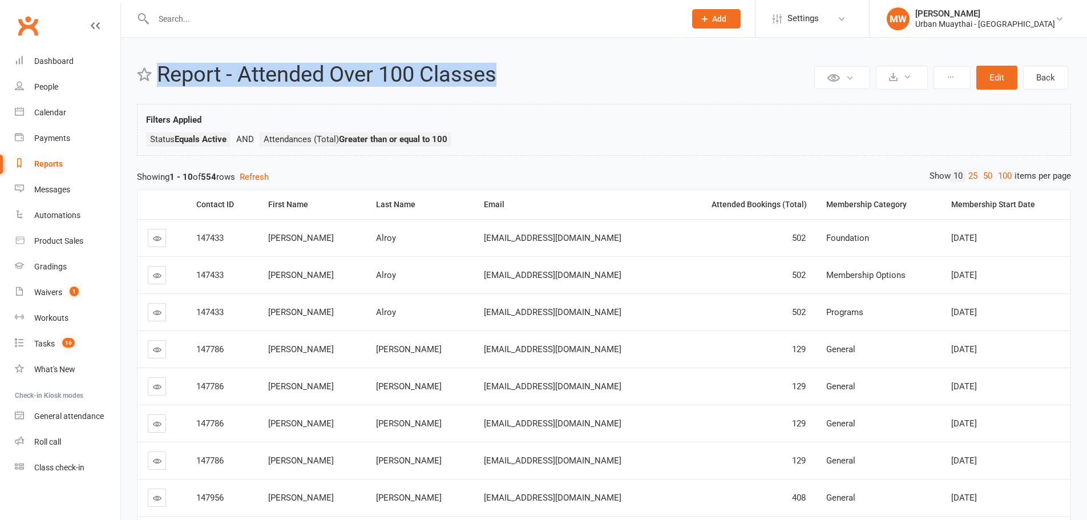
drag, startPoint x: 427, startPoint y: 77, endPoint x: 156, endPoint y: 76, distance: 270.5
click at [156, 76] on header "Private Report Only visible by me Public Report Visible to everyone Export to C…" at bounding box center [604, 78] width 934 height 30
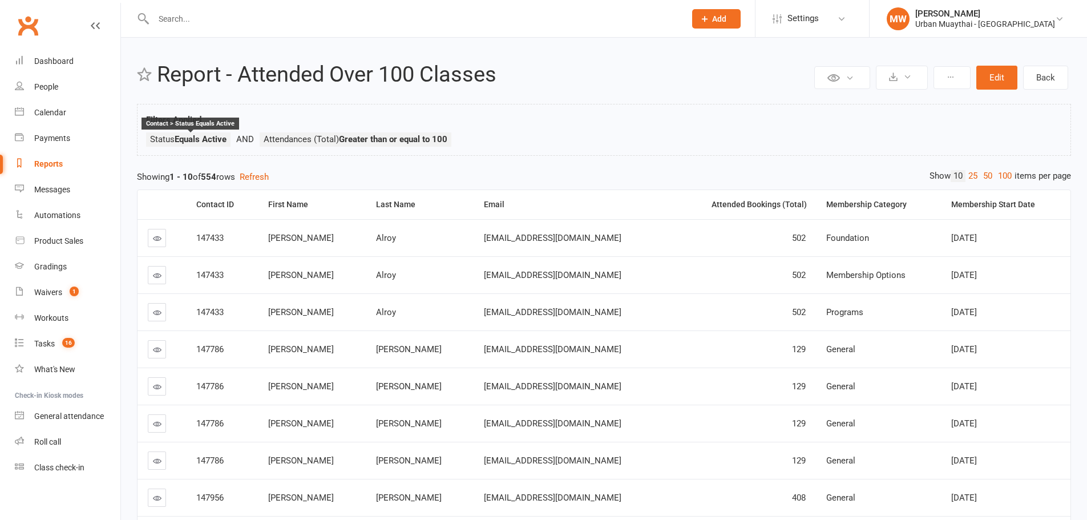
click at [212, 140] on strong "Equals Active" at bounding box center [201, 139] width 52 height 10
copy li "Status Equals Active"
click at [310, 143] on span "Attendances (Total) Greater than or equal to 100" at bounding box center [356, 139] width 184 height 10
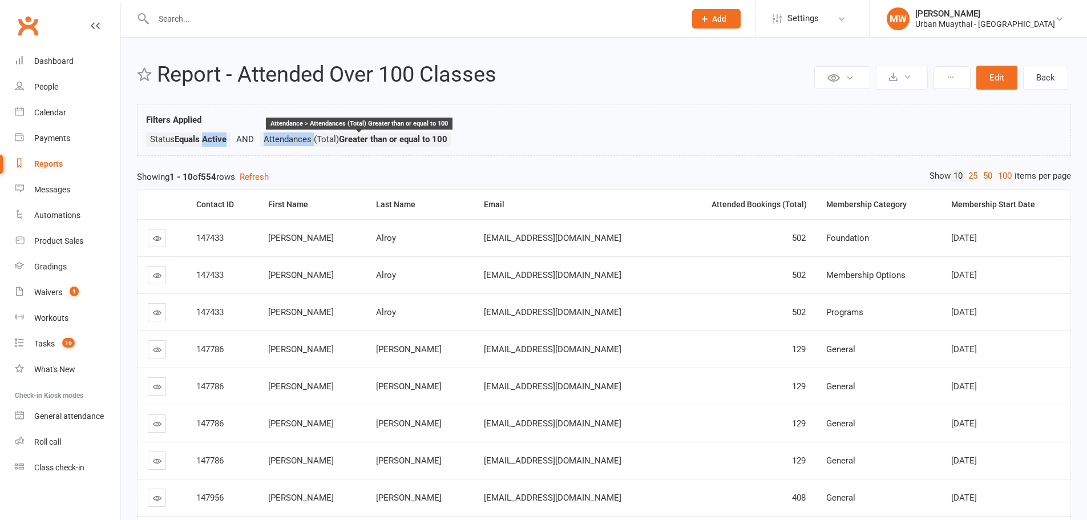
click at [310, 143] on span "Attendances (Total) Greater than or equal to 100" at bounding box center [356, 139] width 184 height 10
copy ul "Status Equals Active Attendances (Total) Greater than or equal to 100"
click at [272, 137] on span "Attendances (Total) Greater than or equal to 100" at bounding box center [356, 139] width 184 height 10
copy span "Attendances (Total) Greater than or equal to 100"
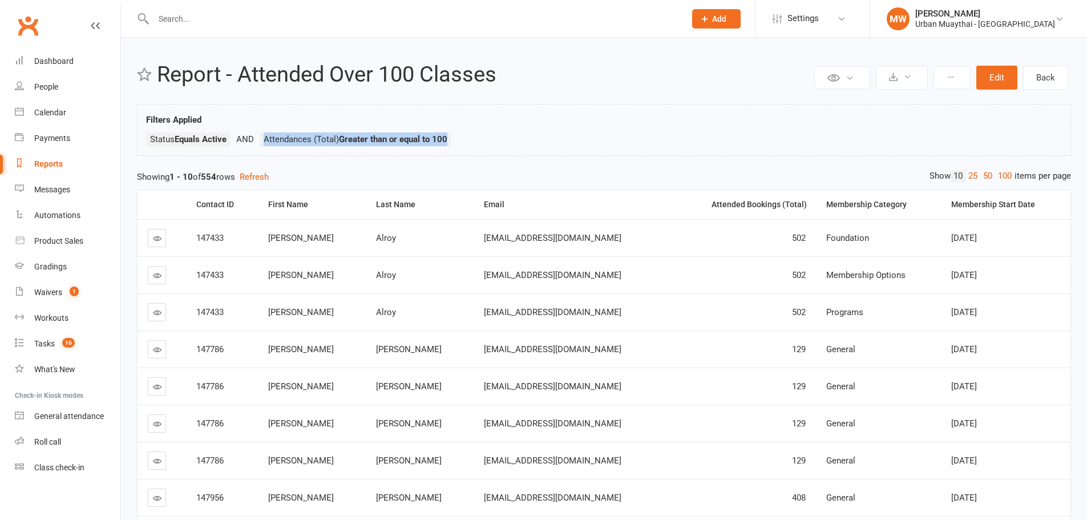
drag, startPoint x: 265, startPoint y: 138, endPoint x: 452, endPoint y: 139, distance: 187.2
click at [451, 139] on li "Attendances (Total) Greater than or equal to 100 Attendance > Attendances (Tota…" at bounding box center [356, 139] width 192 height 14
click at [991, 76] on button "Edit" at bounding box center [996, 78] width 41 height 24
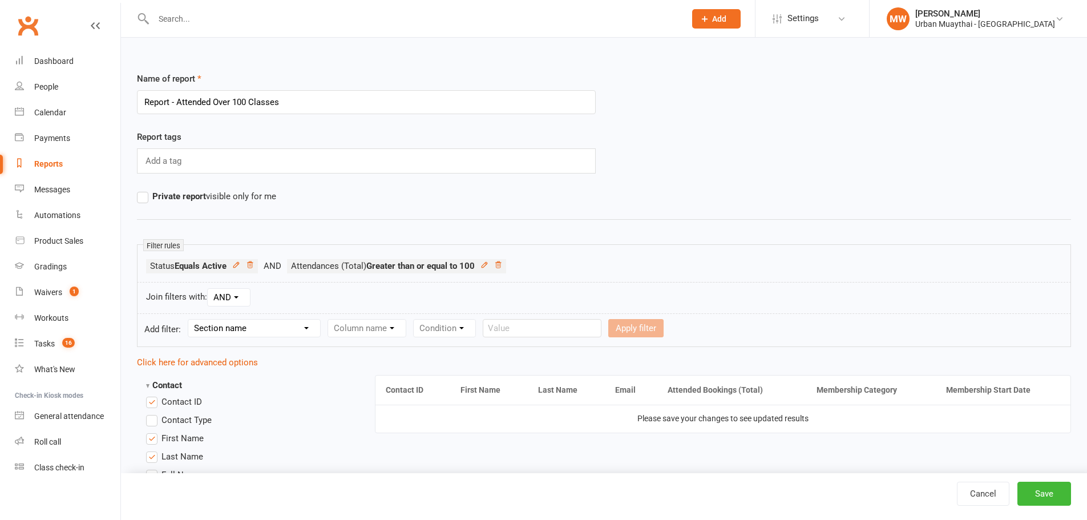
click at [179, 102] on input "Report - Attended Over 100 Classes" at bounding box center [366, 102] width 459 height 24
click at [203, 105] on input "Report - Members Attended Over 100 Classes" at bounding box center [366, 102] width 459 height 24
type input "Report - Members Attended Over 100 Classes"
click at [978, 494] on link "Cancel" at bounding box center [983, 494] width 53 height 24
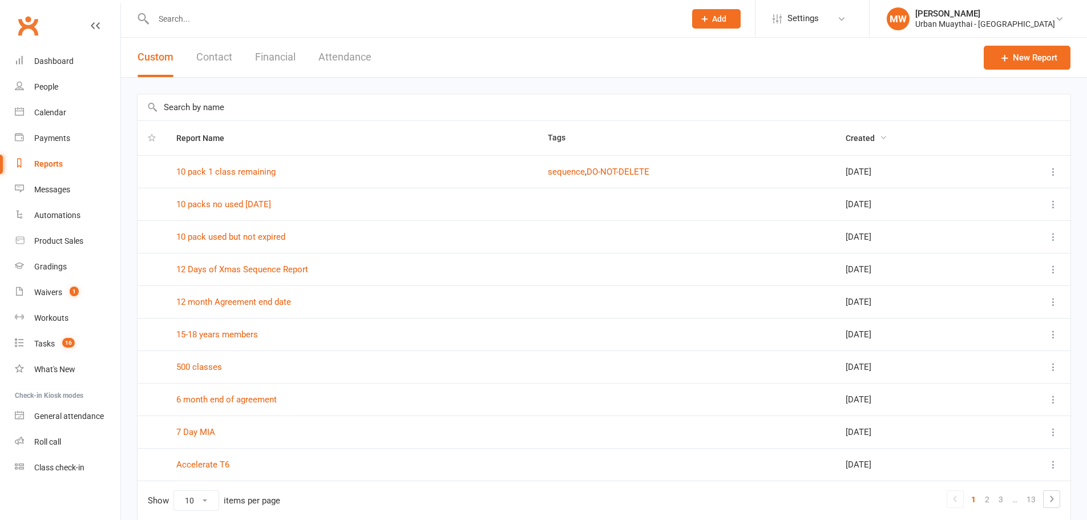
click at [849, 139] on span "Created" at bounding box center [867, 138] width 42 height 9
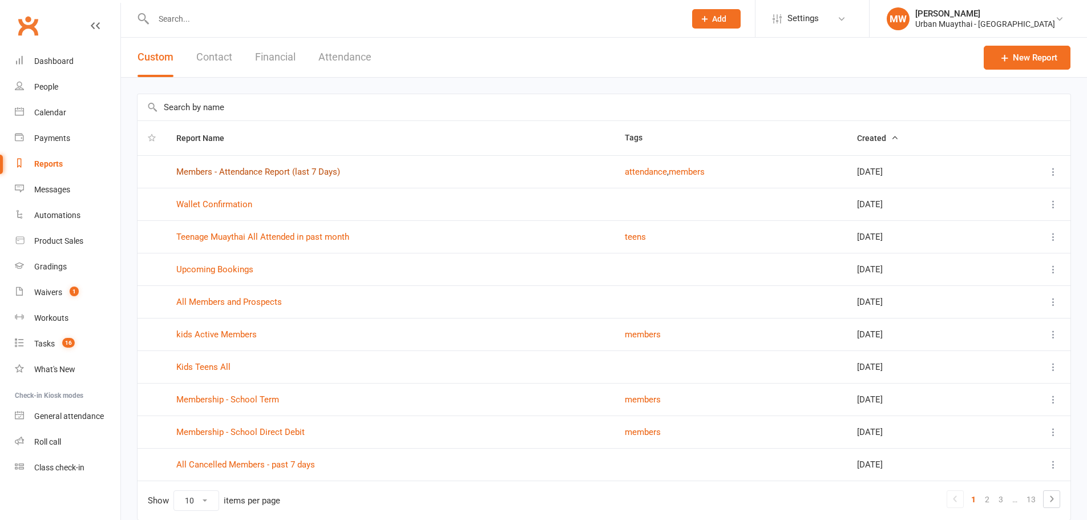
click at [263, 176] on link "Members - Attendance Report (last 7 Days)" at bounding box center [258, 172] width 164 height 10
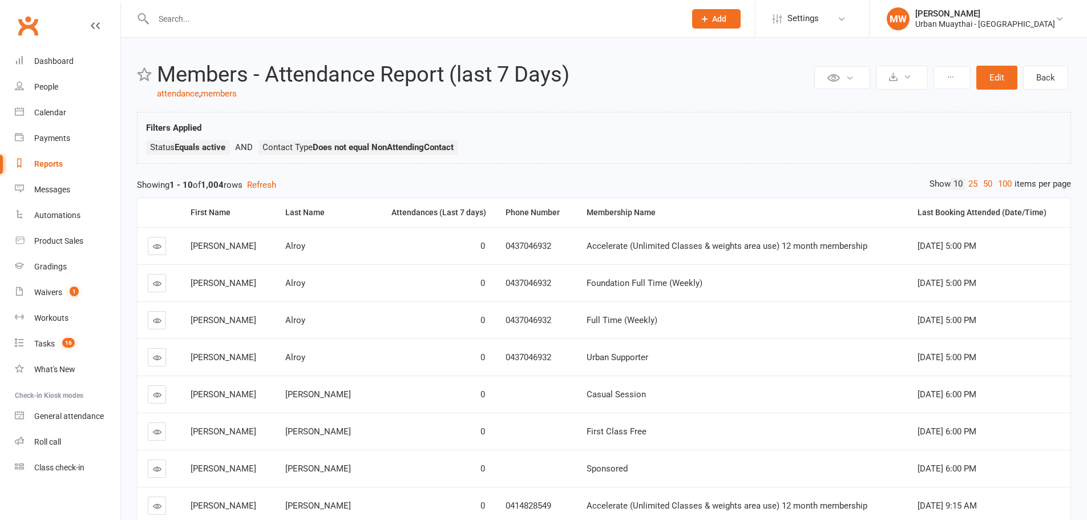
click at [63, 168] on link "Reports" at bounding box center [68, 164] width 106 height 26
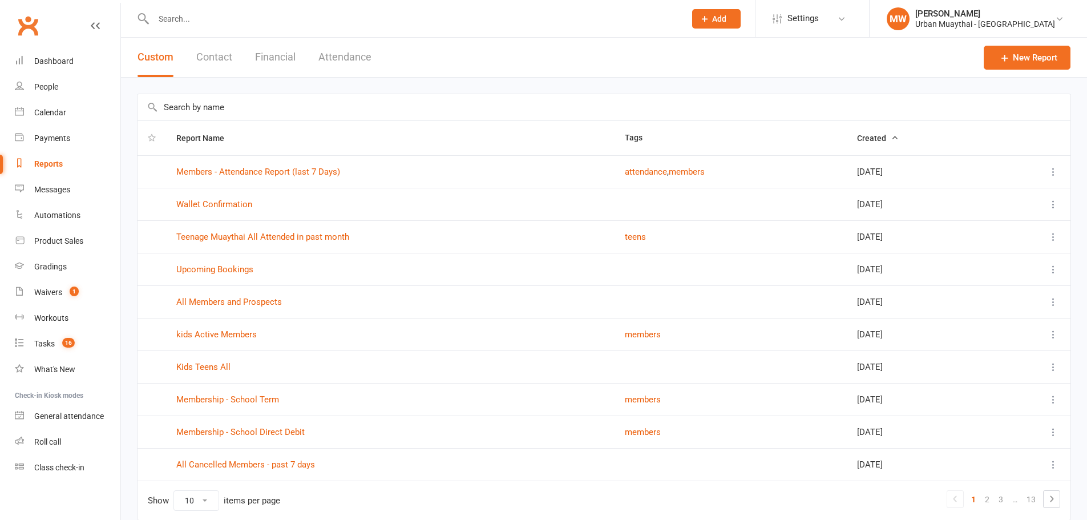
click at [858, 135] on span "Created" at bounding box center [878, 138] width 42 height 9
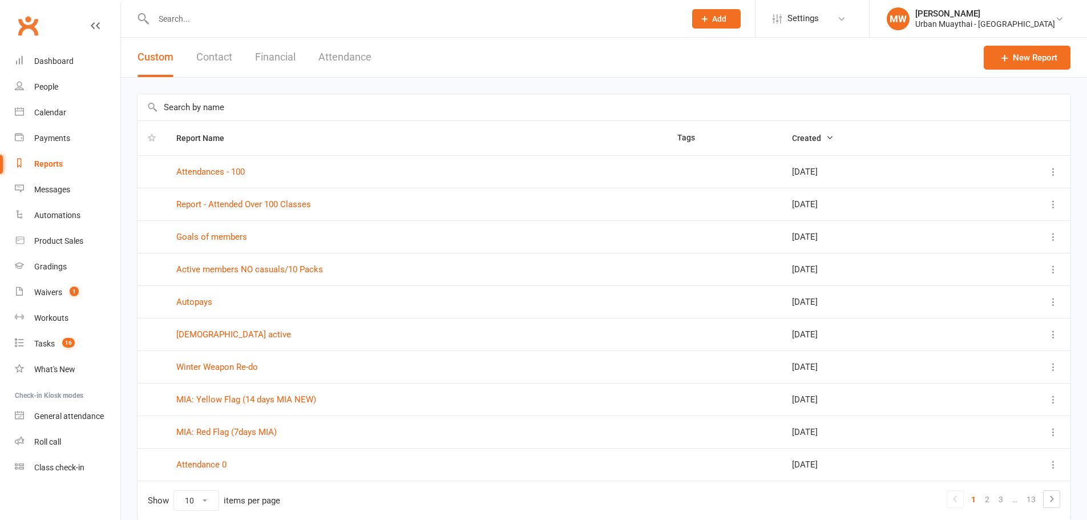
click at [792, 140] on span "Created" at bounding box center [813, 138] width 42 height 9
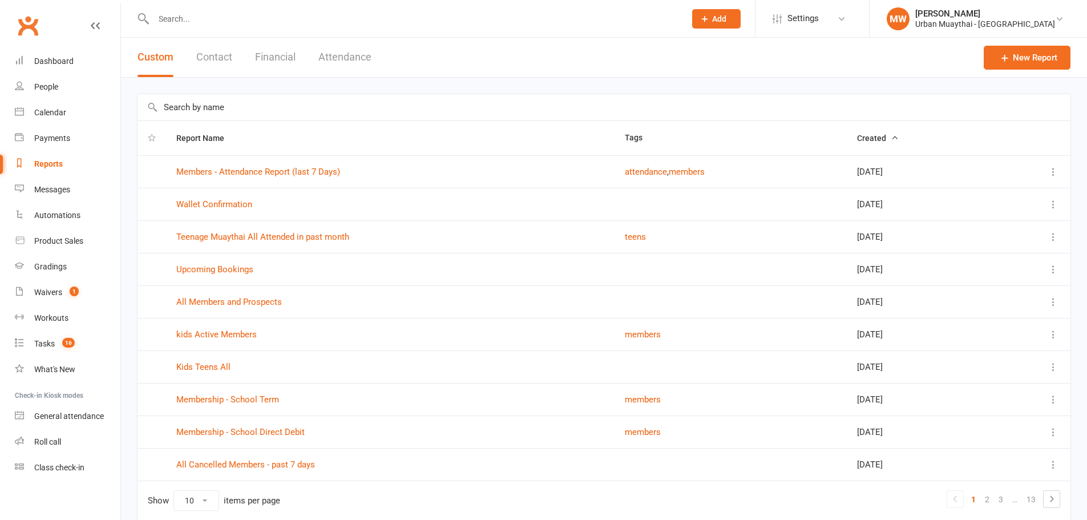
click at [857, 140] on span "Created" at bounding box center [878, 138] width 42 height 9
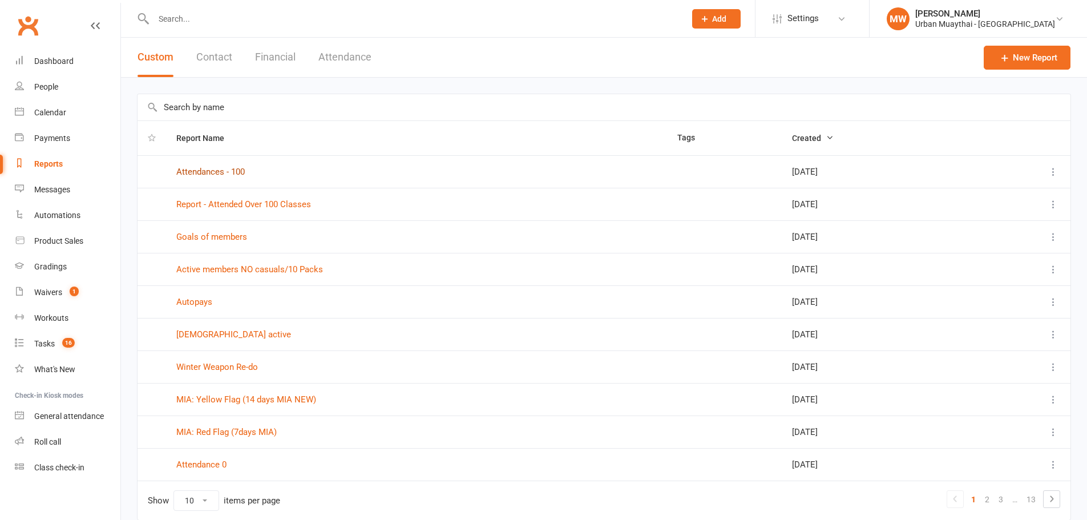
click at [197, 168] on link "Attendances - 100" at bounding box center [210, 172] width 68 height 10
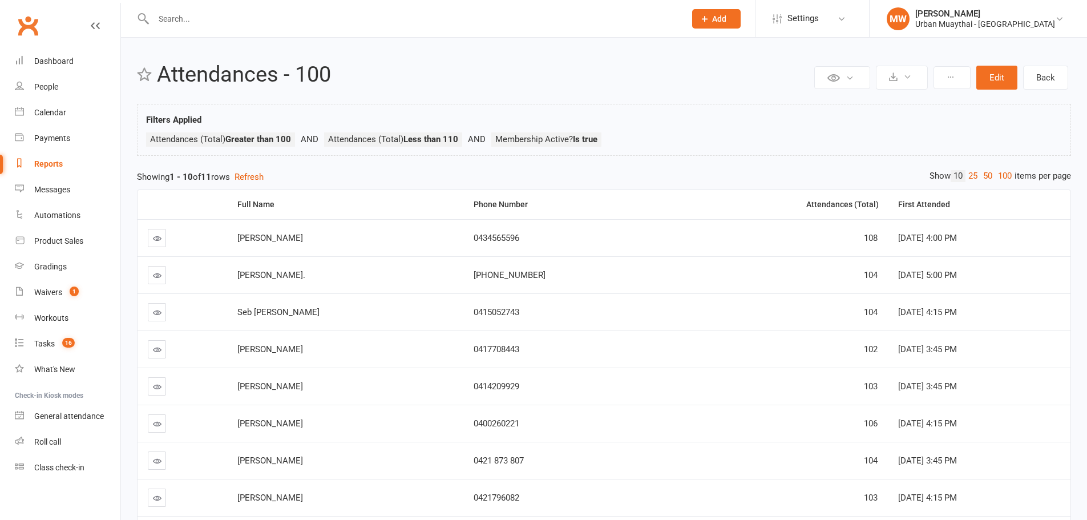
click at [67, 160] on link "Reports" at bounding box center [68, 164] width 106 height 26
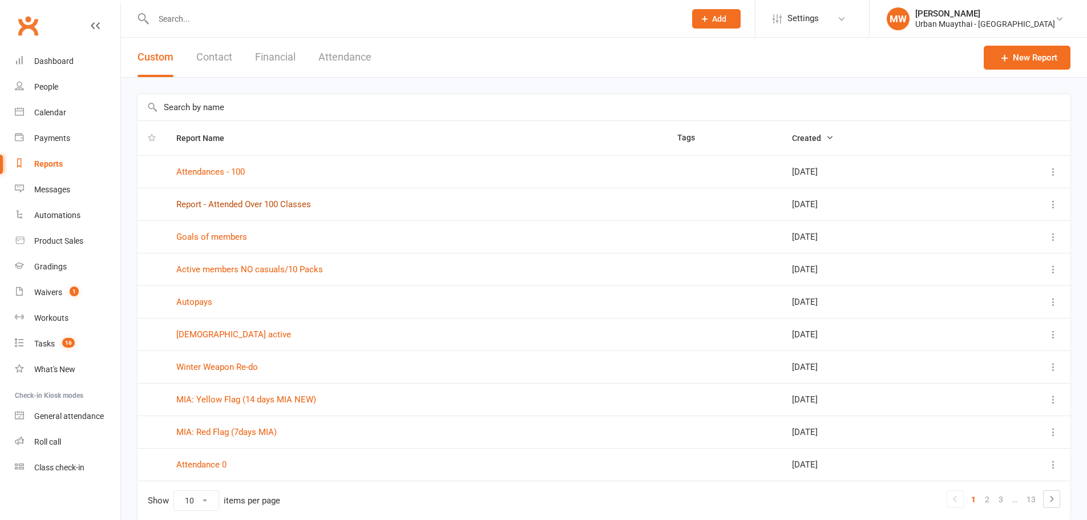
click at [206, 205] on link "Report - Attended Over 100 Classes" at bounding box center [243, 204] width 135 height 10
